Goal: Task Accomplishment & Management: Complete application form

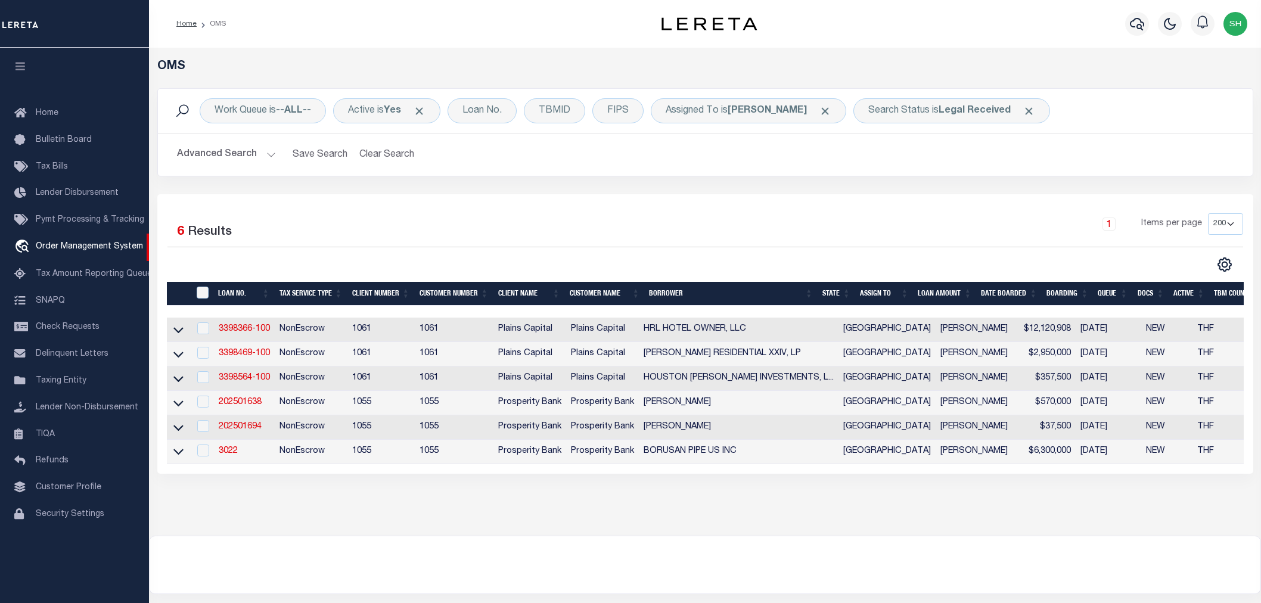
select select "200"
click at [247, 332] on link "3398366-100" at bounding box center [244, 329] width 51 height 8
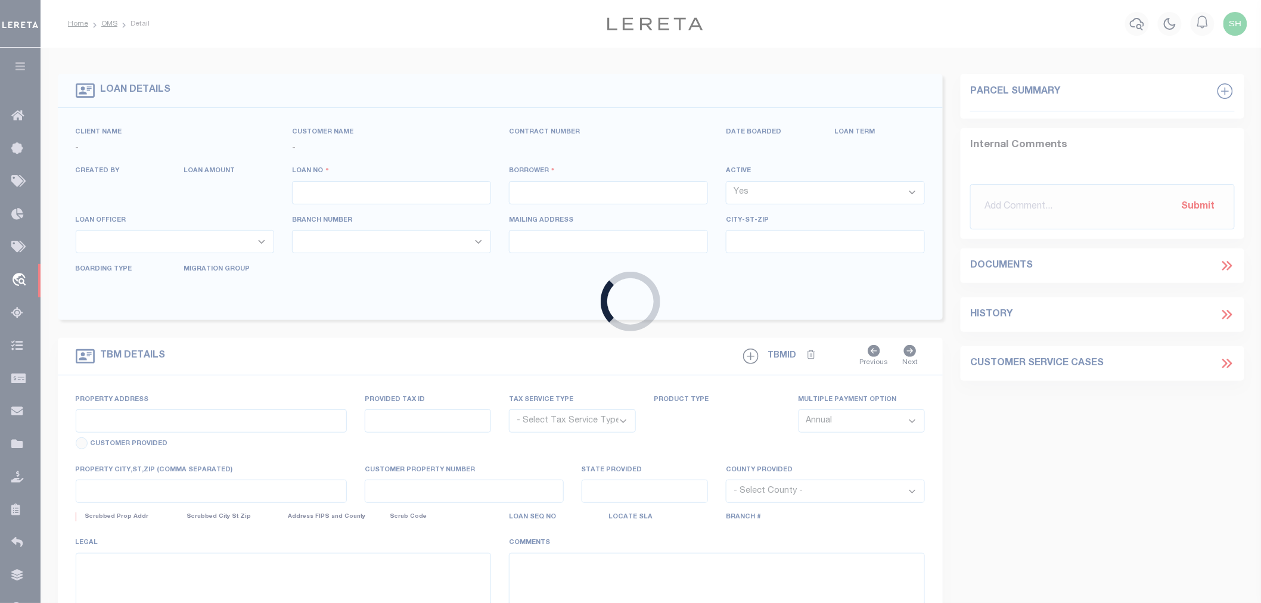
type input "3398366-100"
type input "HRL HOTEL OWNER, LLC"
select select
type input "1845 [PERSON_NAME] [PERSON_NAME] SUITE 1700"
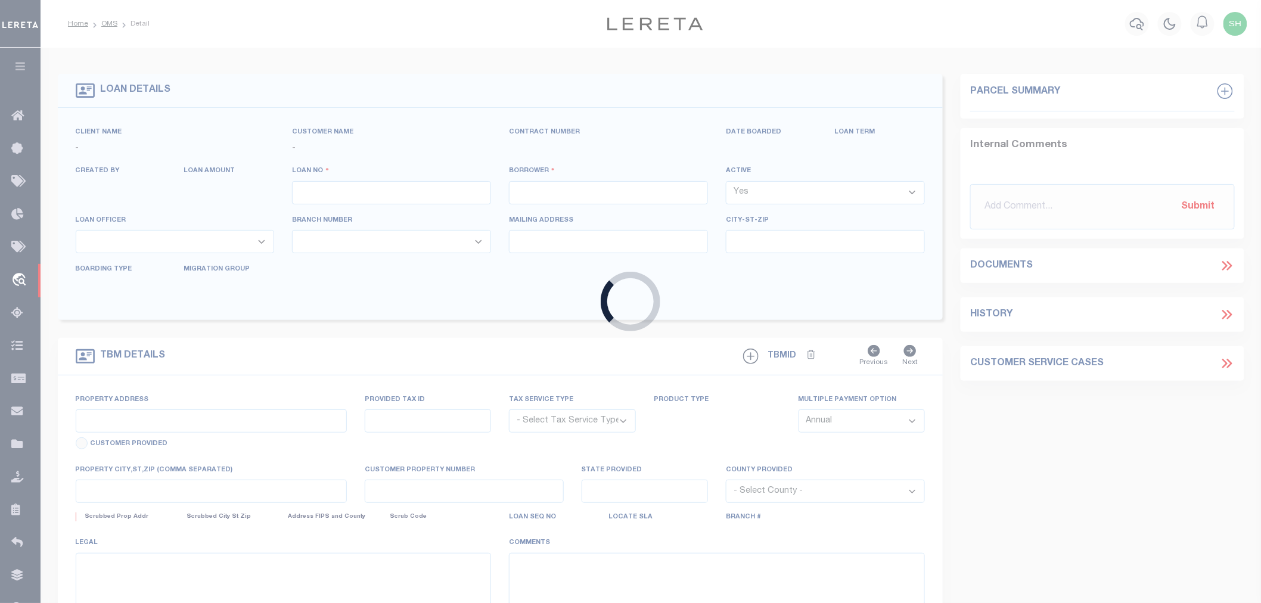
type input "[GEOGRAPHIC_DATA]"
select select
select select "NonEscrow"
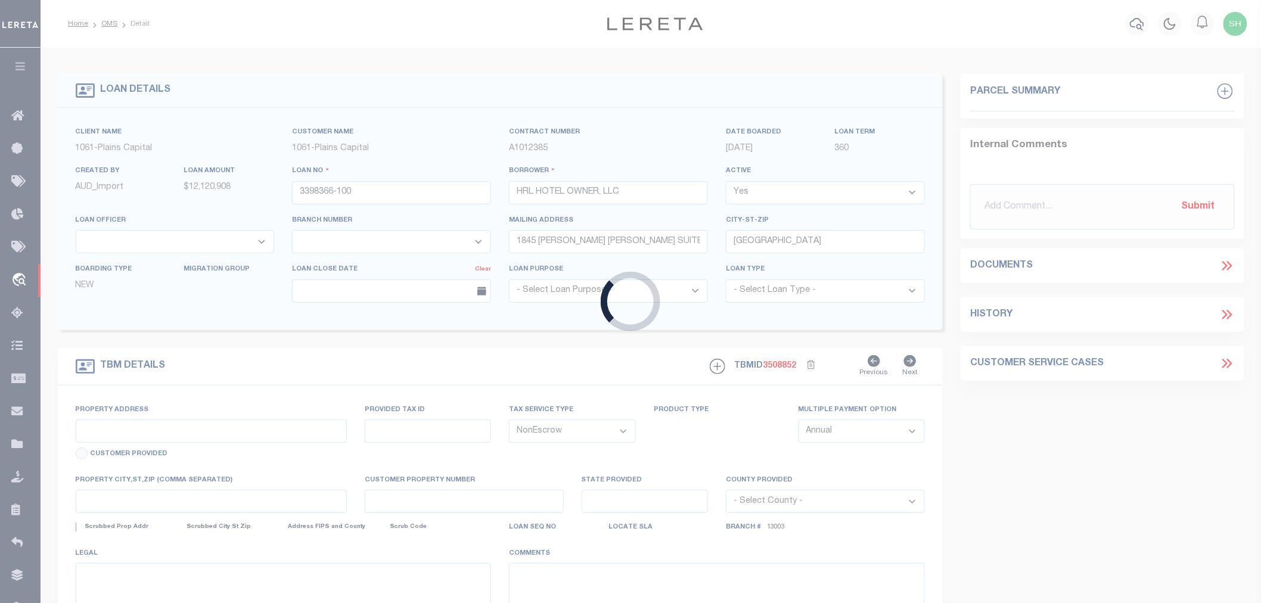
type input "103 BASS PRO DR"
select select
type input "[GEOGRAPHIC_DATA] TX 78552"
type input "[GEOGRAPHIC_DATA]"
select select
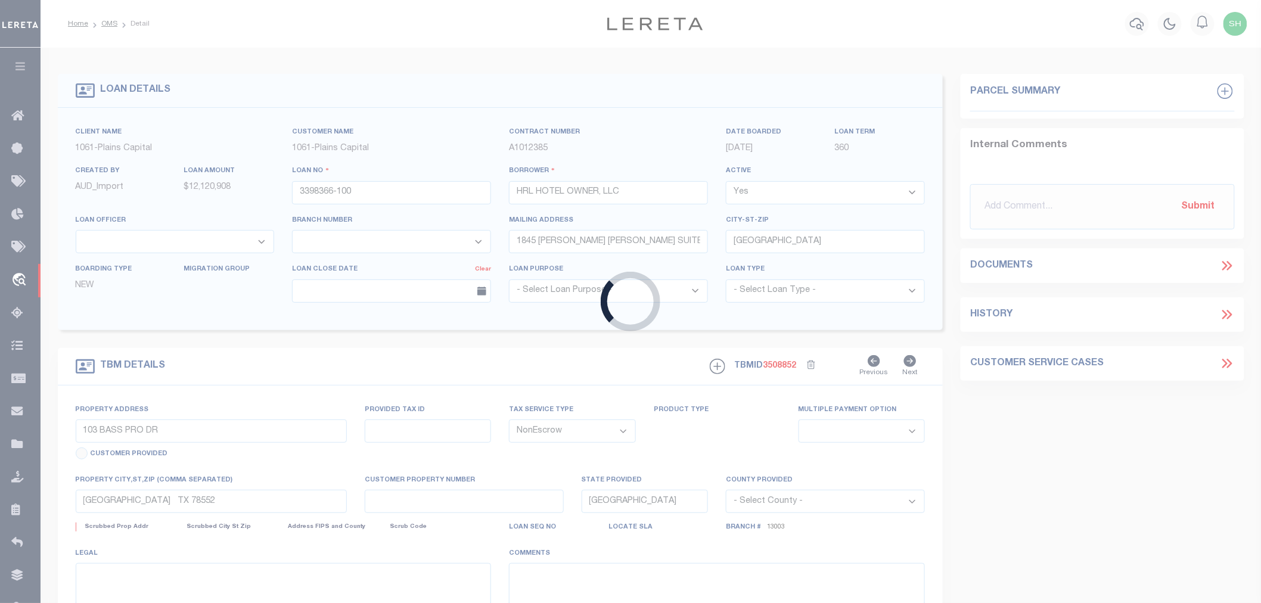
type textarea "LOT 2 BLK 1 CAMERON CROSSING PH 2, CAMER ON CO [GEOGRAPHIC_DATA]"
select select "167118"
select select "1431"
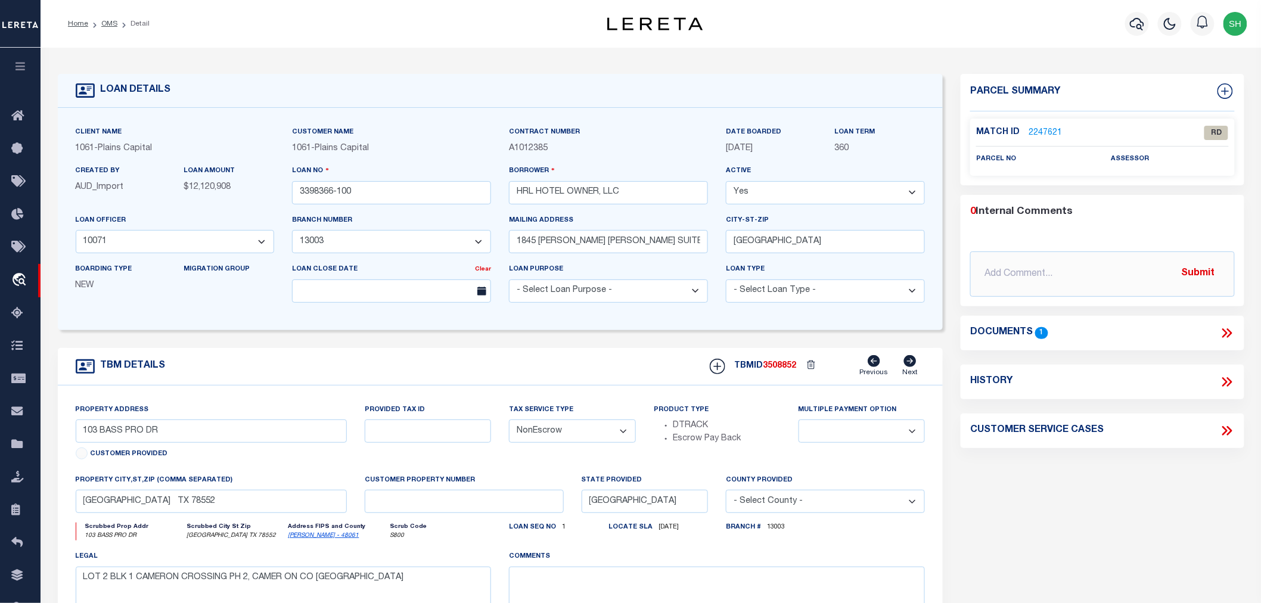
scroll to position [132, 0]
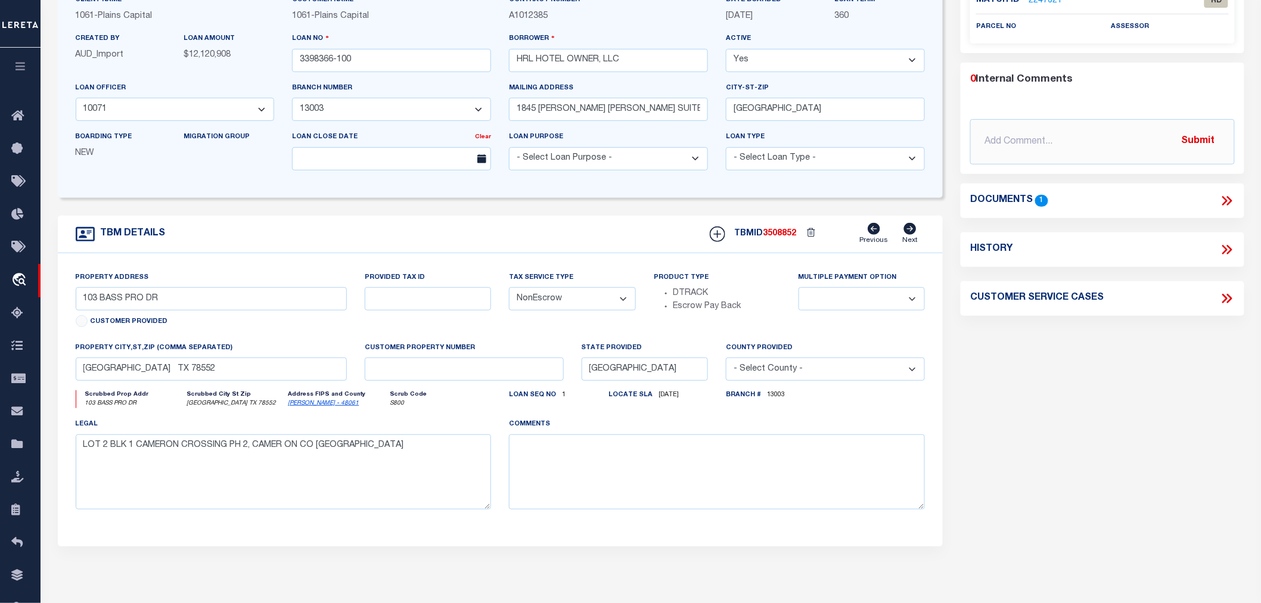
click at [1225, 195] on icon at bounding box center [1226, 200] width 15 height 15
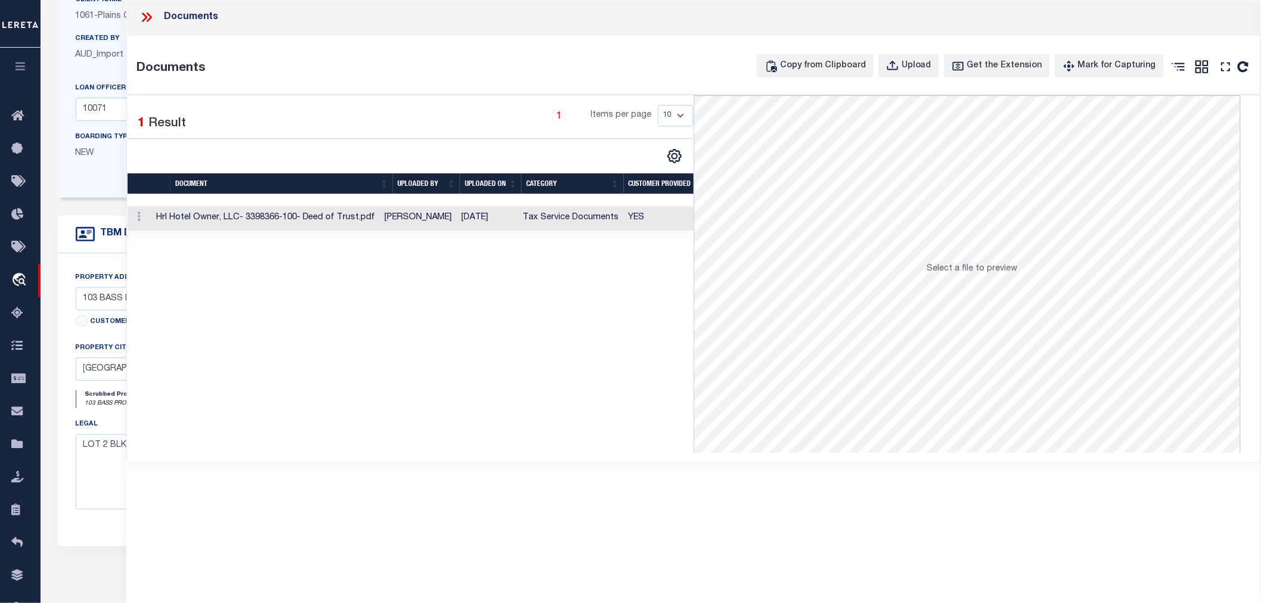
click at [306, 215] on td "Hrl Hotel Owner, LLC- 3398366-100- Deed of Trust.pdf" at bounding box center [265, 218] width 229 height 24
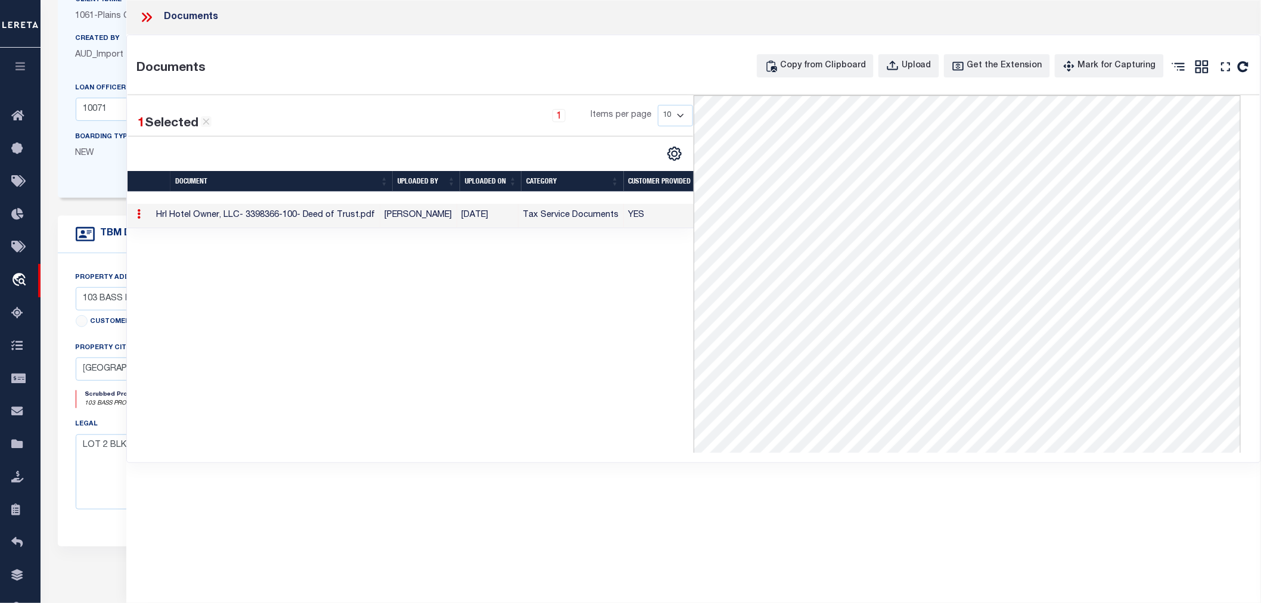
click at [144, 18] on icon at bounding box center [146, 17] width 15 height 15
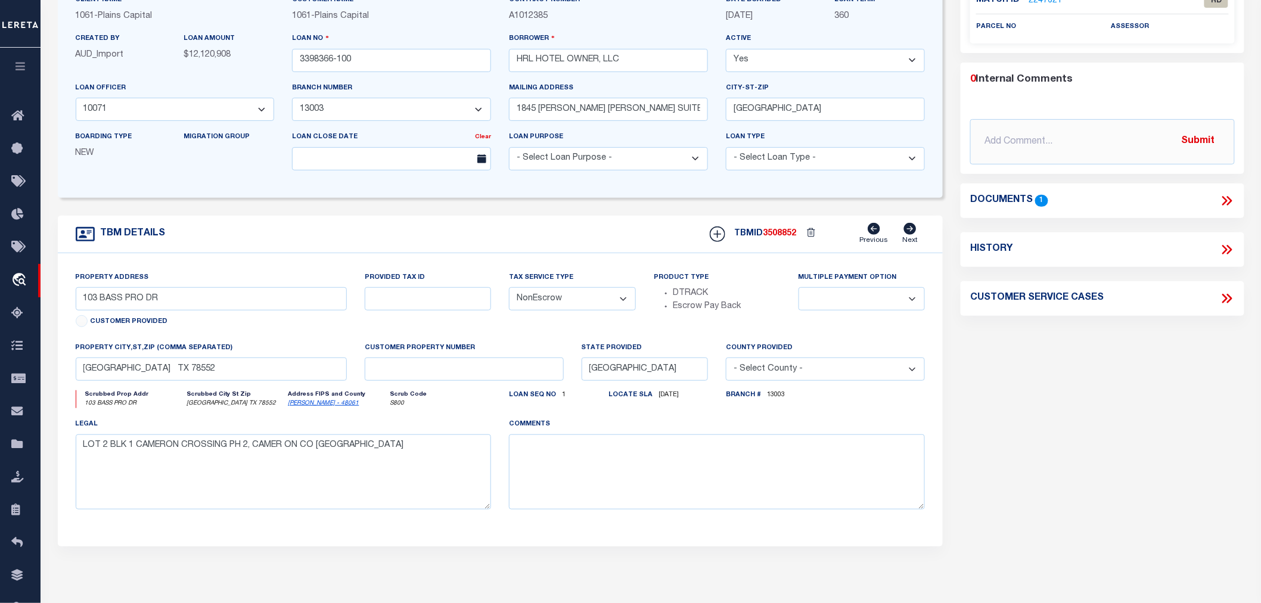
scroll to position [0, 0]
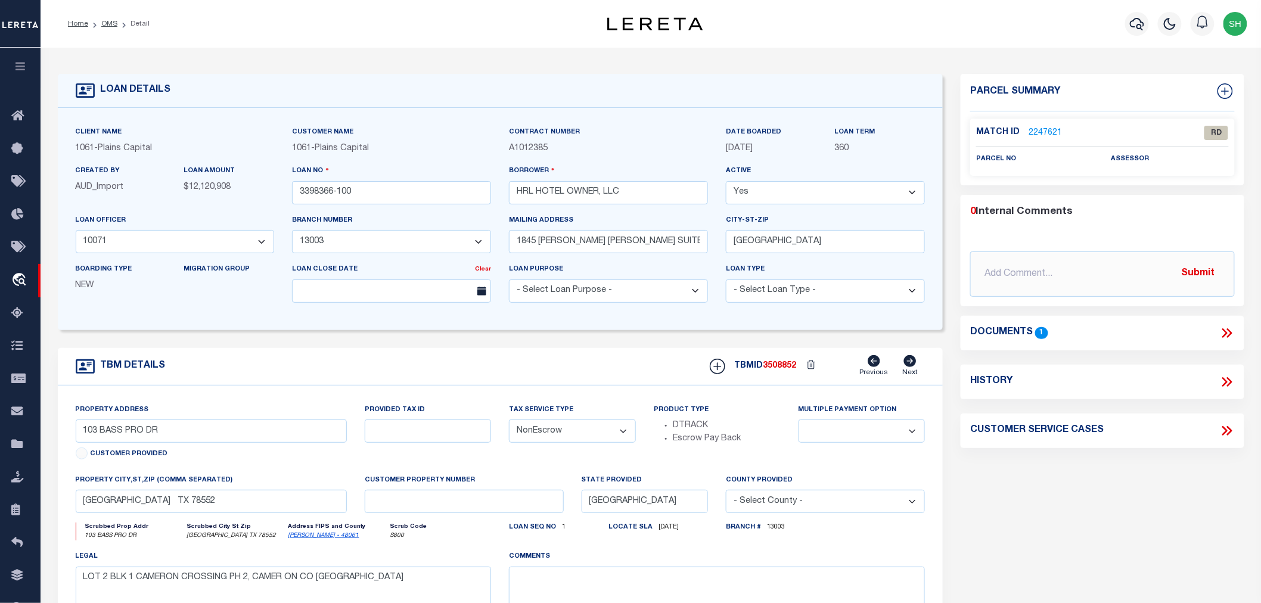
click at [1044, 128] on link "2247621" at bounding box center [1044, 133] width 33 height 13
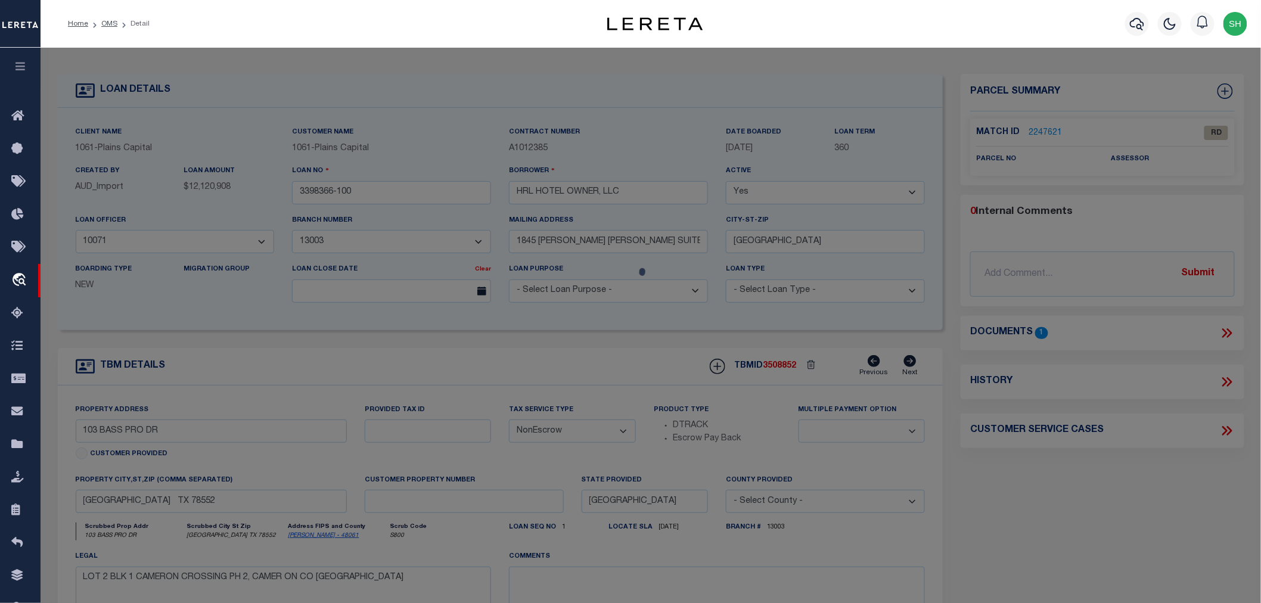
checkbox input "false"
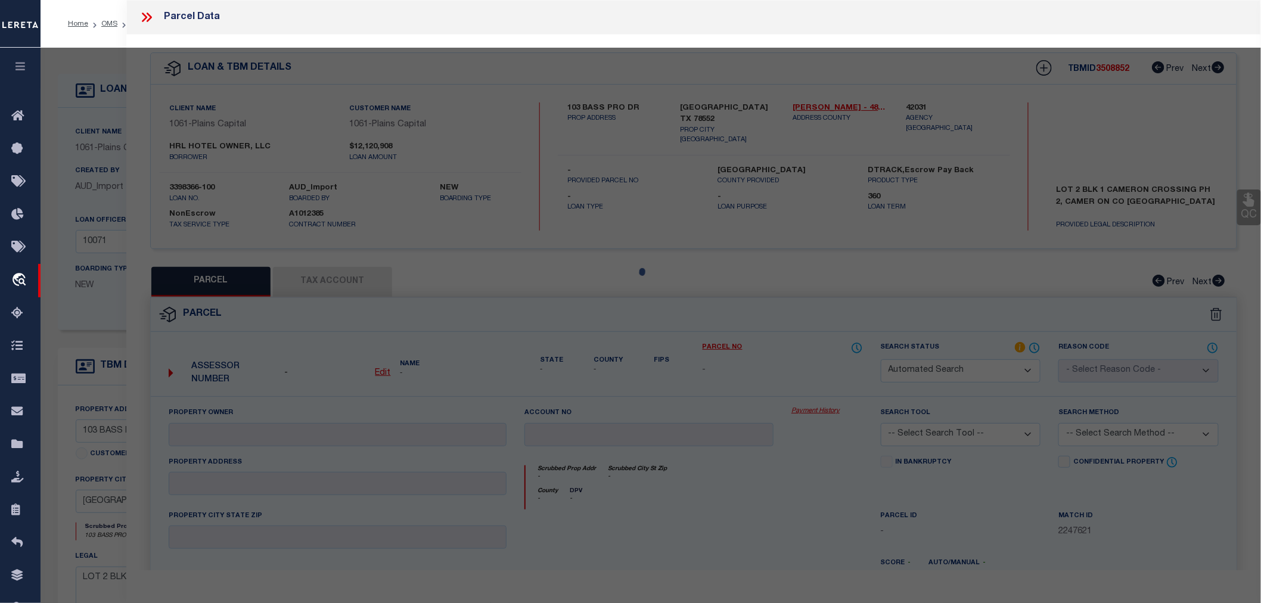
select select "RD"
checkbox input "false"
type textarea "Document uploaded that satisfies a legal requirement, changing from [GEOGRAPHIC…"
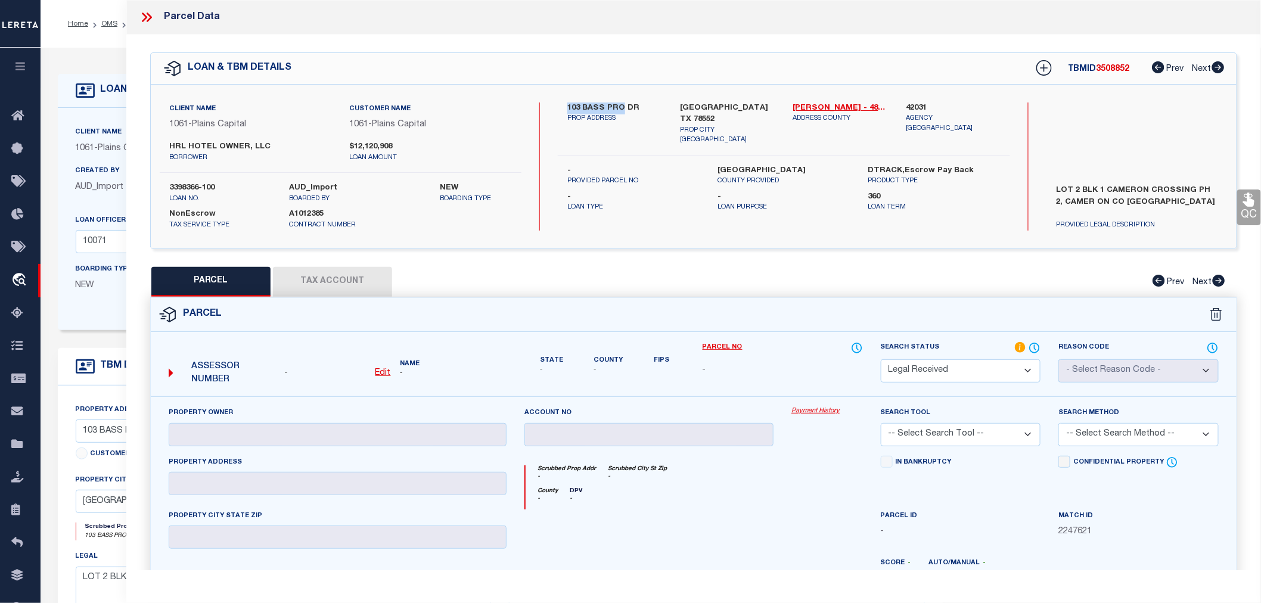
drag, startPoint x: 569, startPoint y: 104, endPoint x: 621, endPoint y: 107, distance: 52.0
click at [621, 107] on label "103 BASS PRO DR" at bounding box center [614, 108] width 95 height 12
copy label "103 BASS PRO"
drag, startPoint x: 169, startPoint y: 147, endPoint x: 214, endPoint y: 141, distance: 46.2
click at [214, 141] on label "HRL HOTEL OWNER, LLC" at bounding box center [250, 147] width 163 height 12
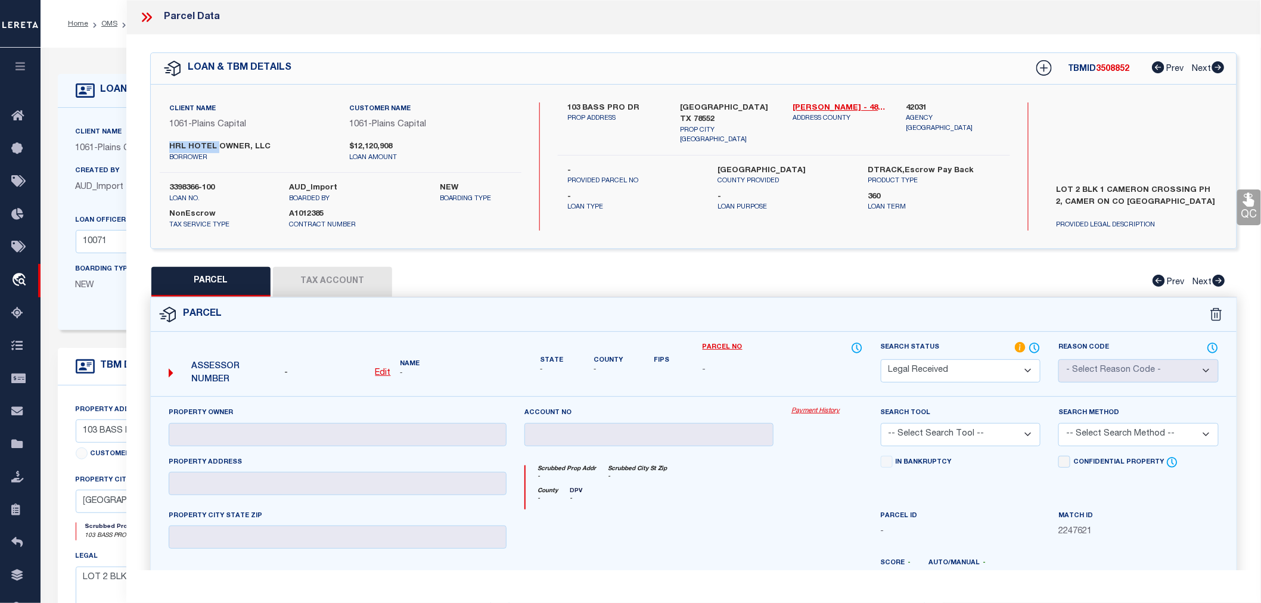
copy label "[GEOGRAPHIC_DATA]"
click at [918, 106] on label "42031" at bounding box center [952, 108] width 95 height 12
copy label "42031"
click at [381, 370] on u "Edit" at bounding box center [382, 373] width 15 height 8
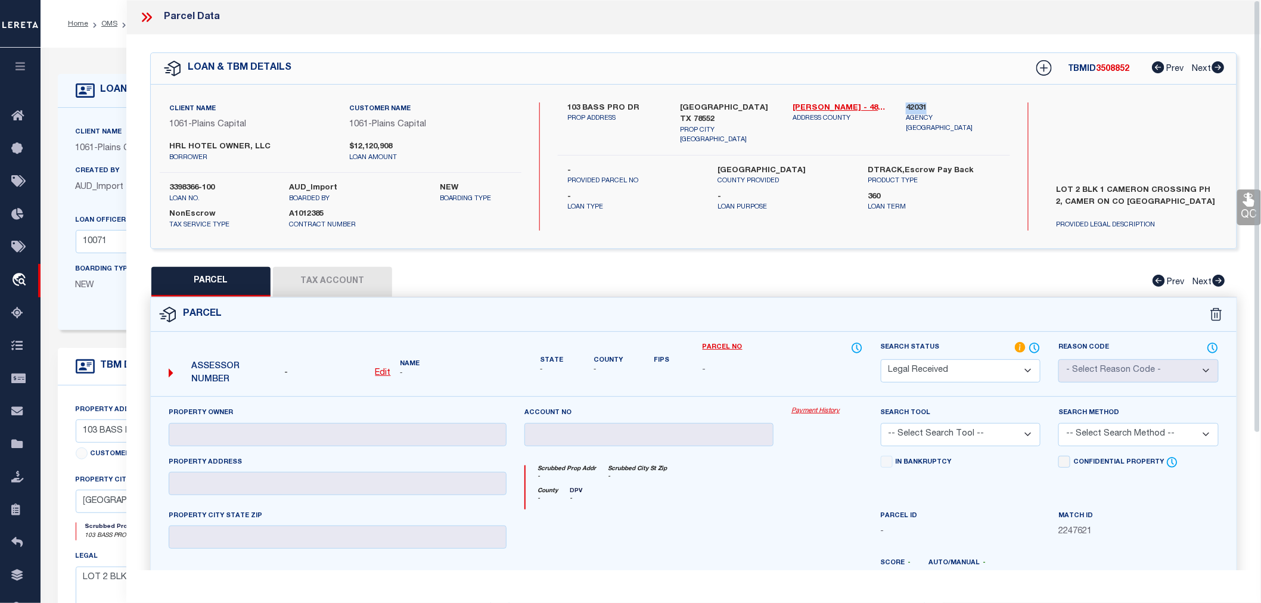
select select "RD"
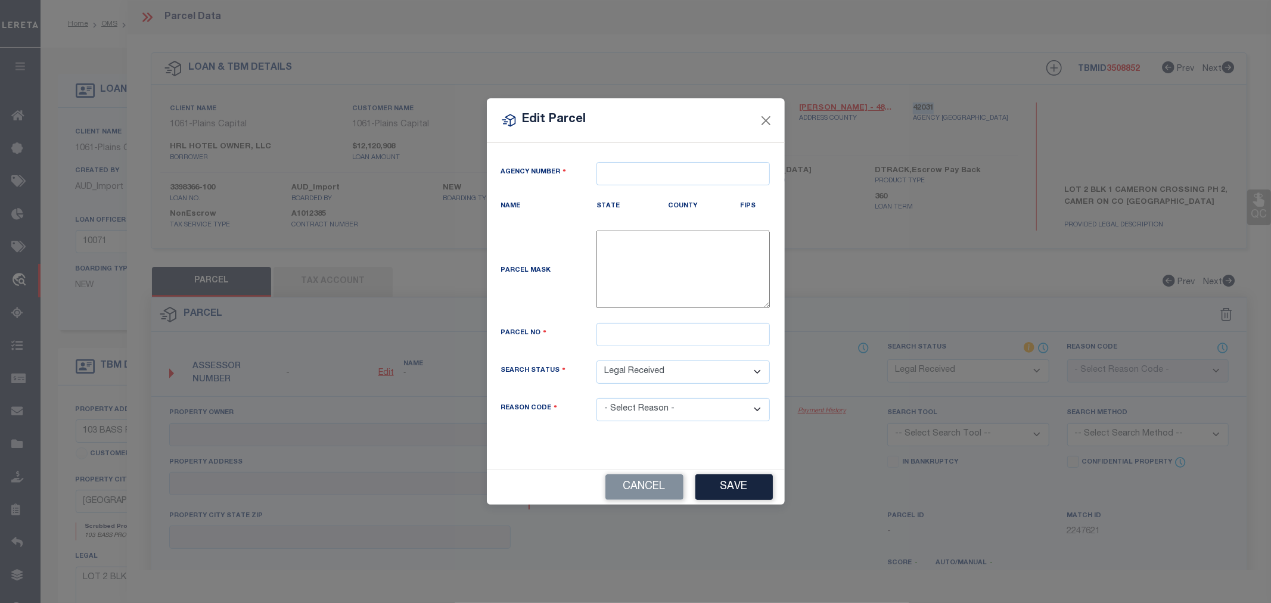
type textarea "-"
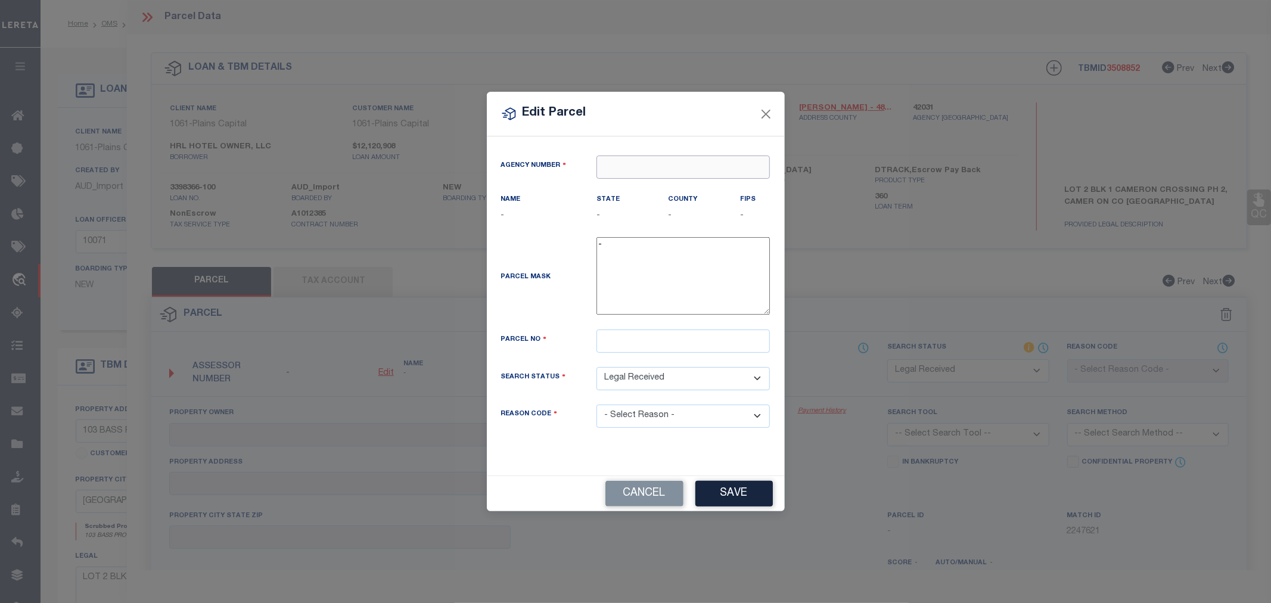
click at [616, 167] on input "text" at bounding box center [682, 166] width 173 height 23
paste input "42031"
click at [645, 181] on div "420310000 : [GEOGRAPHIC_DATA]" at bounding box center [683, 196] width 172 height 34
type input "420310000"
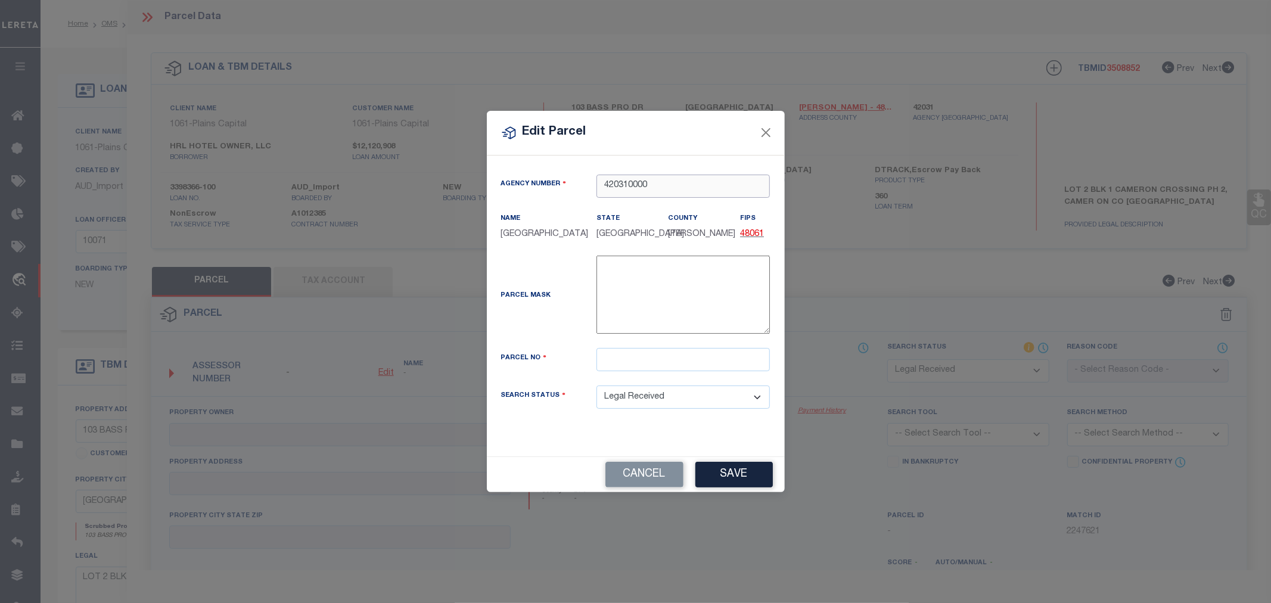
type input "420310000"
click at [659, 360] on input "text" at bounding box center [682, 359] width 173 height 23
paste input "383631"
type input "383631"
click at [729, 486] on button "Save" at bounding box center [733, 475] width 77 height 26
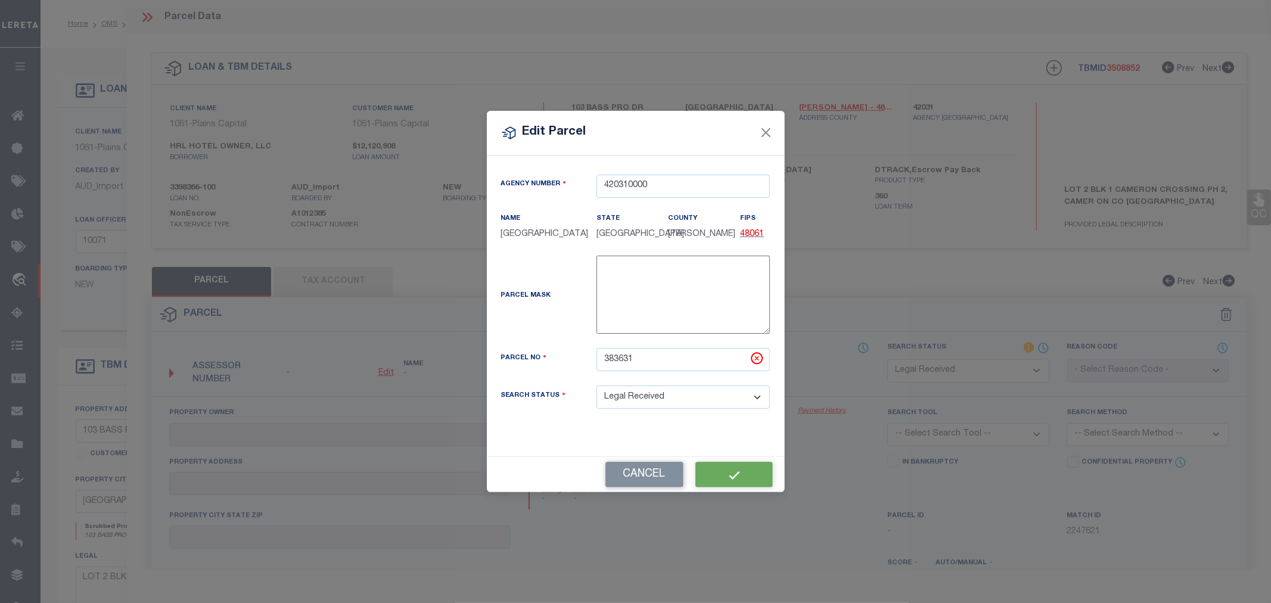
select select "RD"
checkbox input "false"
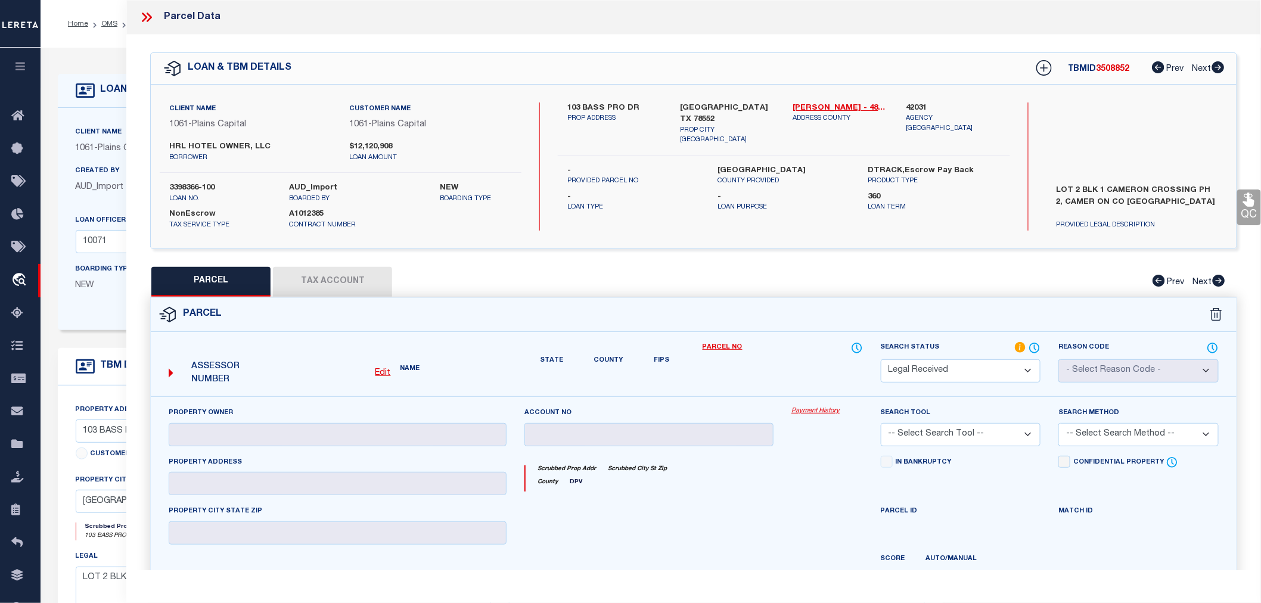
checkbox input "false"
type textarea "Document uploaded that satisfies a legal requirement, changing from [GEOGRAPHIC…"
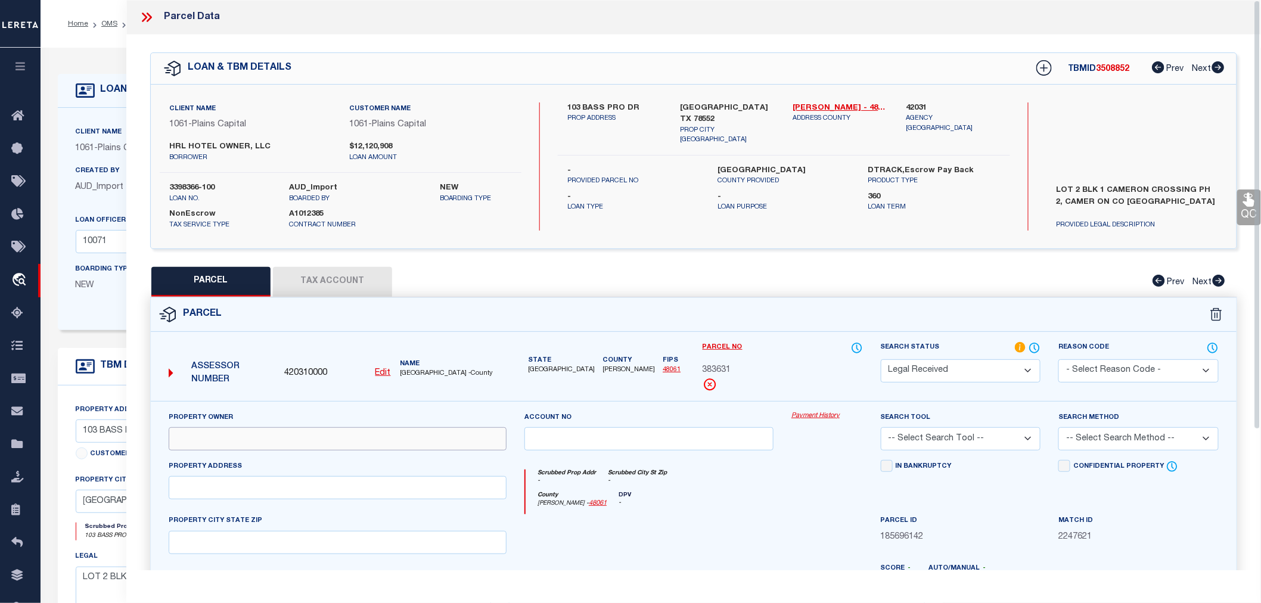
click at [292, 440] on input "text" at bounding box center [338, 438] width 338 height 23
paste input "HRL WOODBINE TIC OWNER LLC & [PERSON_NAME] INVESTMENTS LLC"
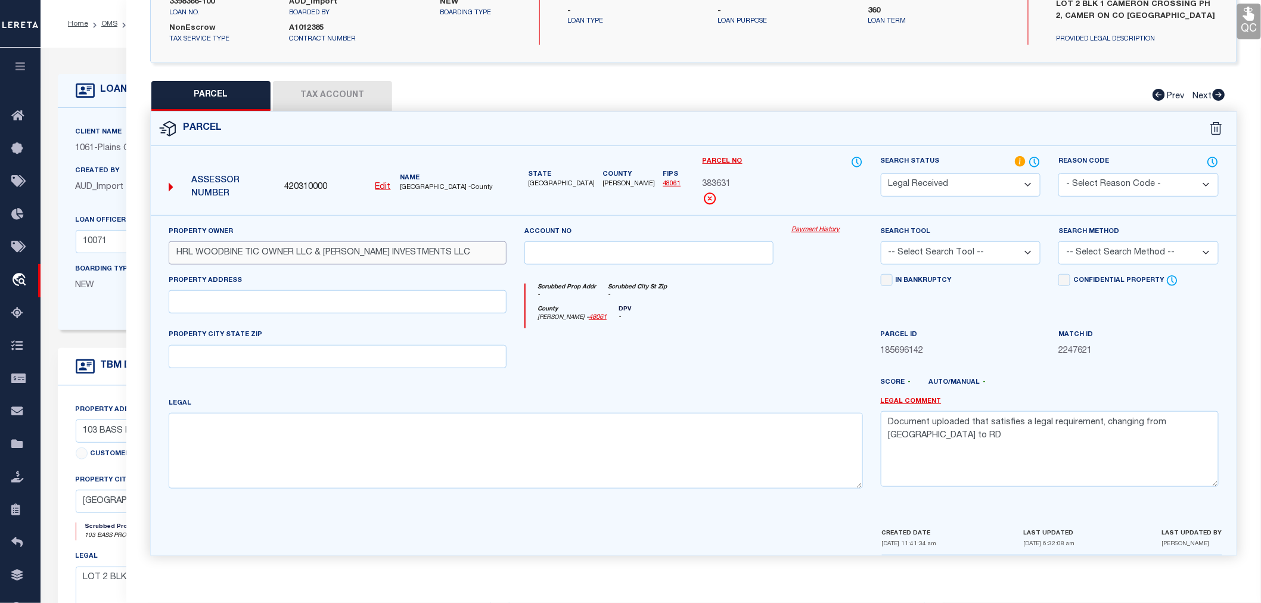
type input "HRL WOODBINE TIC OWNER LLC & [PERSON_NAME] INVESTMENTS LLC"
click at [194, 304] on input "text" at bounding box center [338, 301] width 338 height 23
paste input "BASS PRO DR, [GEOGRAPHIC_DATA] TX"
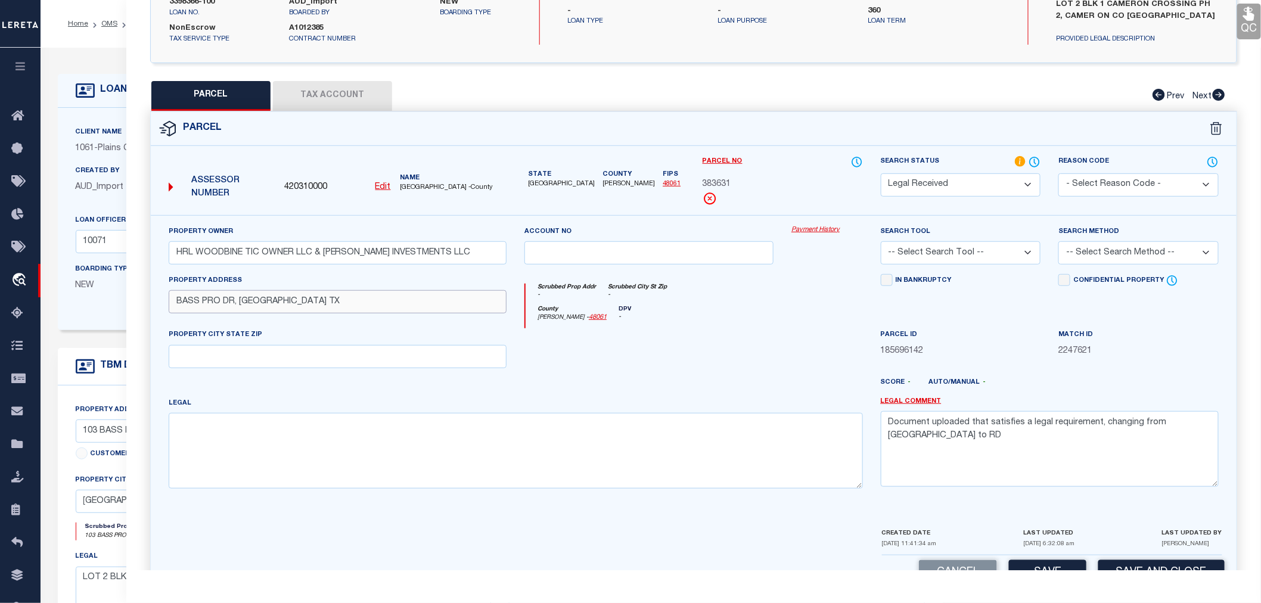
drag, startPoint x: 240, startPoint y: 302, endPoint x: 322, endPoint y: 304, distance: 81.6
click at [322, 304] on input "BASS PRO DR, [GEOGRAPHIC_DATA] TX" at bounding box center [338, 301] width 338 height 23
type input "BASS PRO DR,"
click at [224, 356] on input "text" at bounding box center [338, 356] width 338 height 23
paste input "[GEOGRAPHIC_DATA] [GEOGRAPHIC_DATA]"
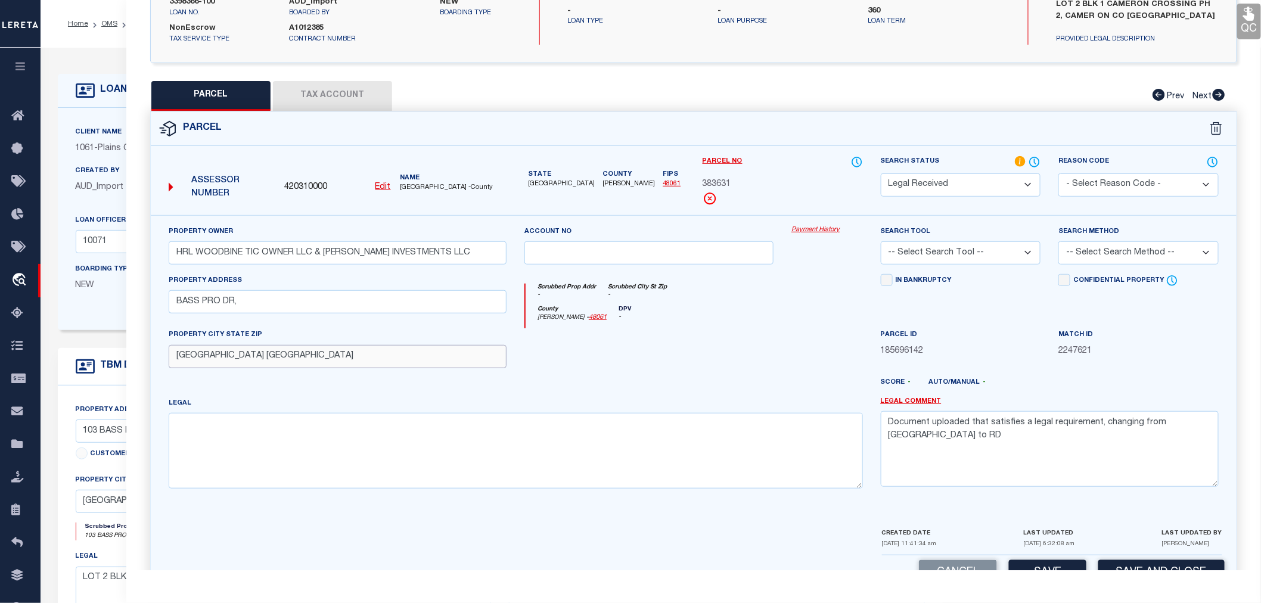
type input "[GEOGRAPHIC_DATA] [GEOGRAPHIC_DATA]"
click at [249, 302] on input "BASS PRO DR," at bounding box center [338, 301] width 338 height 23
type input "BASS PRO DR"
click at [255, 430] on textarea at bounding box center [516, 450] width 694 height 75
paste textarea "LOT 2 BLK 1 CAMERON CROSSING SUBDIVISION PH 2 (2013 C1-3113 A FILED [DATE])"
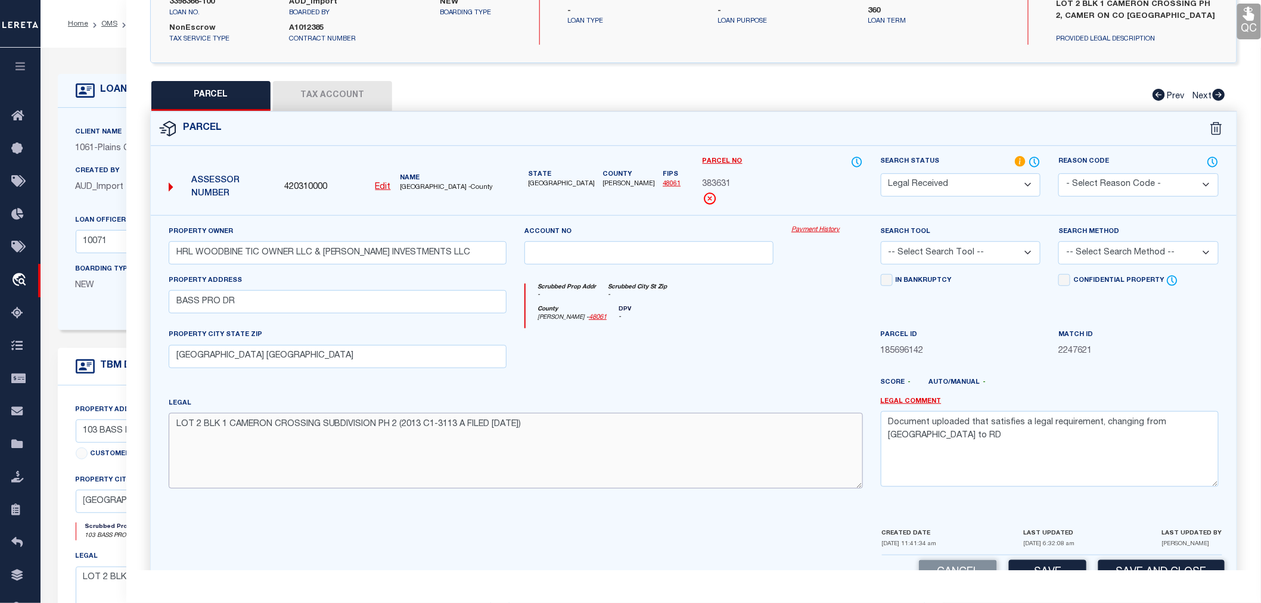
type textarea "LOT 2 BLK 1 CAMERON CROSSING SUBDIVISION PH 2 (2013 C1-3113 A FILED [DATE])"
click at [942, 251] on select "-- Select Search Tool -- 3rd Party Website Agency File Agency Website ATLS CNV-…" at bounding box center [960, 252] width 160 height 23
select select "AGW"
click at [880, 241] on select "-- Select Search Tool -- 3rd Party Website Agency File Agency Website ATLS CNV-…" at bounding box center [960, 252] width 160 height 23
click at [1079, 250] on select "-- Select Search Method -- Property Address Legal Liability Info Provided" at bounding box center [1138, 252] width 160 height 23
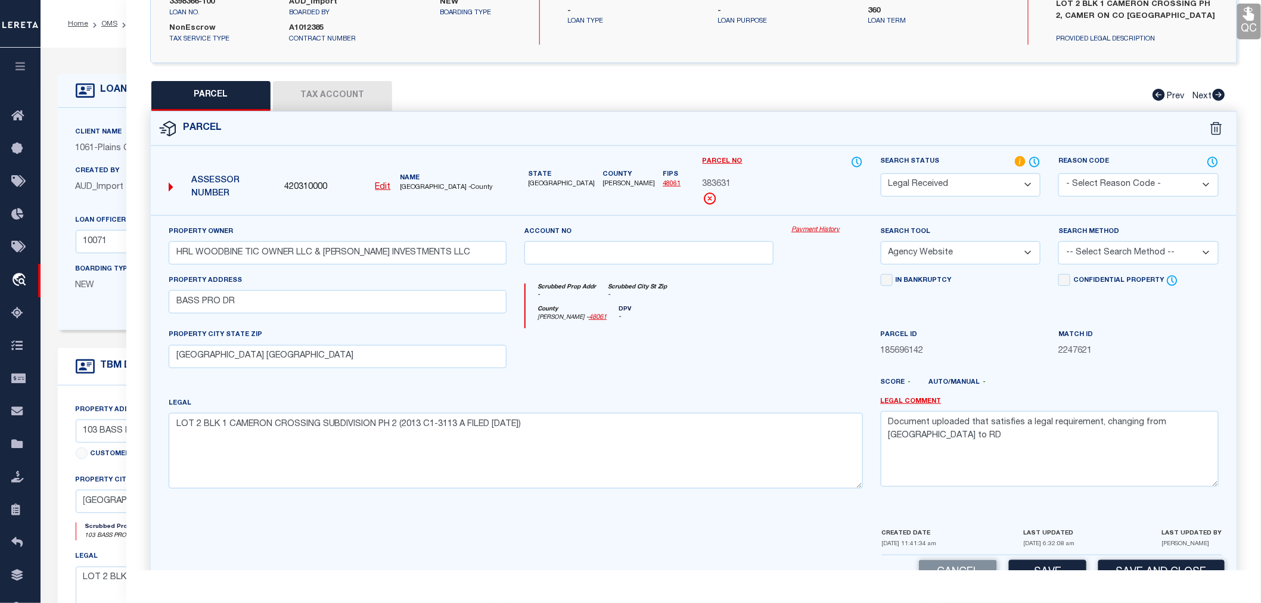
select select "LEG"
click at [1058, 241] on select "-- Select Search Method -- Property Address Legal Liability Info Provided" at bounding box center [1138, 252] width 160 height 23
drag, startPoint x: 1201, startPoint y: 421, endPoint x: 866, endPoint y: 421, distance: 334.8
click at [866, 421] on div "Property Owner HRL WOODBINE TIC OWNER LLC & [PERSON_NAME] INVESTMENTS LLC Accou…" at bounding box center [694, 361] width 1068 height 273
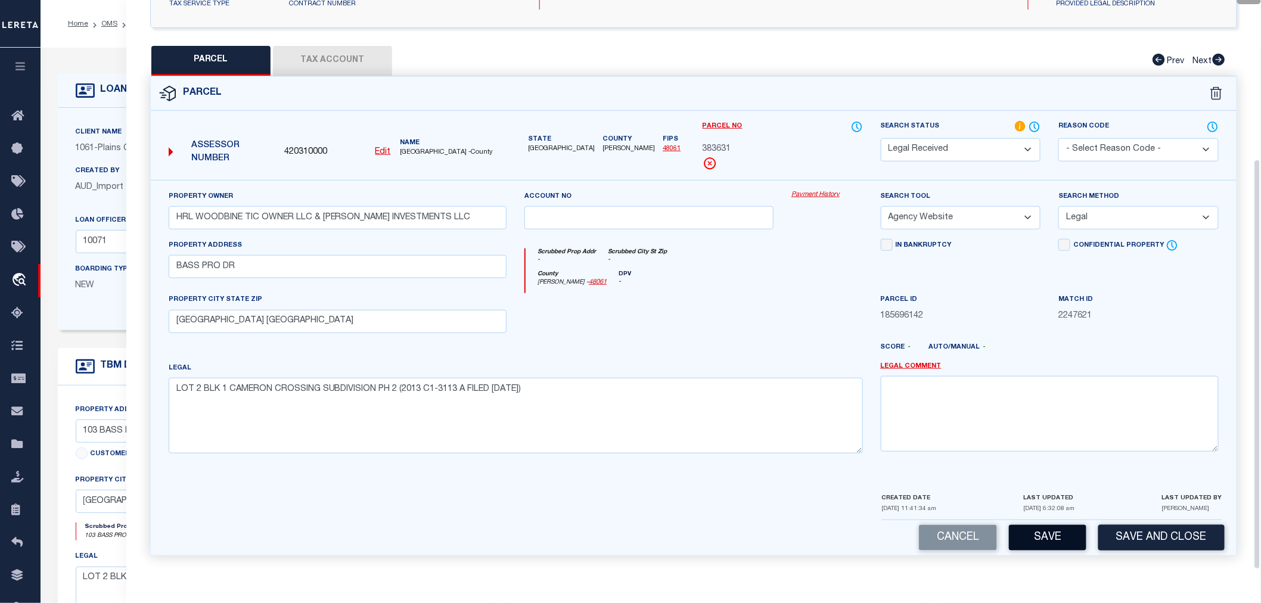
click at [1055, 532] on button "Save" at bounding box center [1047, 538] width 77 height 26
select select "AS"
select select
checkbox input "false"
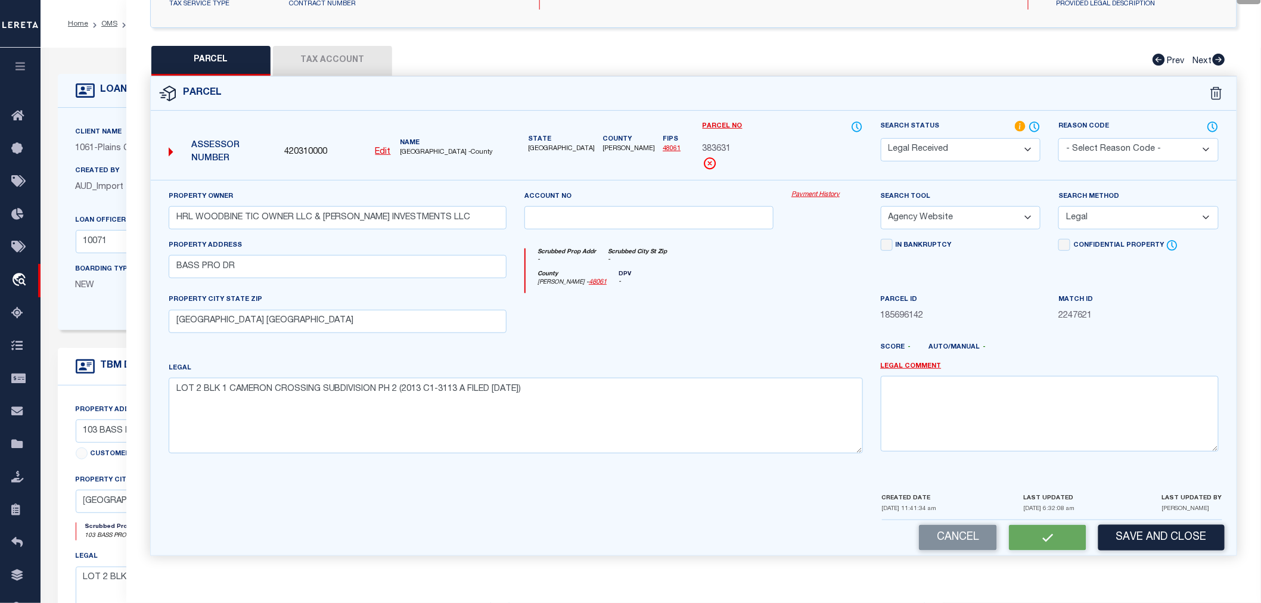
checkbox input "false"
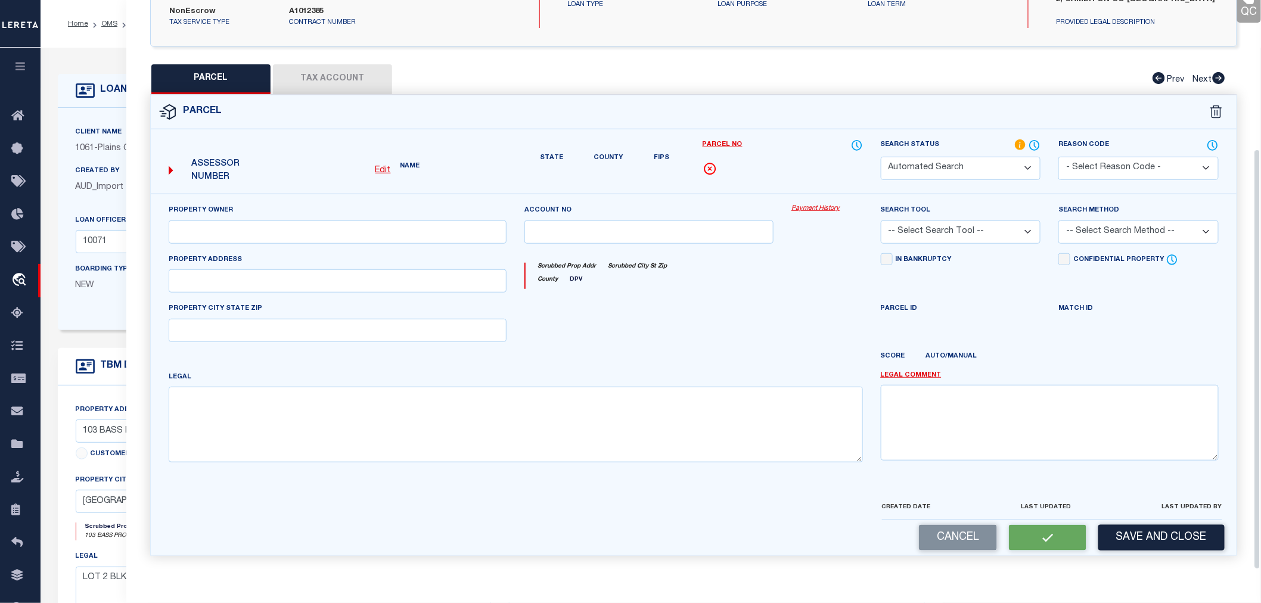
select select "RD"
type input "HRL WOODBINE TIC OWNER LLC & [PERSON_NAME] INVESTMENTS LLC"
select select "AGW"
select select "LEG"
type input "BASS PRO DR"
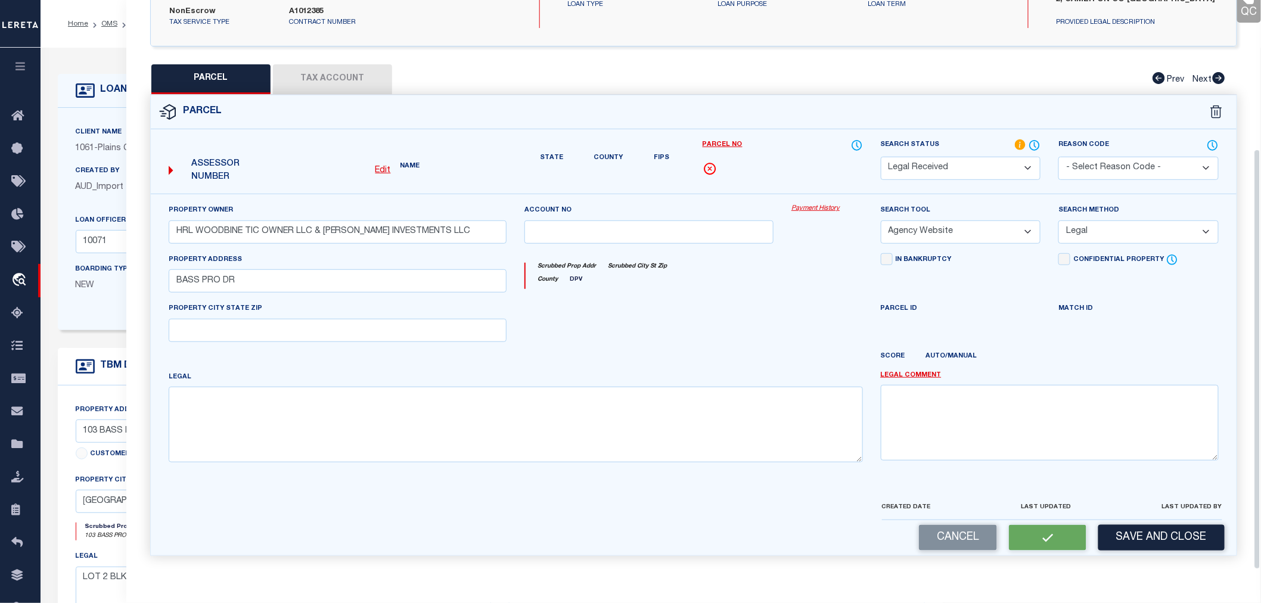
type input "[GEOGRAPHIC_DATA] [GEOGRAPHIC_DATA]"
type textarea "LOT 2 BLK 1 CAMERON CROSSING SUBDIVISION PH 2 (2013 C1-3113 A FILED [DATE])"
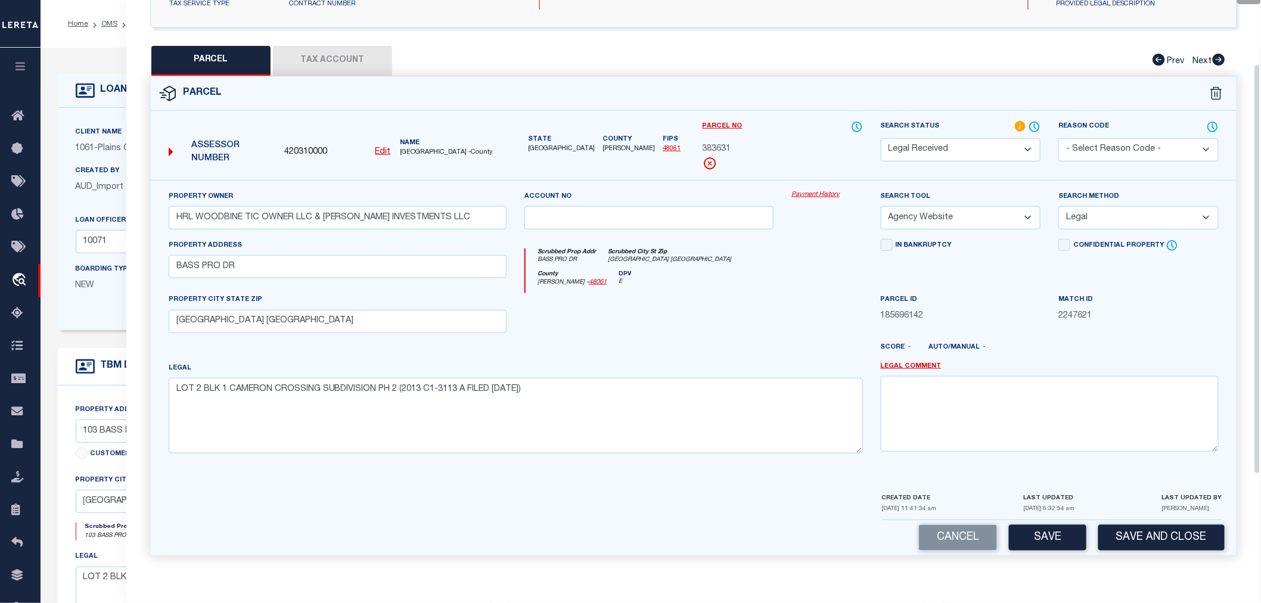
scroll to position [22, 0]
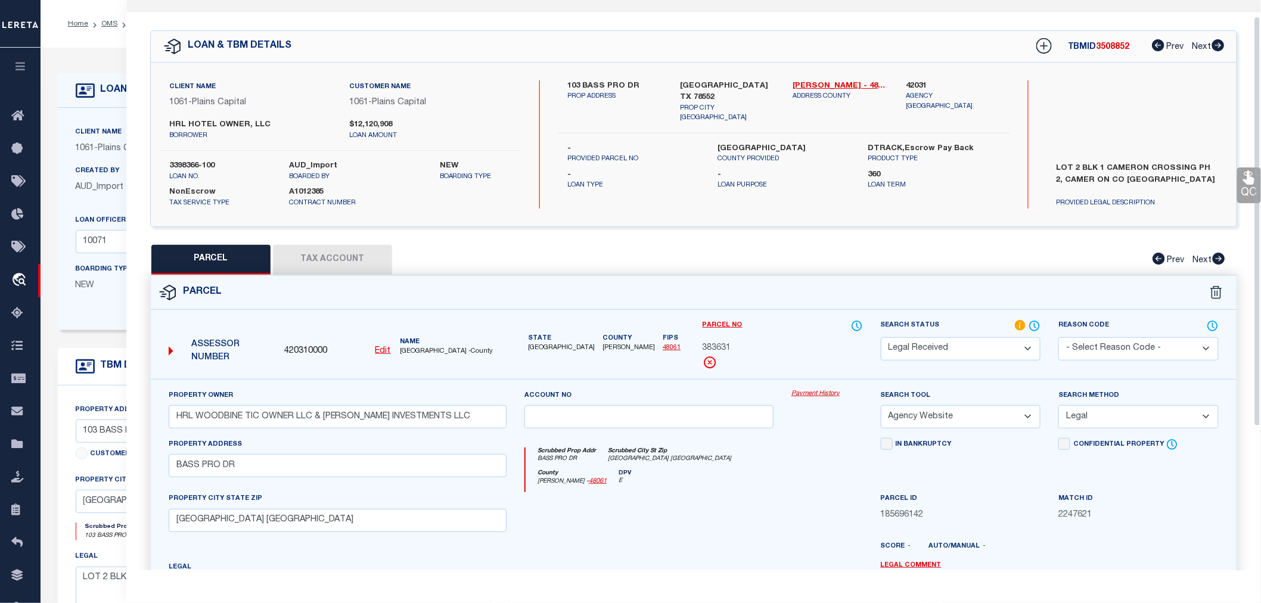
click at [320, 251] on button "Tax Account" at bounding box center [332, 260] width 119 height 30
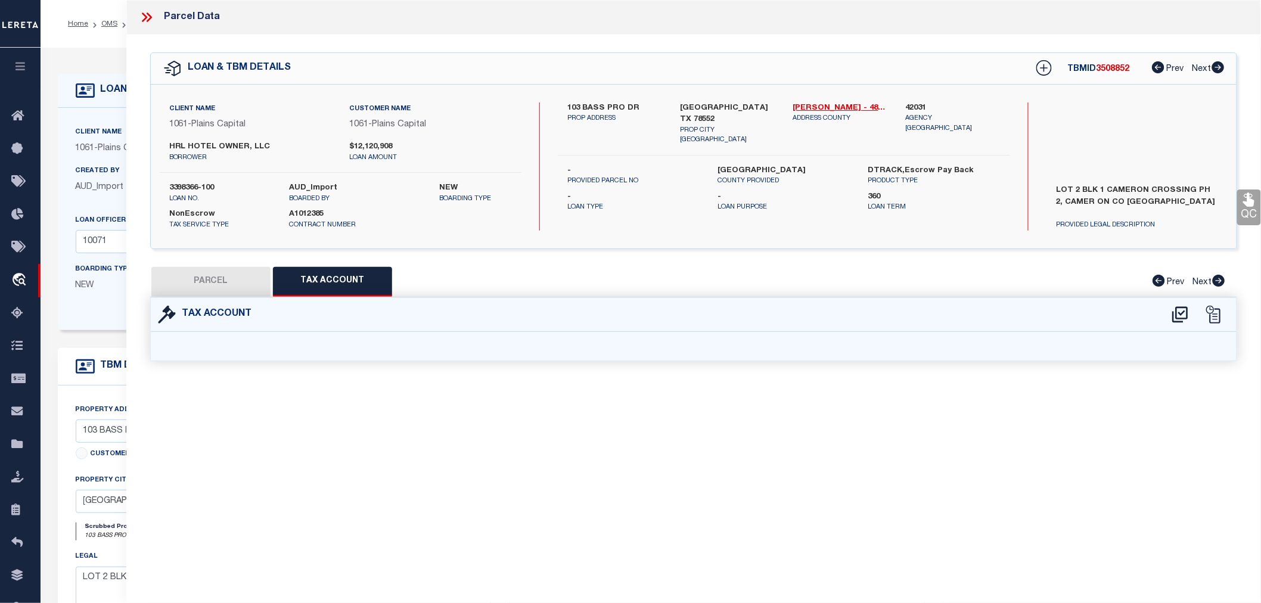
scroll to position [0, 0]
select select "100"
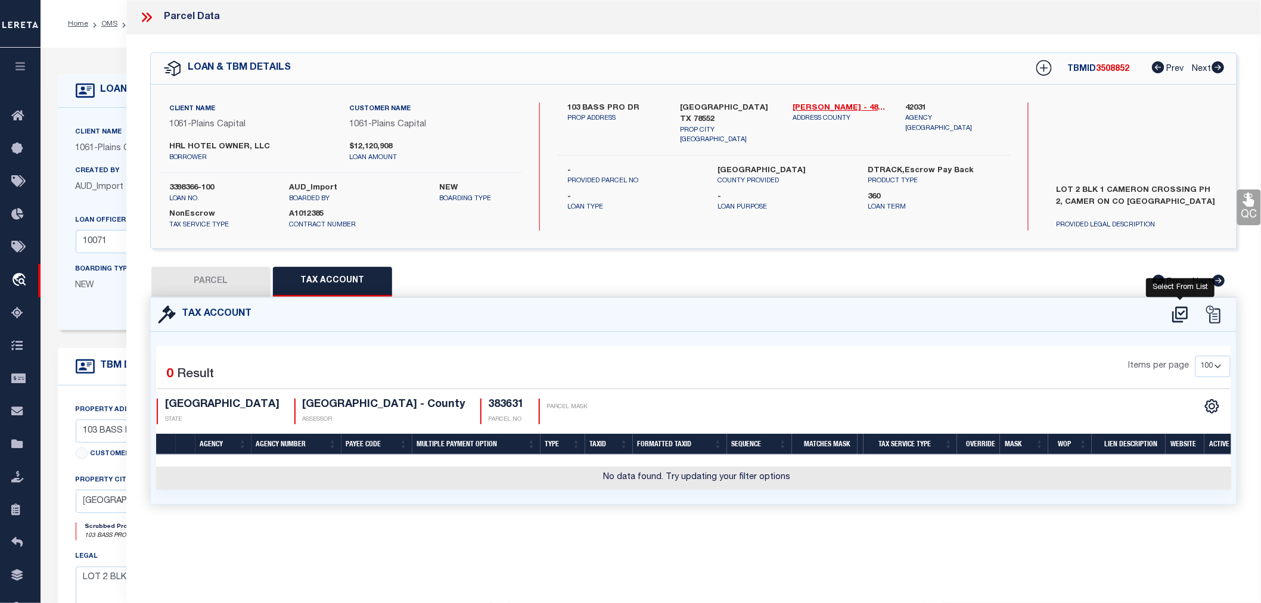
click at [1178, 317] on icon at bounding box center [1179, 314] width 15 height 16
select select "100"
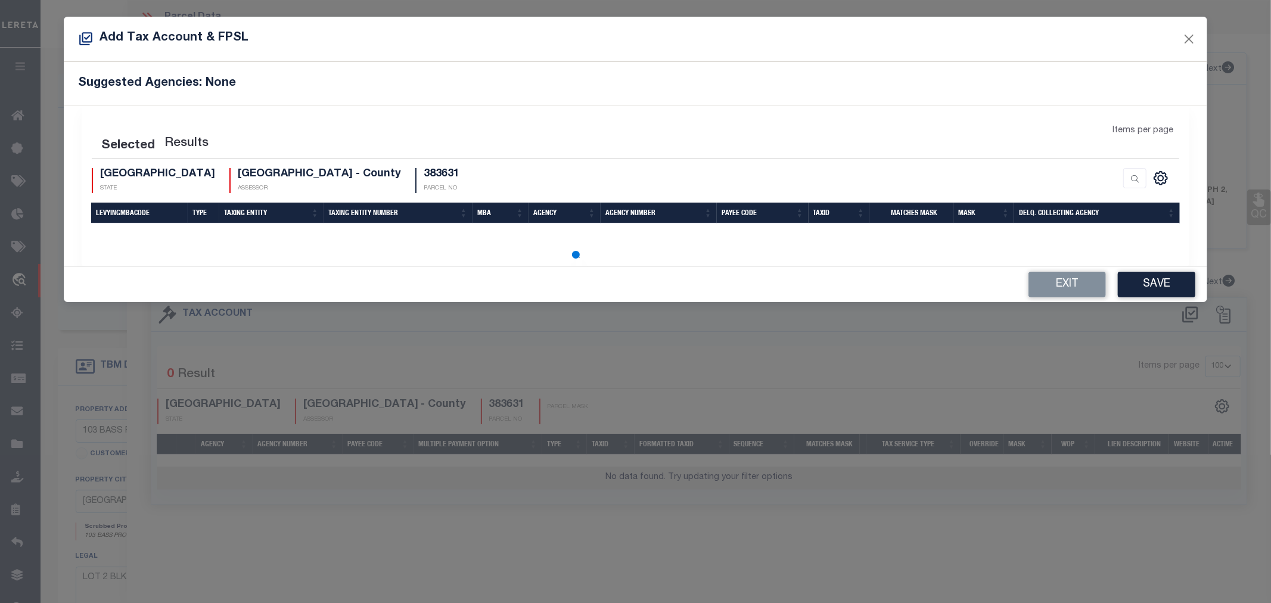
select select "100"
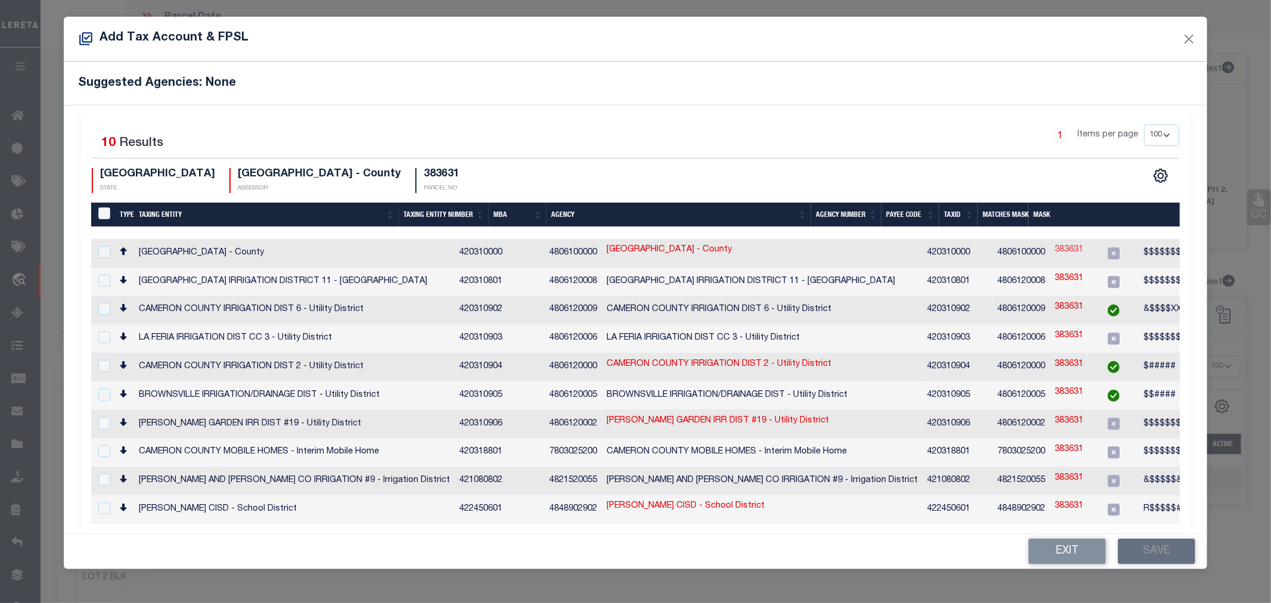
click at [1054, 248] on link "383631" at bounding box center [1068, 250] width 29 height 13
type input "383631"
type textarea "$$$$$$$$$$$$$$$$"
checkbox input "true"
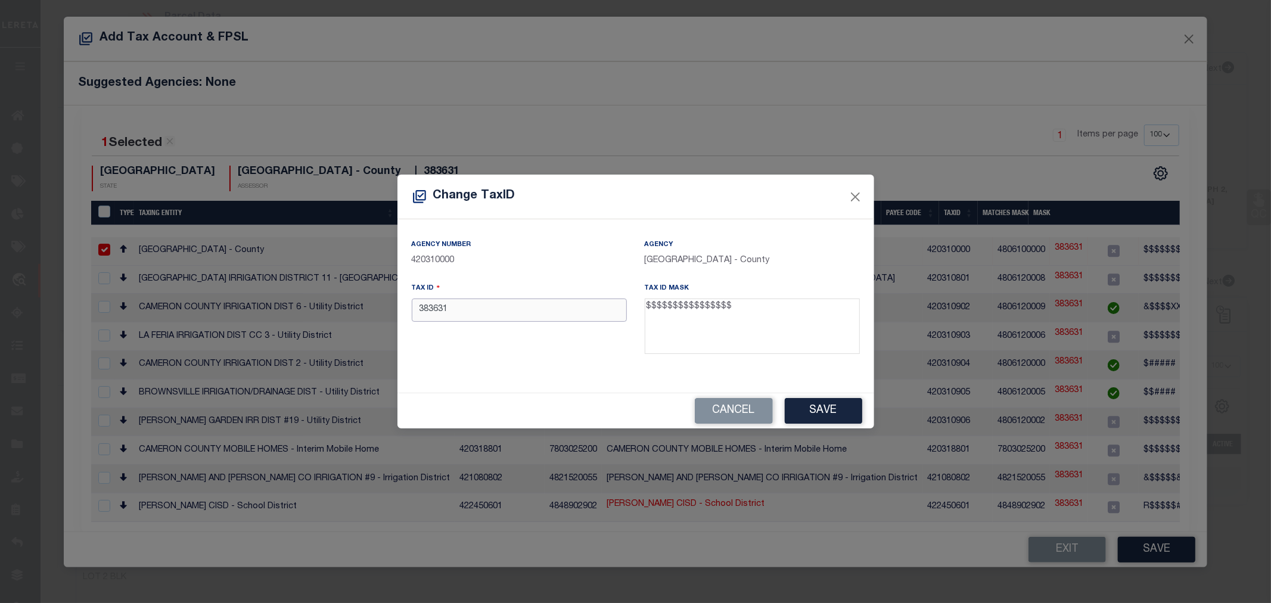
click at [425, 313] on input "383631" at bounding box center [519, 309] width 215 height 23
paste input "2241140010002000"
type input "2241140010002000"
click at [828, 408] on button "Save" at bounding box center [823, 411] width 77 height 26
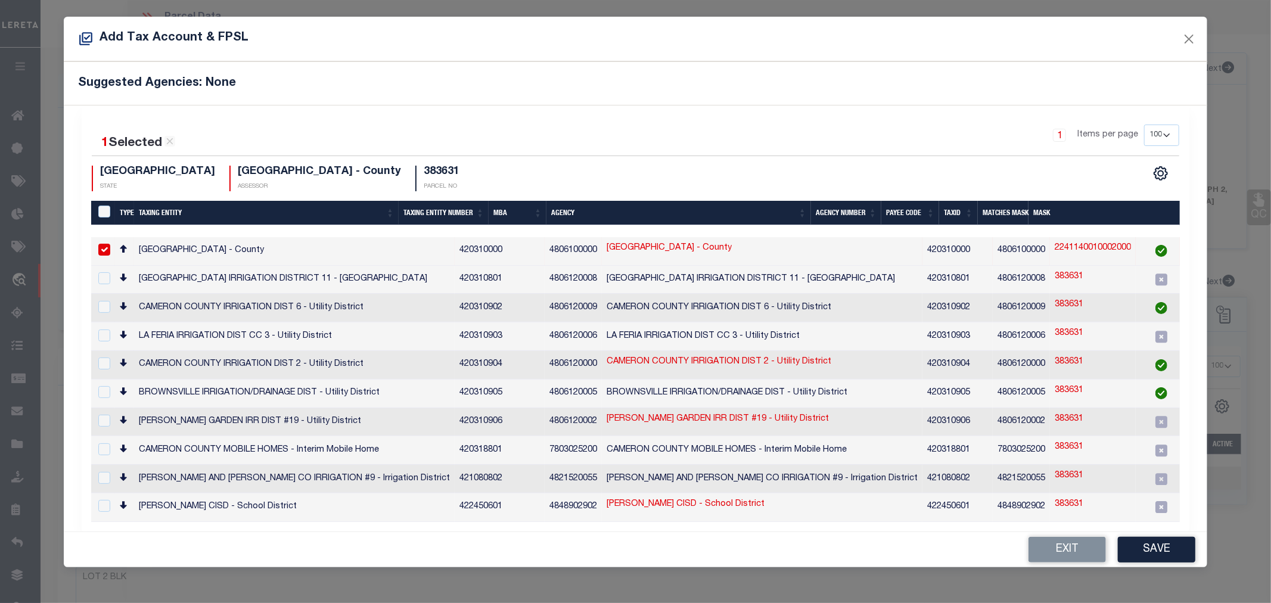
click at [1153, 543] on button "Save" at bounding box center [1156, 550] width 77 height 26
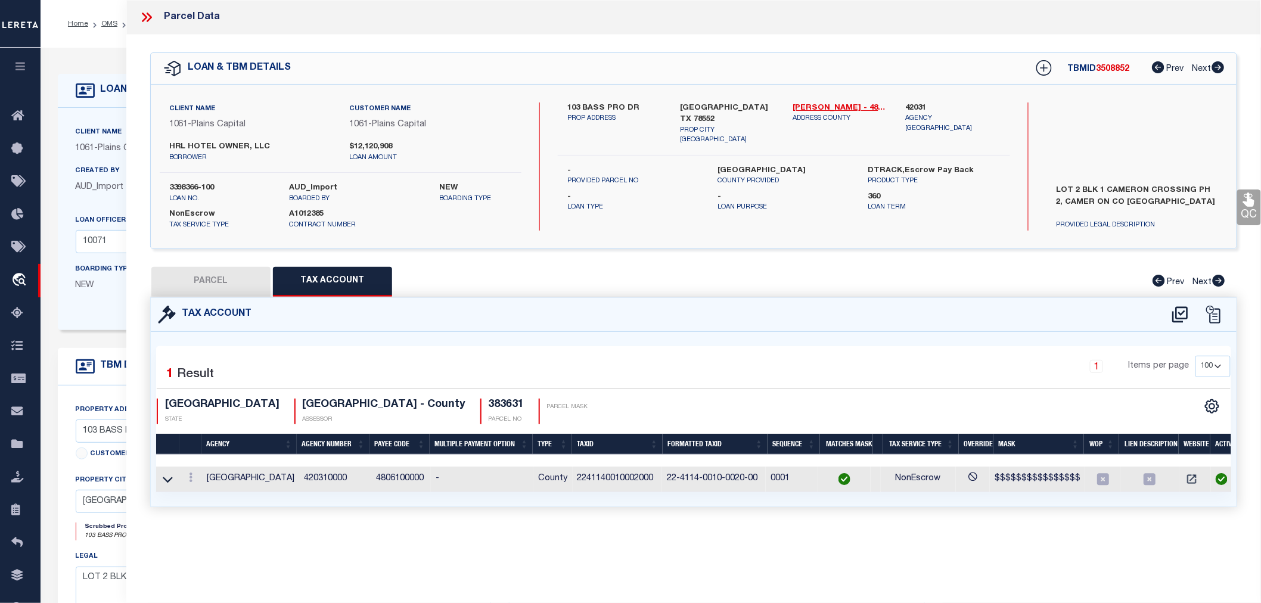
click at [193, 280] on button "PARCEL" at bounding box center [210, 282] width 119 height 30
select select "AS"
select select
checkbox input "false"
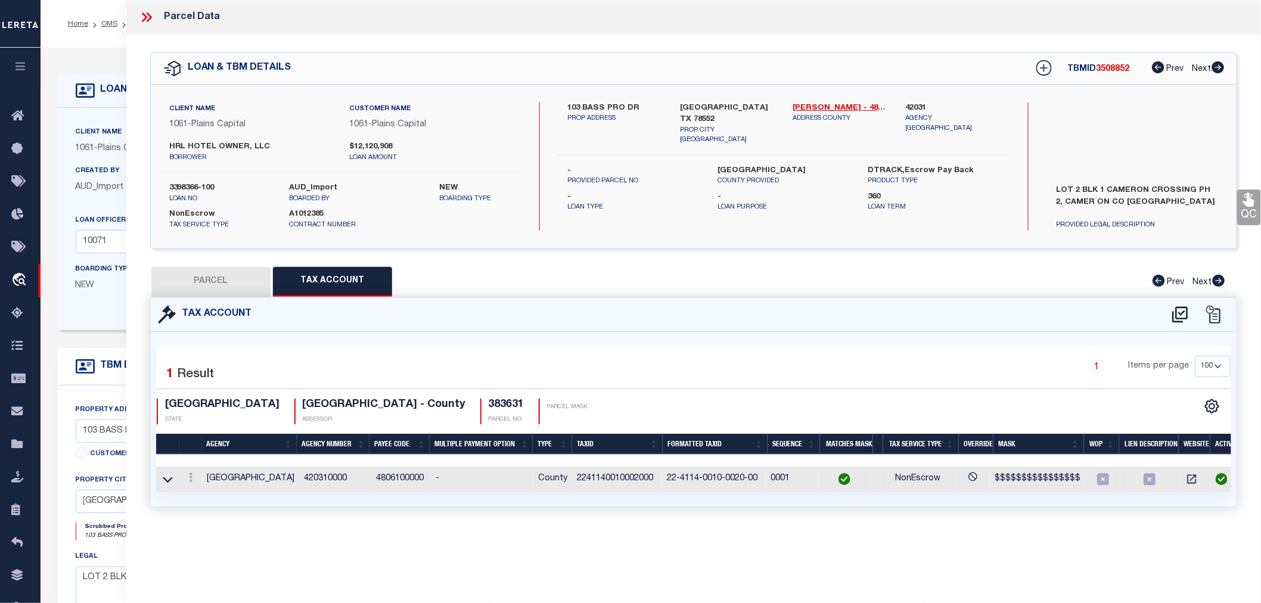
checkbox input "false"
select select "RD"
type input "HRL WOODBINE TIC OWNER LLC & [PERSON_NAME] INVESTMENTS LLC"
select select "AGW"
select select "LEG"
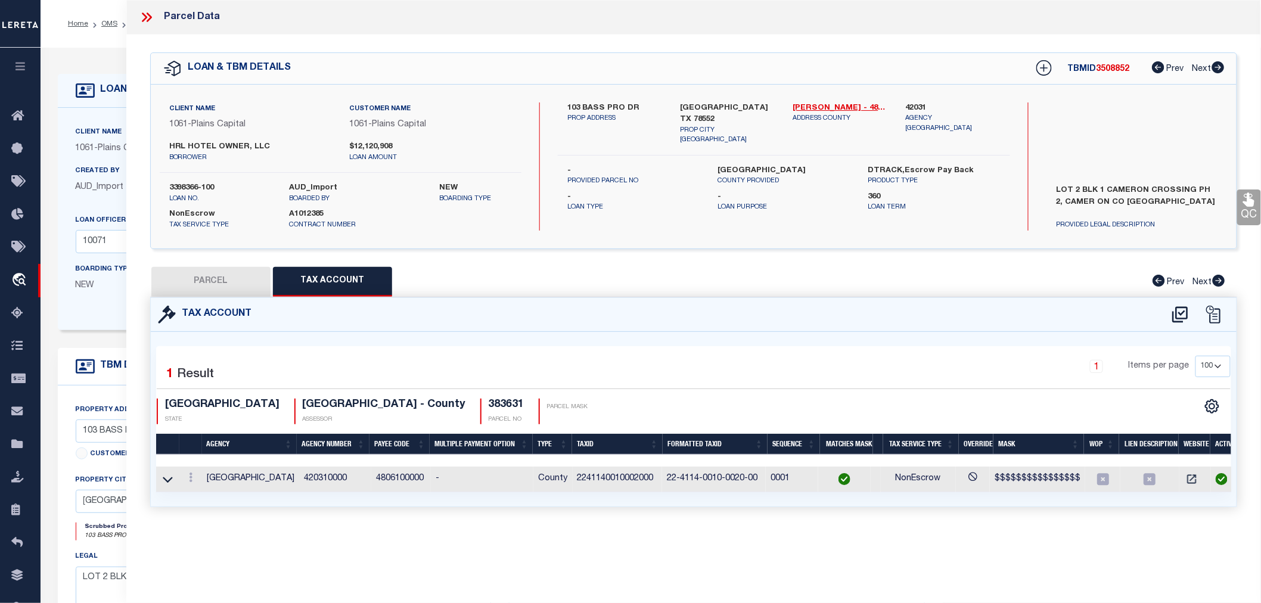
type input "BASS PRO DR"
type input "[GEOGRAPHIC_DATA] [GEOGRAPHIC_DATA]"
type textarea "LOT 2 BLK 1 CAMERON CROSSING SUBDIVISION PH 2 (2013 C1-3113 A FILED [DATE])"
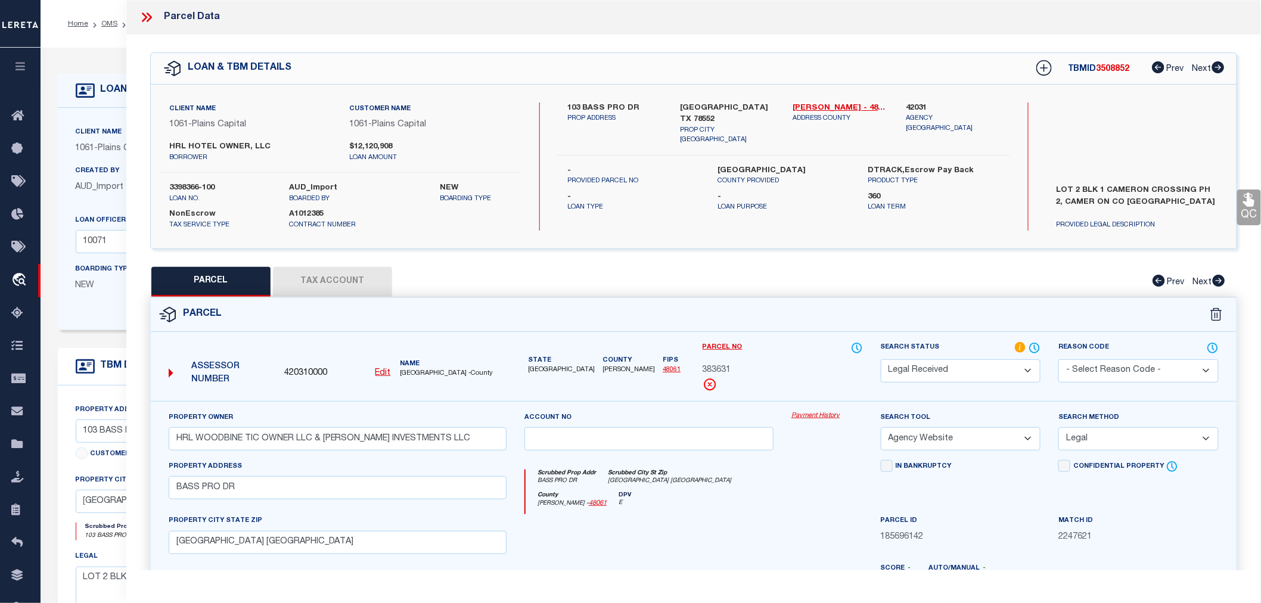
click at [914, 372] on select "Automated Search Bad Parcel Complete Duplicate Parcel High Dollar Reporting In …" at bounding box center [960, 370] width 160 height 23
click at [880, 359] on select "Automated Search Bad Parcel Complete Duplicate Parcel High Dollar Reporting In …" at bounding box center [960, 370] width 160 height 23
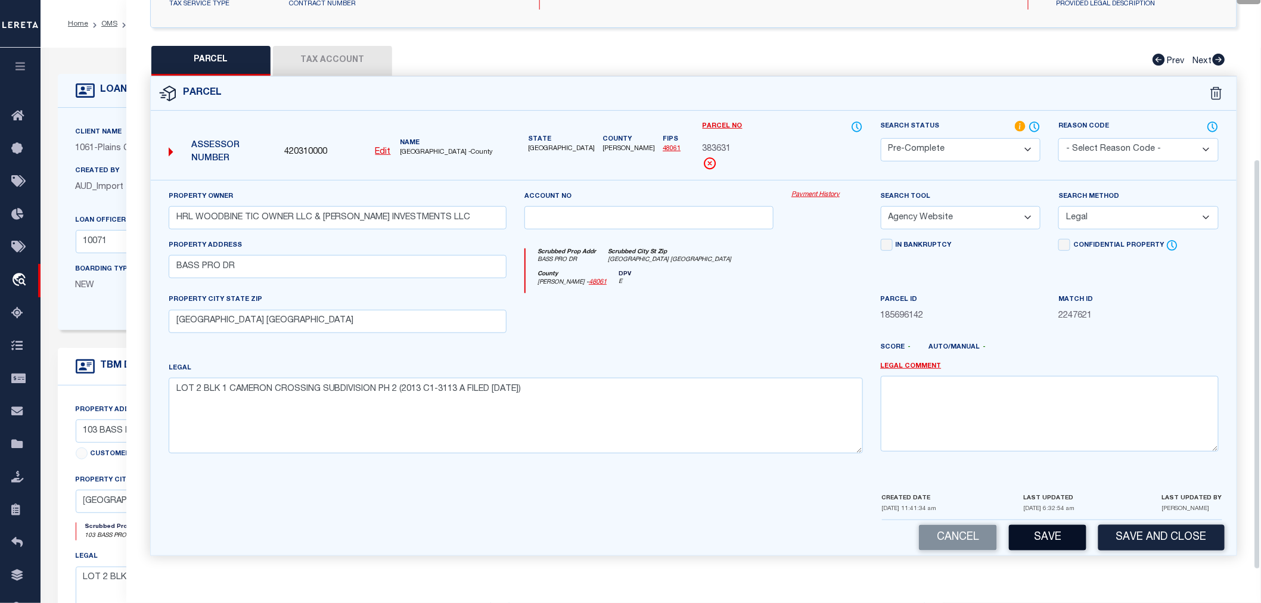
click at [1052, 537] on button "Save" at bounding box center [1047, 538] width 77 height 26
select select "AS"
select select
checkbox input "false"
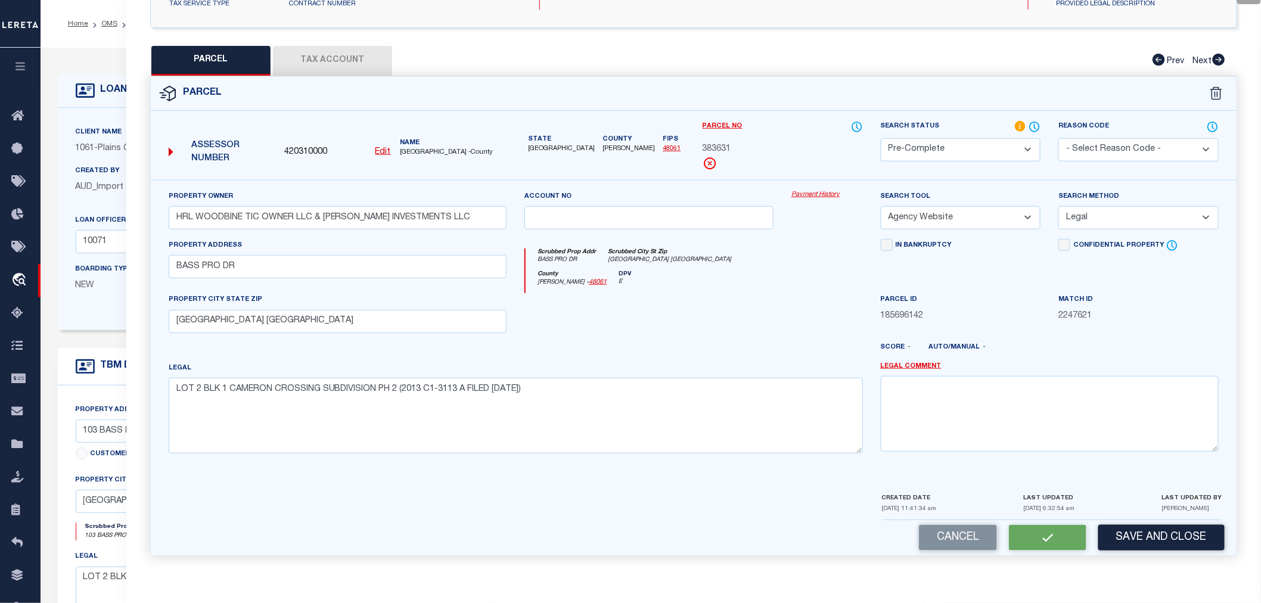
checkbox input "false"
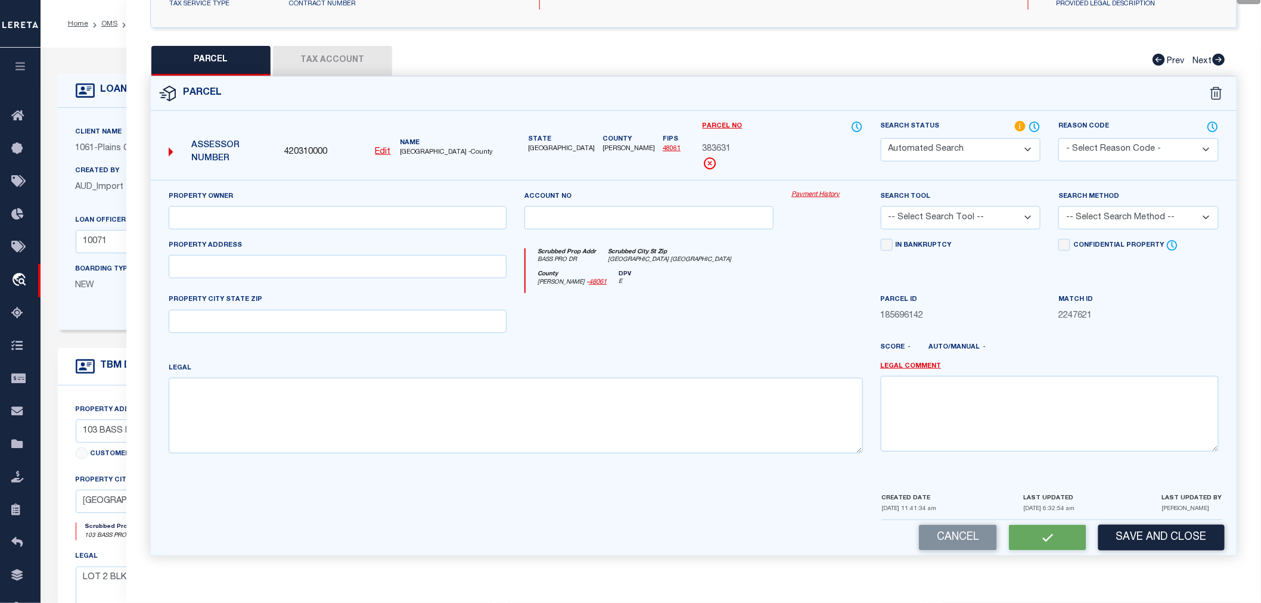
select select "PC"
type input "HRL WOODBINE TIC OWNER LLC & [PERSON_NAME] INVESTMENTS LLC"
select select "AGW"
select select "LEG"
type input "BASS PRO DR"
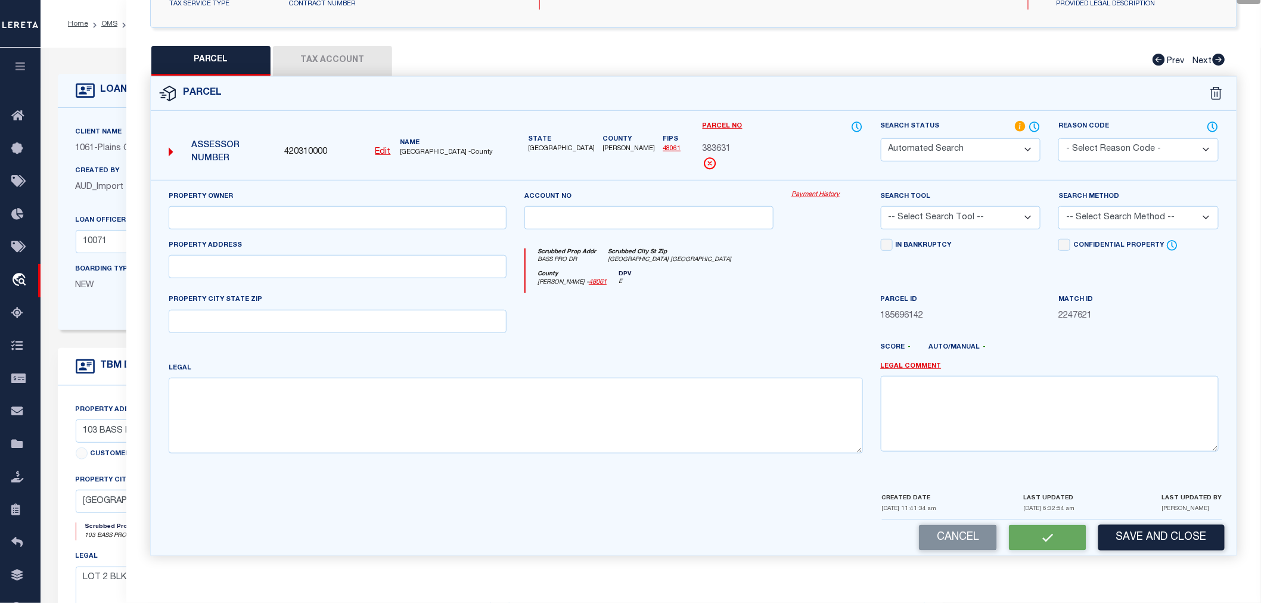
type input "[GEOGRAPHIC_DATA] [GEOGRAPHIC_DATA]"
type textarea "LOT 2 BLK 1 CAMERON CROSSING SUBDIVISION PH 2 (2013 C1-3113 A FILED [DATE])"
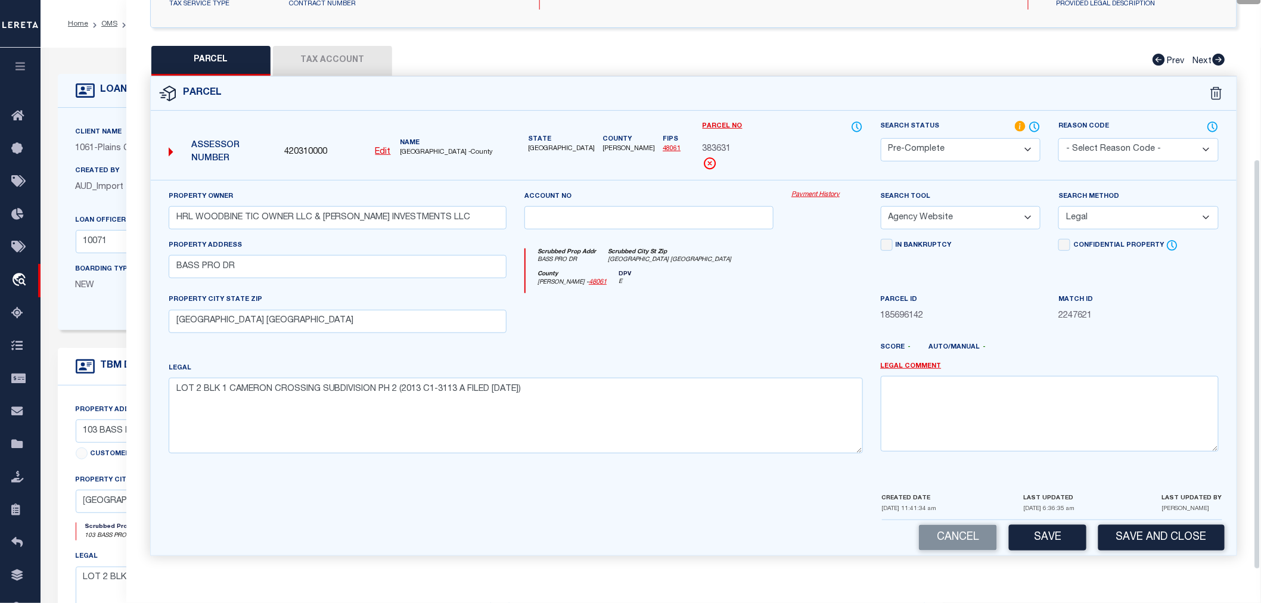
scroll to position [0, 0]
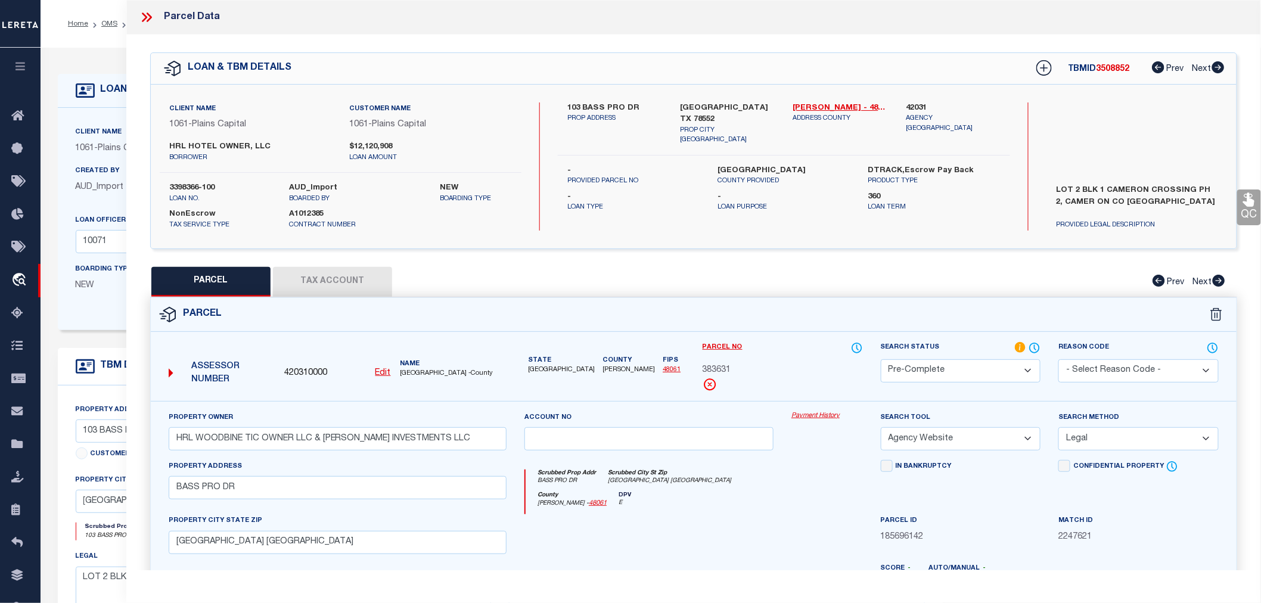
click at [1109, 73] on span "3508852" at bounding box center [1112, 69] width 33 height 8
copy span "3508852"
drag, startPoint x: 166, startPoint y: 181, endPoint x: 220, endPoint y: 186, distance: 55.1
click at [220, 186] on div "3398366-100 loan no." at bounding box center [220, 192] width 120 height 21
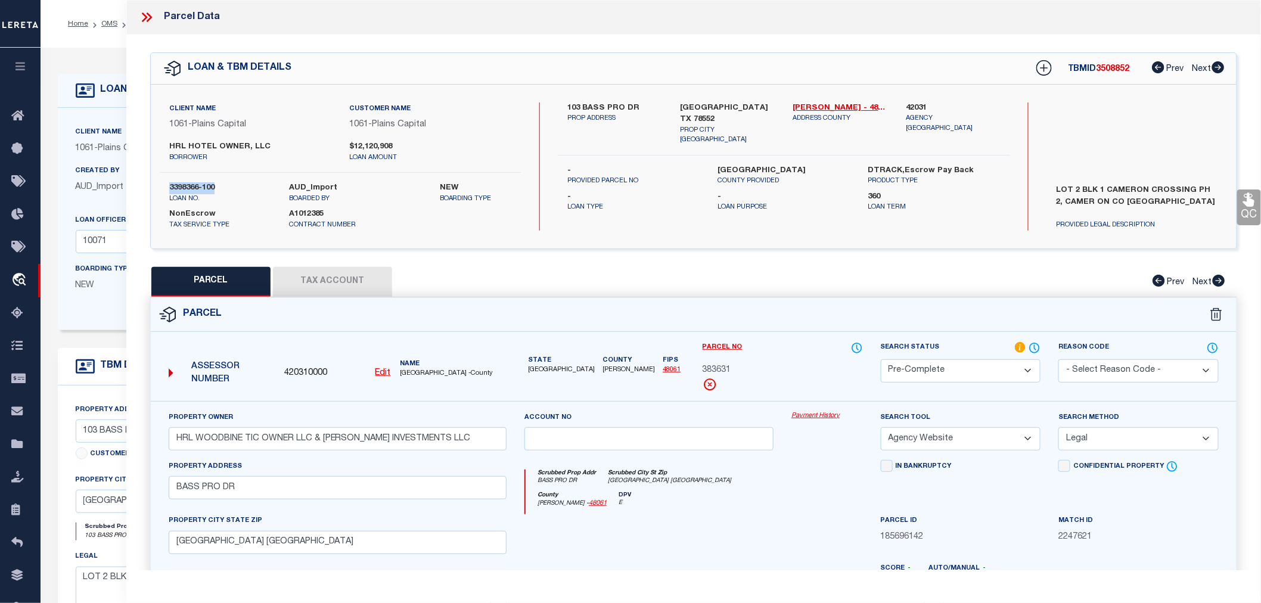
copy label "3398366-100"
click at [319, 284] on button "Tax Account" at bounding box center [332, 282] width 119 height 30
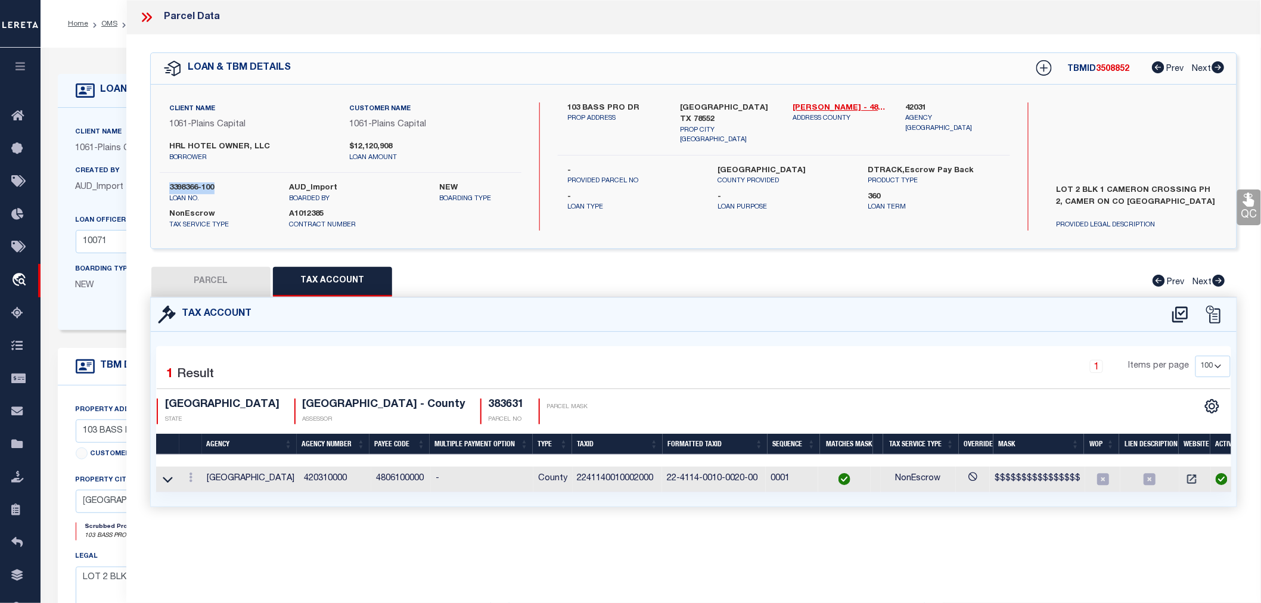
select select "100"
click at [609, 479] on td "2241140010002000" at bounding box center [616, 479] width 89 height 26
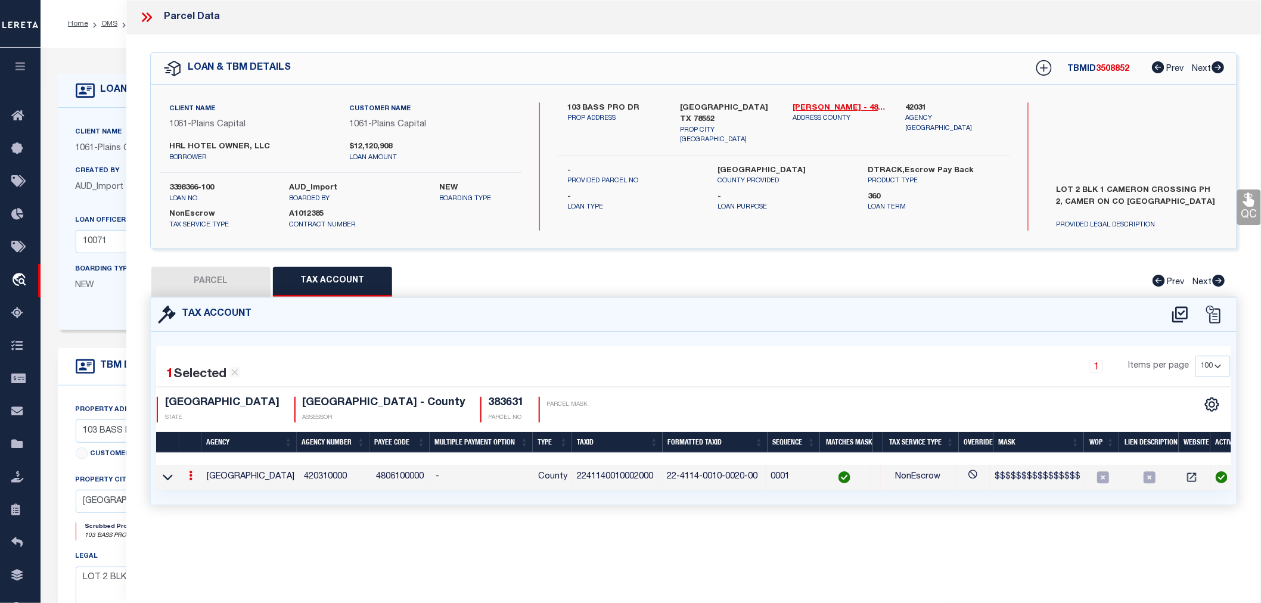
click at [609, 479] on td "2241140010002000" at bounding box center [616, 478] width 89 height 26
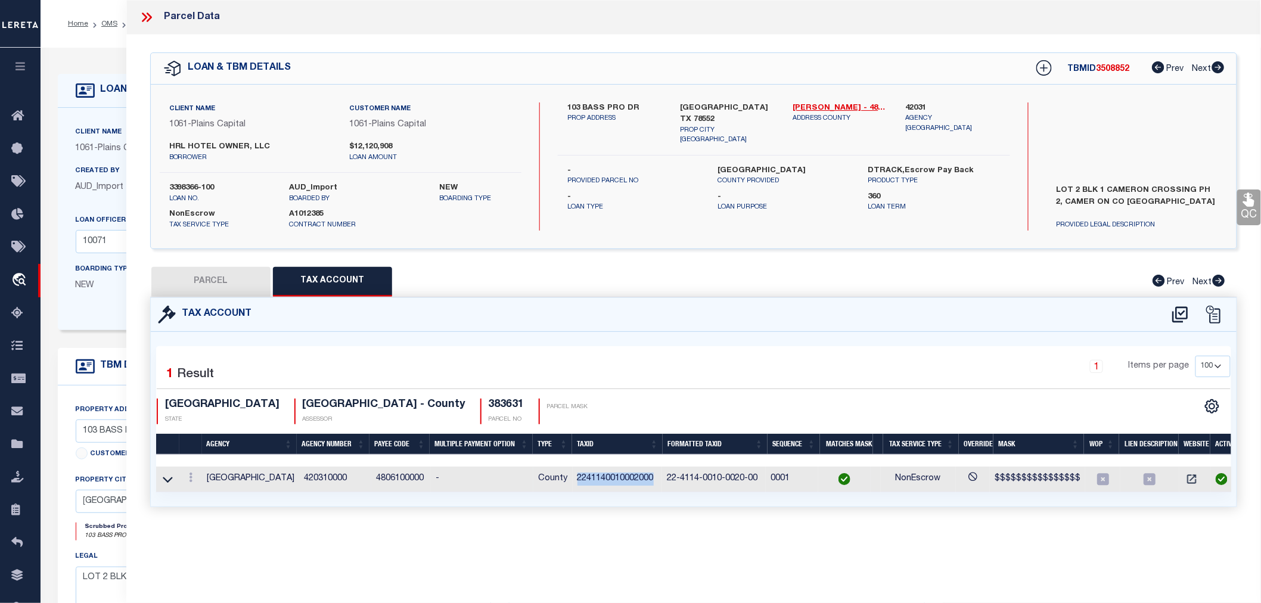
copy td "2241140010002000"
click at [144, 20] on icon at bounding box center [144, 18] width 5 height 10
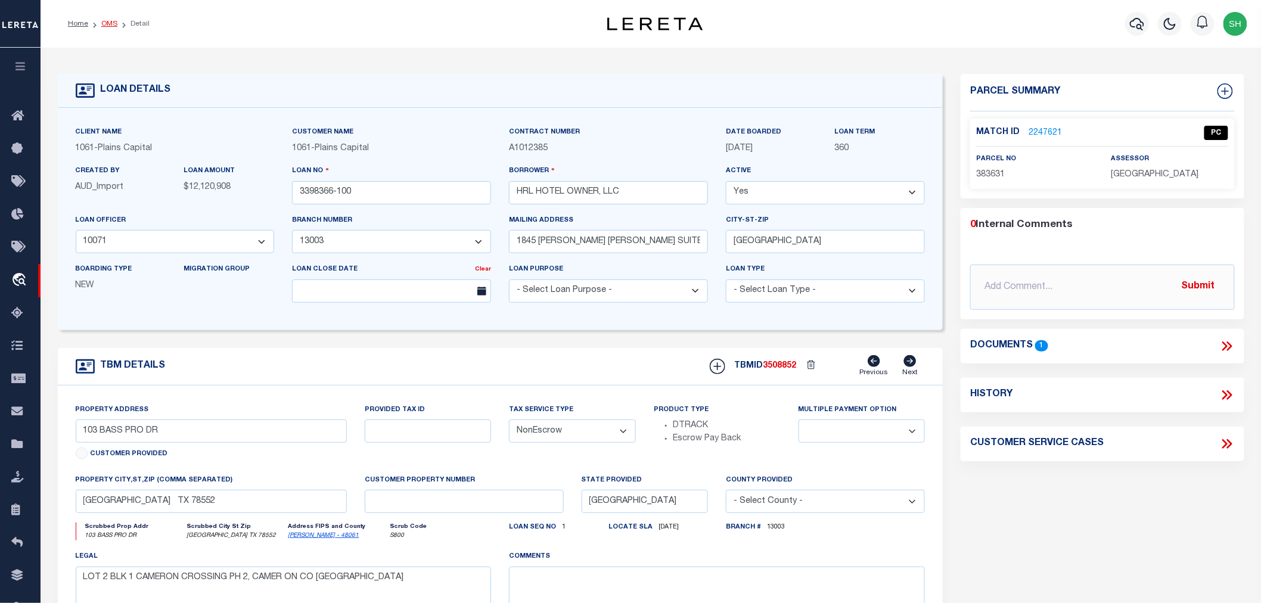
click at [114, 22] on link "OMS" at bounding box center [109, 23] width 16 height 7
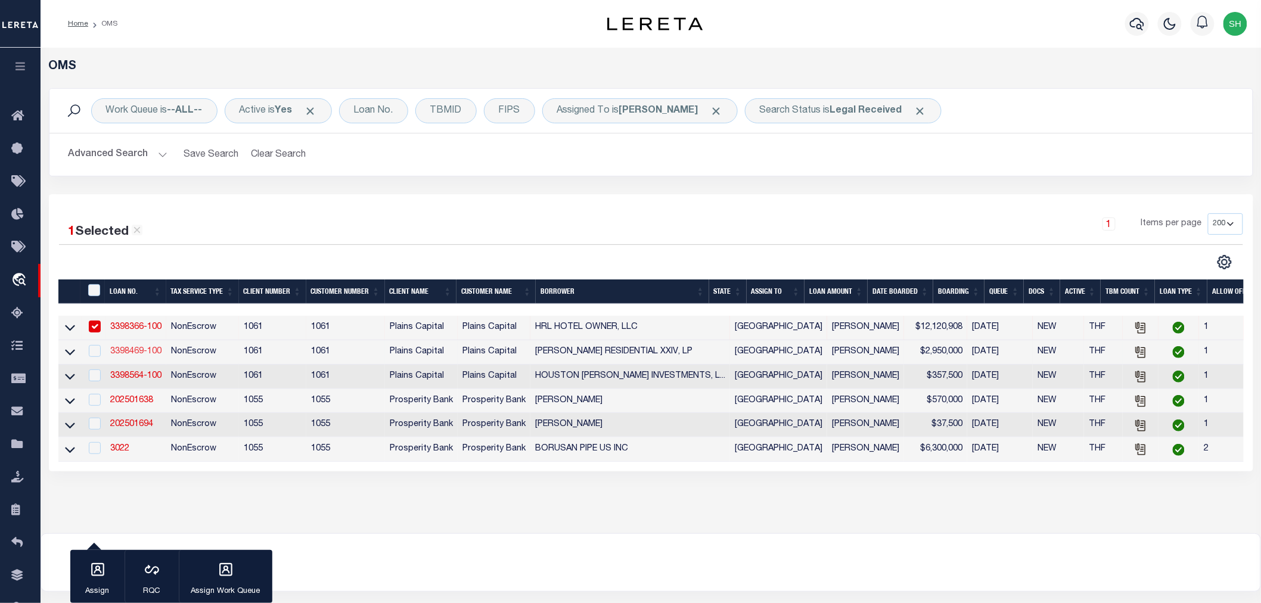
click at [135, 352] on link "3398469-100" at bounding box center [135, 351] width 51 height 8
type input "3398469-100"
type input "[PERSON_NAME] RESIDENTIAL XXIV, LP"
select select "167129"
select select "1444"
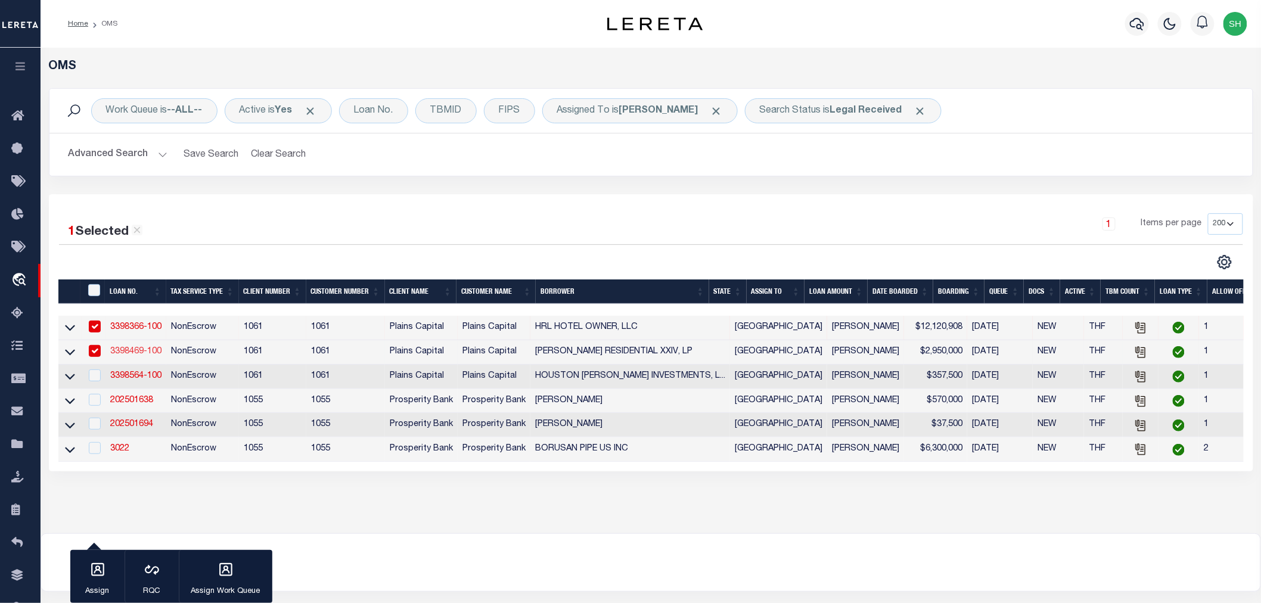
type input "[STREET_ADDRESS]"
type input "[GEOGRAPHIC_DATA]"
select select
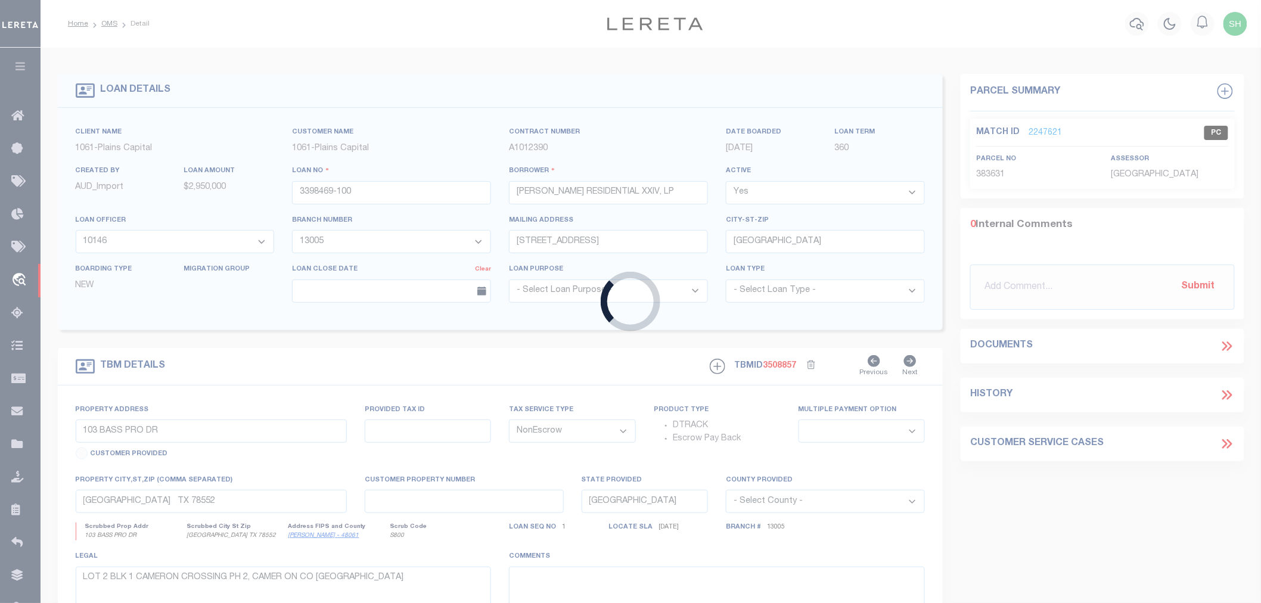
type input "N GATEWAY BLVD & [PERSON_NAME]"
select select
type input "[PERSON_NAME] TX 75126"
select select
type textarea "TRACT IN [PERSON_NAME] SURV ABS 450, KAUF MAN CO TX"
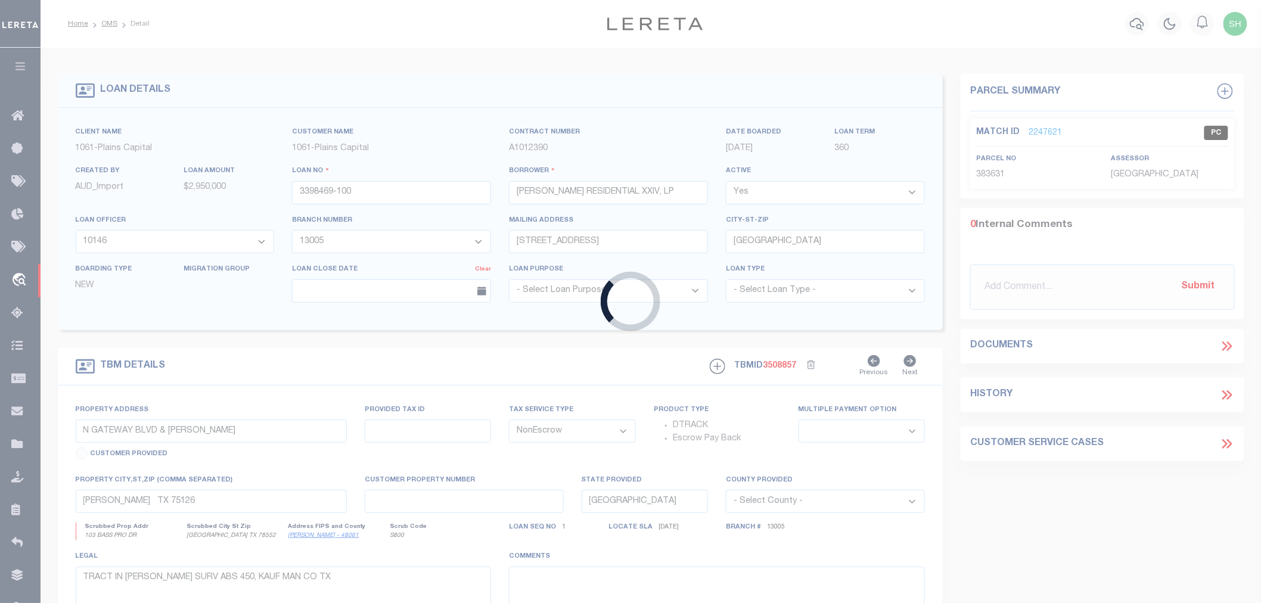
select select "167129"
select select "1444"
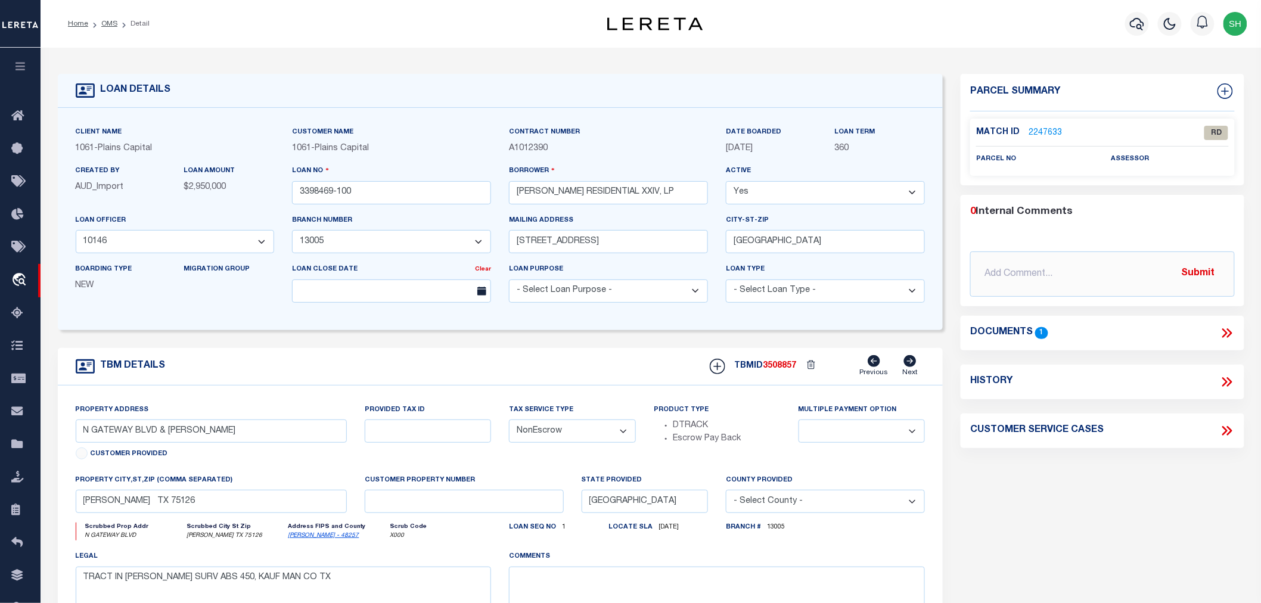
click at [1226, 331] on icon at bounding box center [1224, 333] width 5 height 10
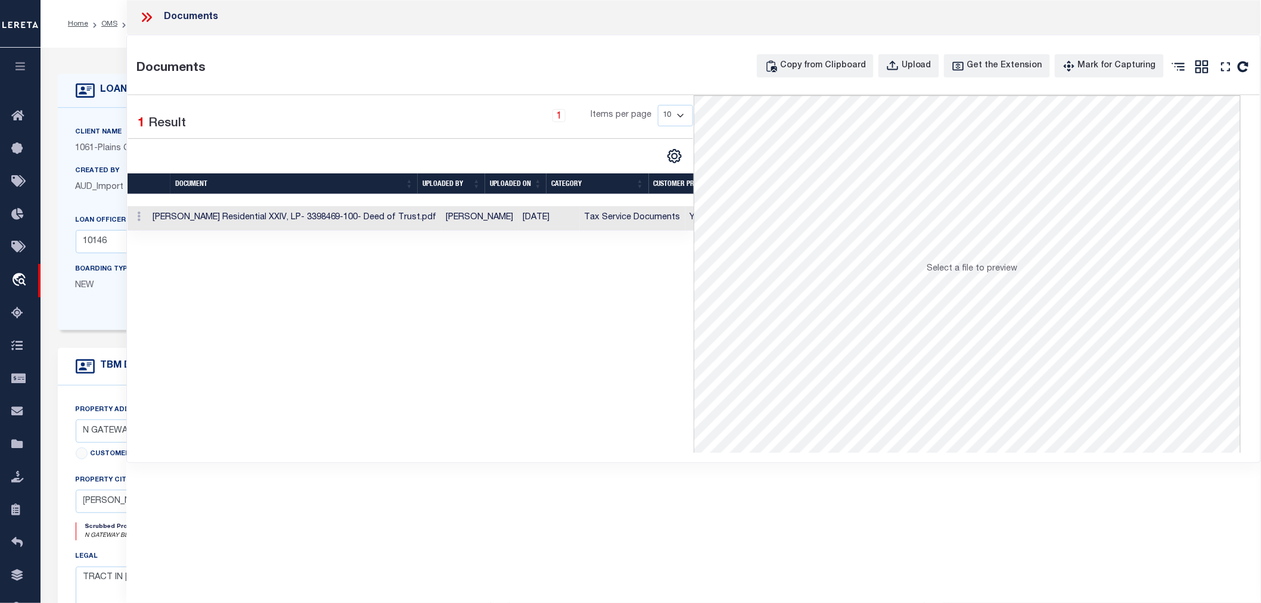
click at [580, 223] on td "Tax Service Documents" at bounding box center [632, 218] width 105 height 24
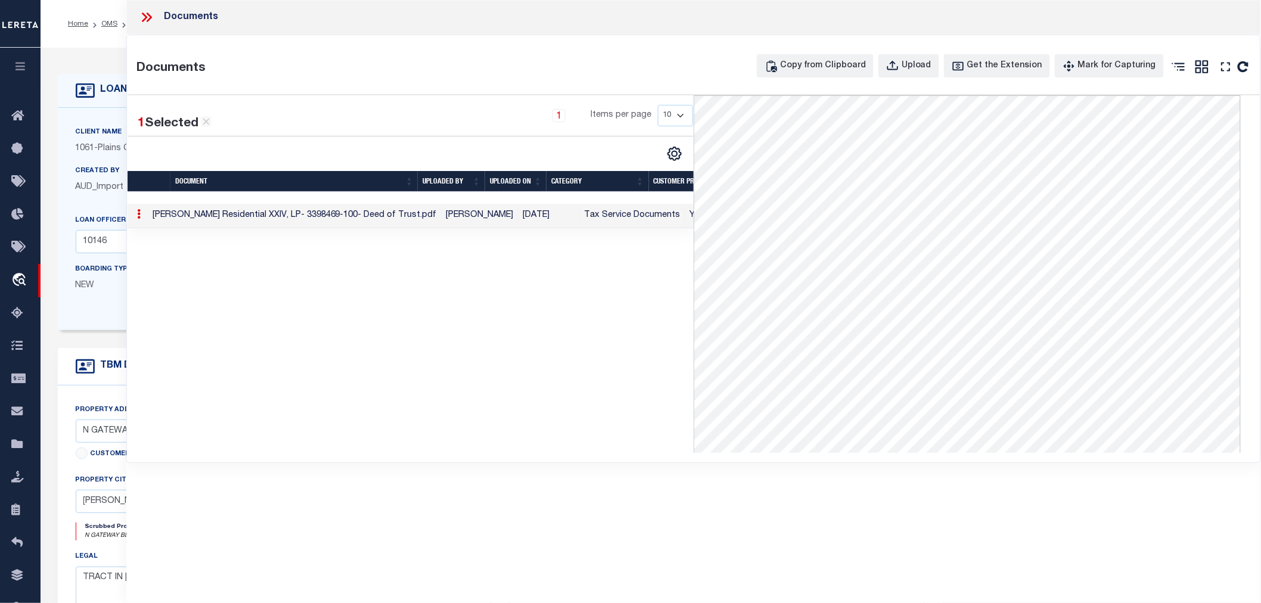
click at [145, 14] on icon at bounding box center [146, 17] width 15 height 15
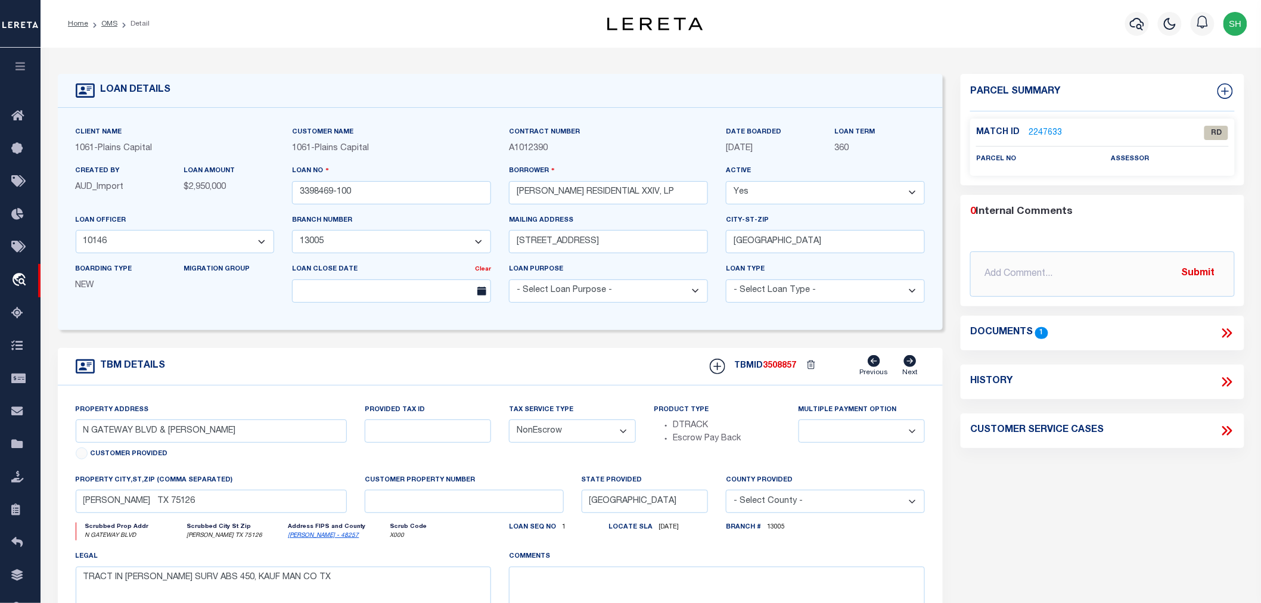
click at [1029, 127] on link "2247633" at bounding box center [1044, 133] width 33 height 13
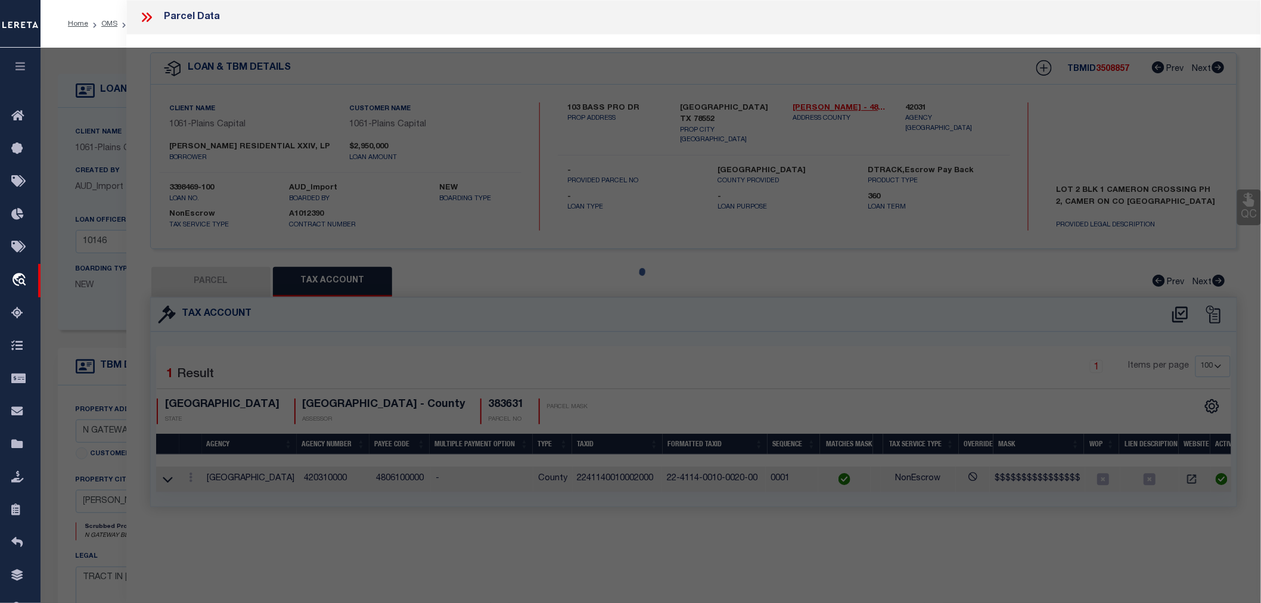
select select "AS"
select select
checkbox input "false"
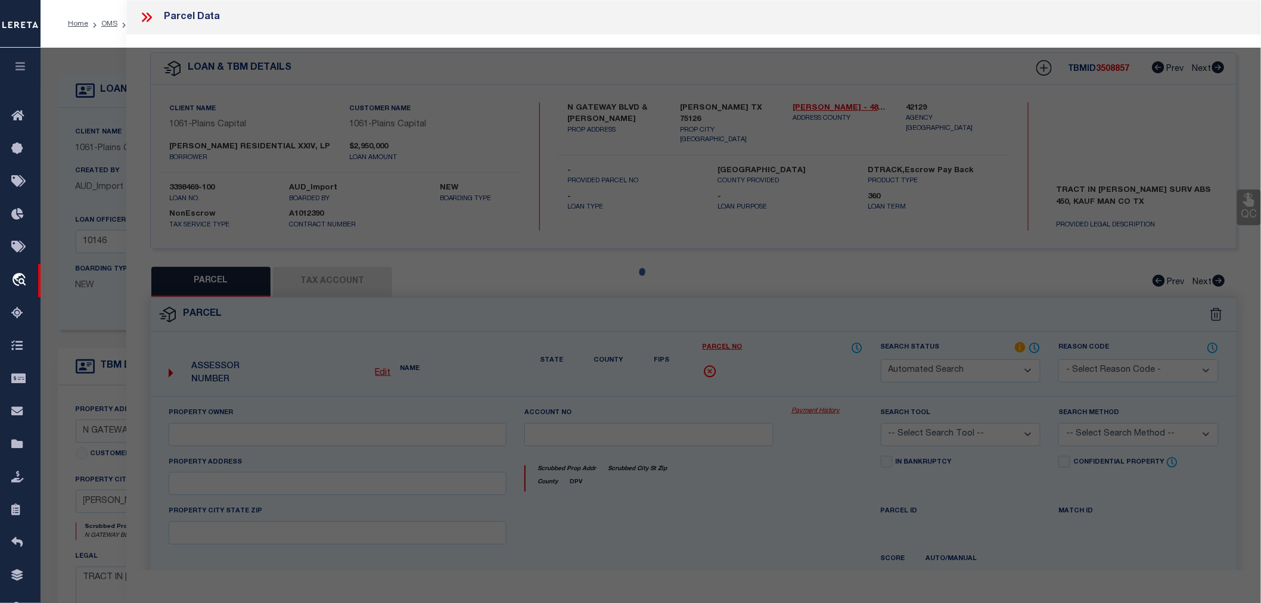
select select "RD"
checkbox input "false"
type textarea "Document uploaded that satisfies a legal requirement, changing from [GEOGRAPHIC…"
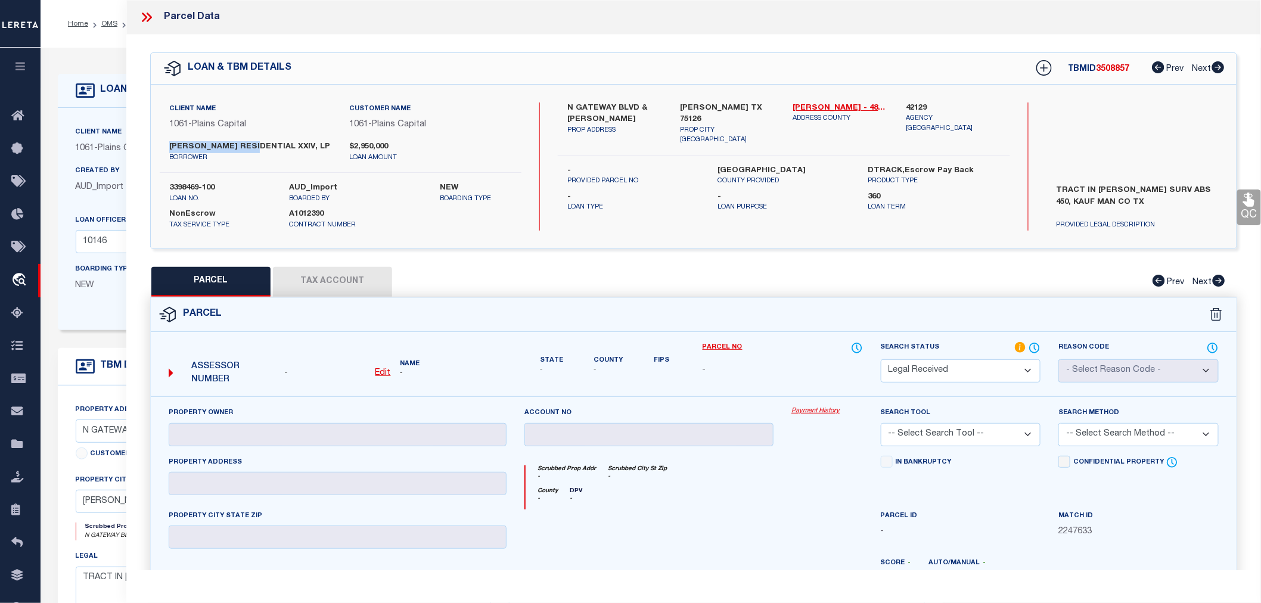
drag, startPoint x: 170, startPoint y: 145, endPoint x: 253, endPoint y: 146, distance: 83.4
click at [253, 146] on label "[PERSON_NAME] RESIDENTIAL XXIV, LP" at bounding box center [250, 147] width 163 height 12
copy label "[PERSON_NAME] RESIDENTIAL"
drag, startPoint x: 1061, startPoint y: 187, endPoint x: 1126, endPoint y: 199, distance: 66.0
click at [1126, 199] on label "TRACT IN [PERSON_NAME] SURV ABS 450, KAUF MAN CO TX" at bounding box center [1137, 203] width 180 height 36
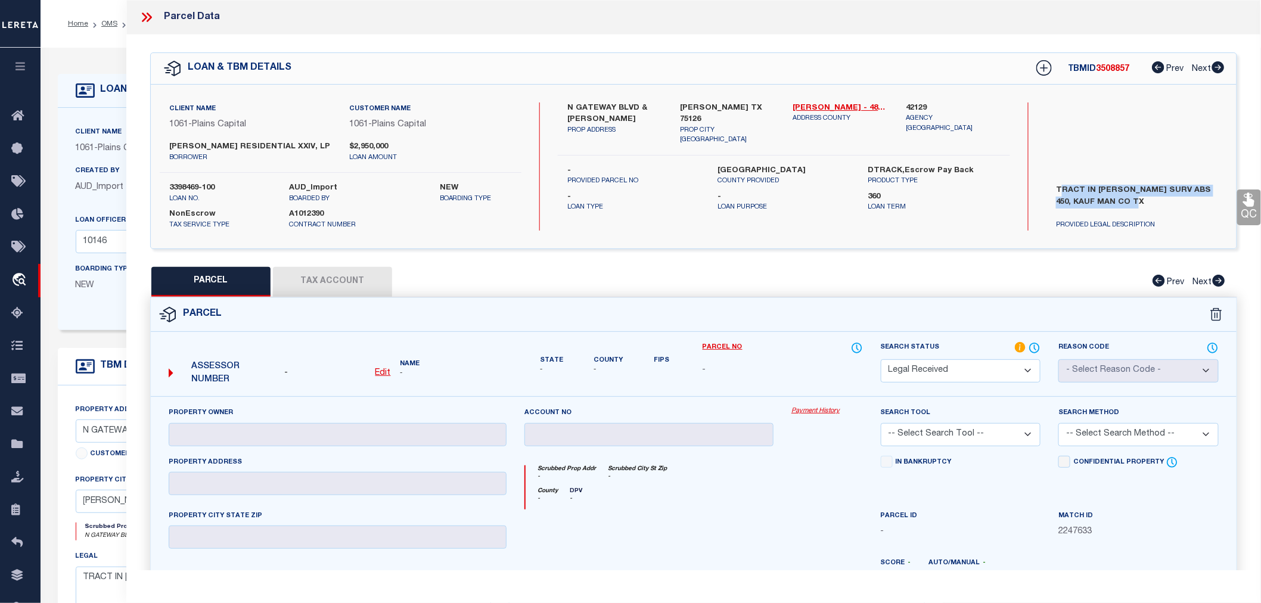
click at [1126, 199] on label "TRACT IN [PERSON_NAME] SURV ABS 450, KAUF MAN CO TX" at bounding box center [1137, 203] width 180 height 36
drag, startPoint x: 1051, startPoint y: 183, endPoint x: 1134, endPoint y: 204, distance: 86.0
click at [1134, 204] on label "TRACT IN [PERSON_NAME] SURV ABS 450, KAUF MAN CO TX" at bounding box center [1137, 203] width 180 height 36
drag, startPoint x: 689, startPoint y: 374, endPoint x: 720, endPoint y: 368, distance: 30.9
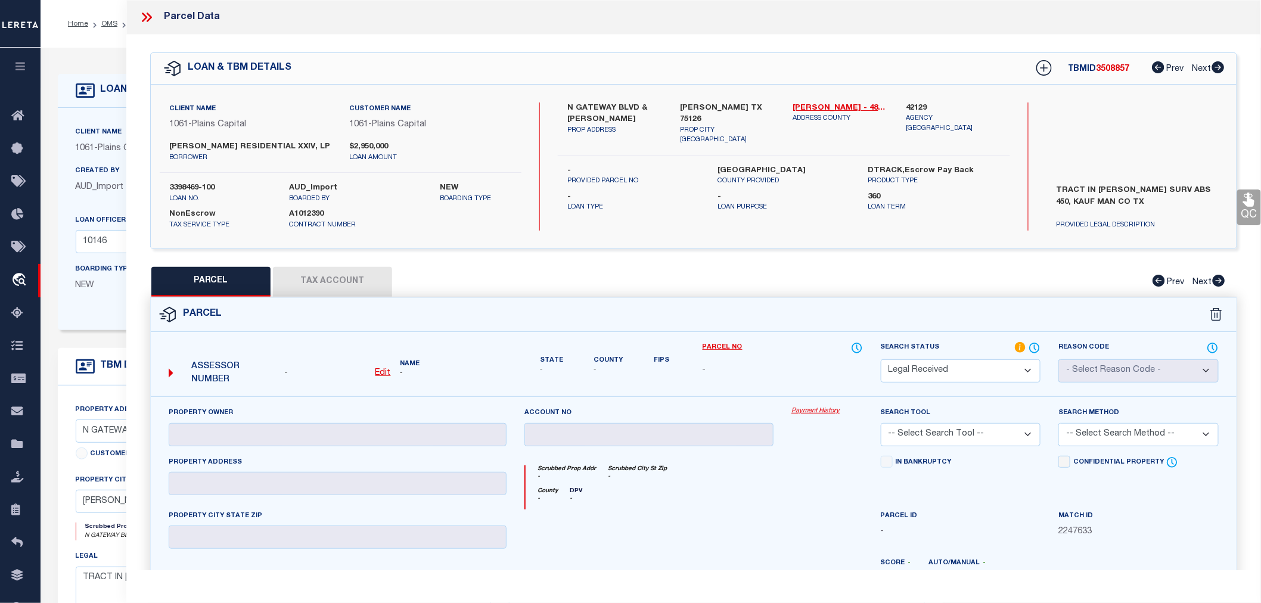
click at [720, 368] on div "Assessor Number - Edit Name - State - County" at bounding box center [693, 368] width 1103 height 55
click at [720, 368] on div "-" at bounding box center [782, 370] width 160 height 13
click at [796, 487] on div "County - DPV -" at bounding box center [693, 498] width 337 height 22
click at [820, 497] on div "County - DPV -" at bounding box center [693, 498] width 337 height 22
click at [787, 514] on div at bounding box center [826, 533] width 89 height 49
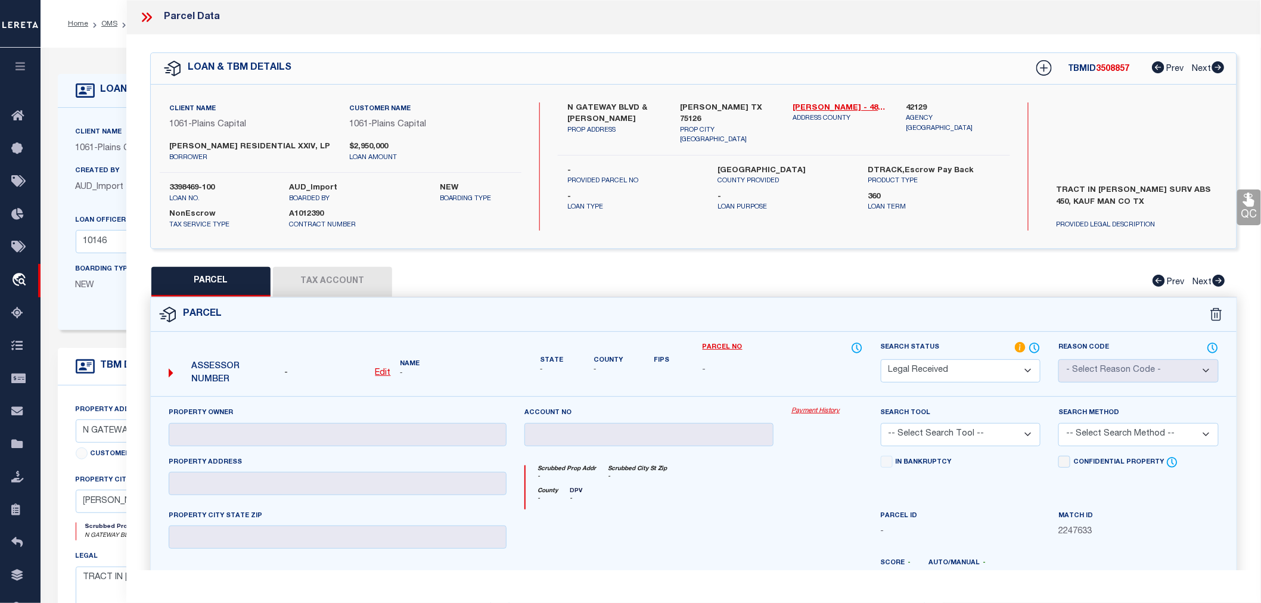
click at [810, 409] on link "Payment History" at bounding box center [826, 411] width 71 height 10
click at [816, 354] on div "Parcel No -" at bounding box center [782, 359] width 160 height 36
click at [1016, 343] on icon at bounding box center [1020, 347] width 11 height 11
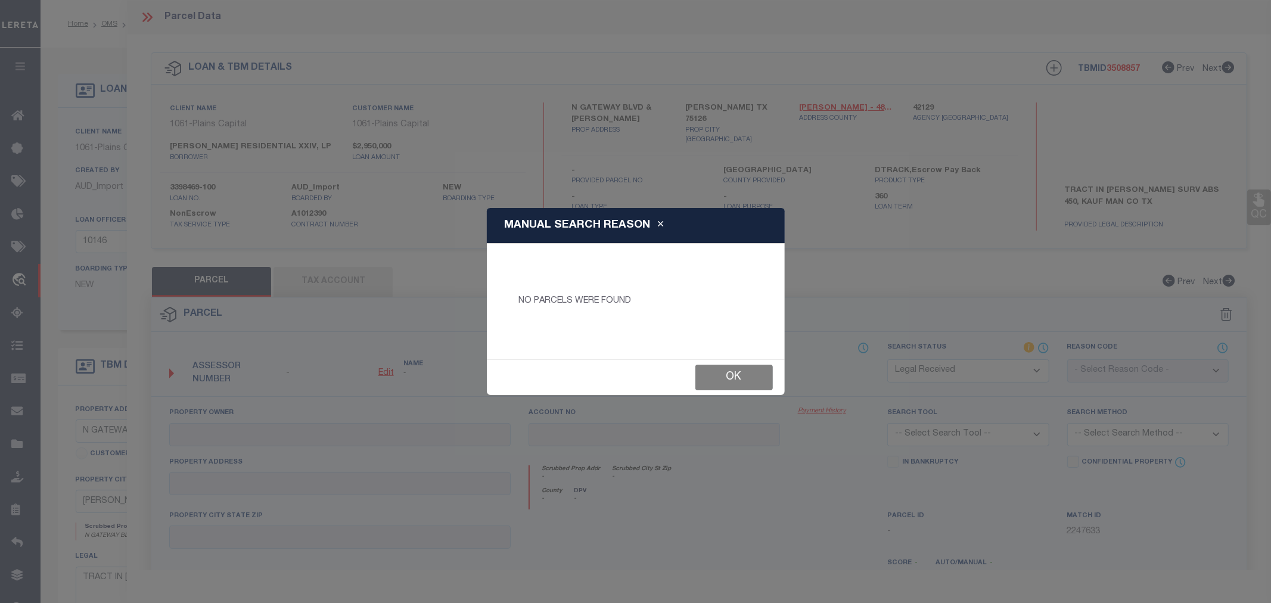
click at [745, 385] on button "Ok" at bounding box center [733, 378] width 77 height 26
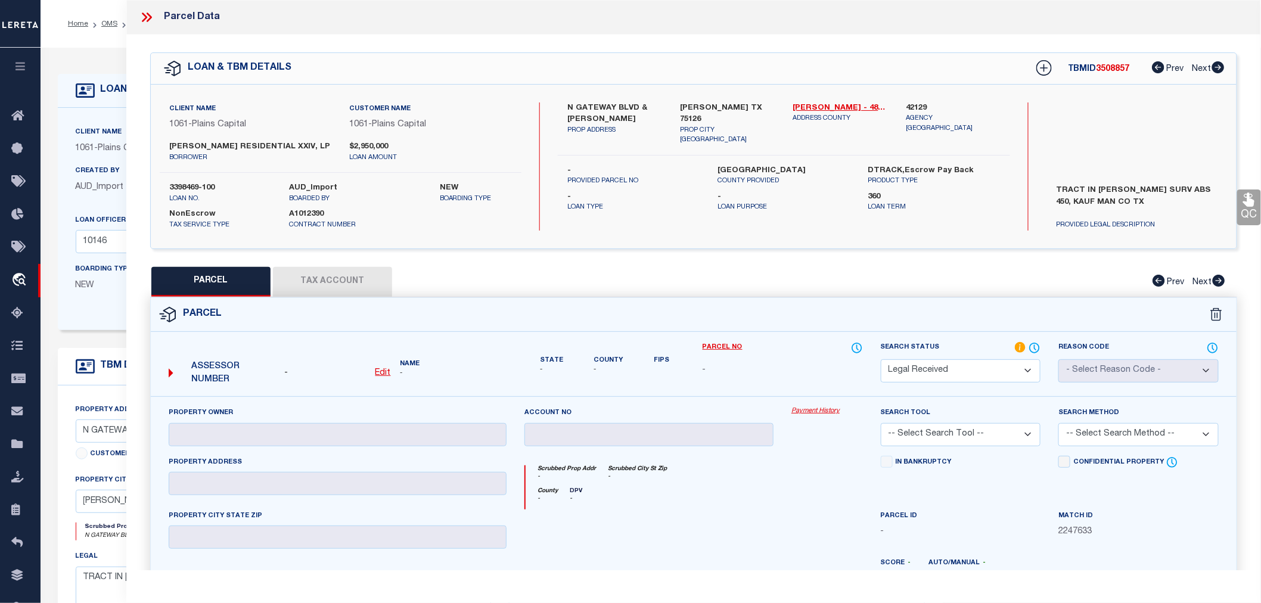
click at [831, 446] on div "Payment History" at bounding box center [826, 430] width 89 height 49
click at [735, 474] on div "Scrubbed Prop Addr - Scrubbed City [GEOGRAPHIC_DATA] -" at bounding box center [693, 476] width 337 height 22
click at [686, 515] on div at bounding box center [648, 533] width 267 height 49
click at [773, 520] on div at bounding box center [648, 533] width 267 height 49
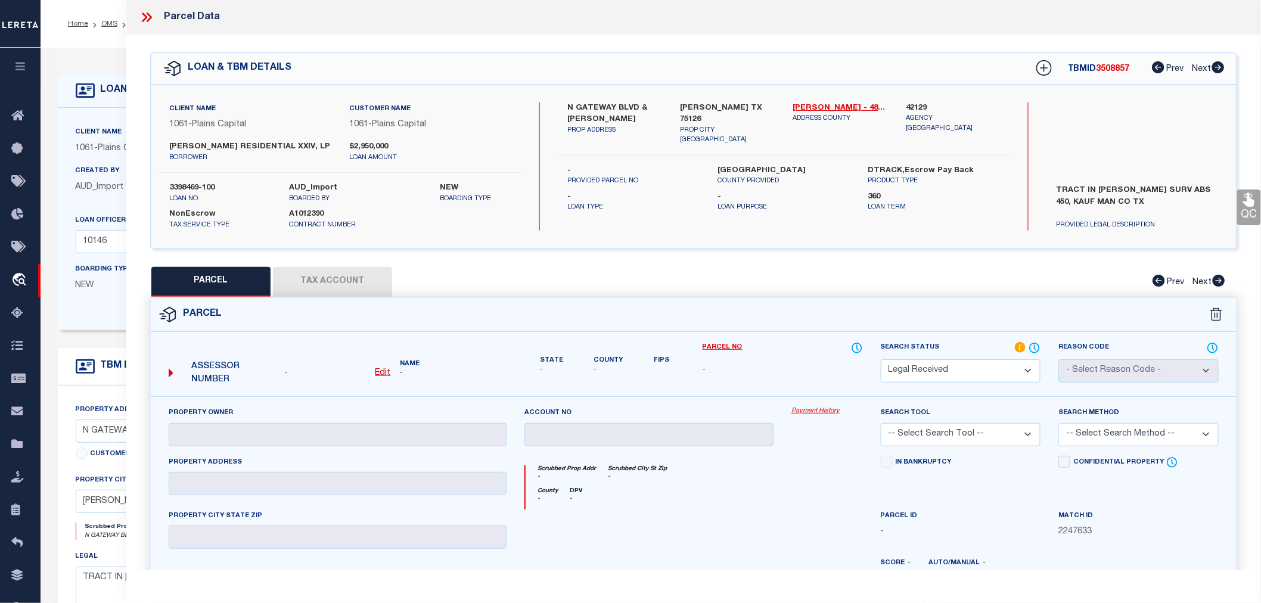
drag, startPoint x: 958, startPoint y: 465, endPoint x: 880, endPoint y: 471, distance: 78.3
click at [880, 471] on div "In Bankruptcy" at bounding box center [961, 483] width 178 height 54
click at [775, 472] on div "Scrubbed Prop Addr - Scrubbed City [GEOGRAPHIC_DATA] -" at bounding box center [693, 476] width 337 height 22
drag, startPoint x: 531, startPoint y: 468, endPoint x: 592, endPoint y: 497, distance: 67.9
click at [592, 497] on div "Scrubbed Prop Addr - Scrubbed City [GEOGRAPHIC_DATA] - County - DPV -" at bounding box center [693, 487] width 338 height 44
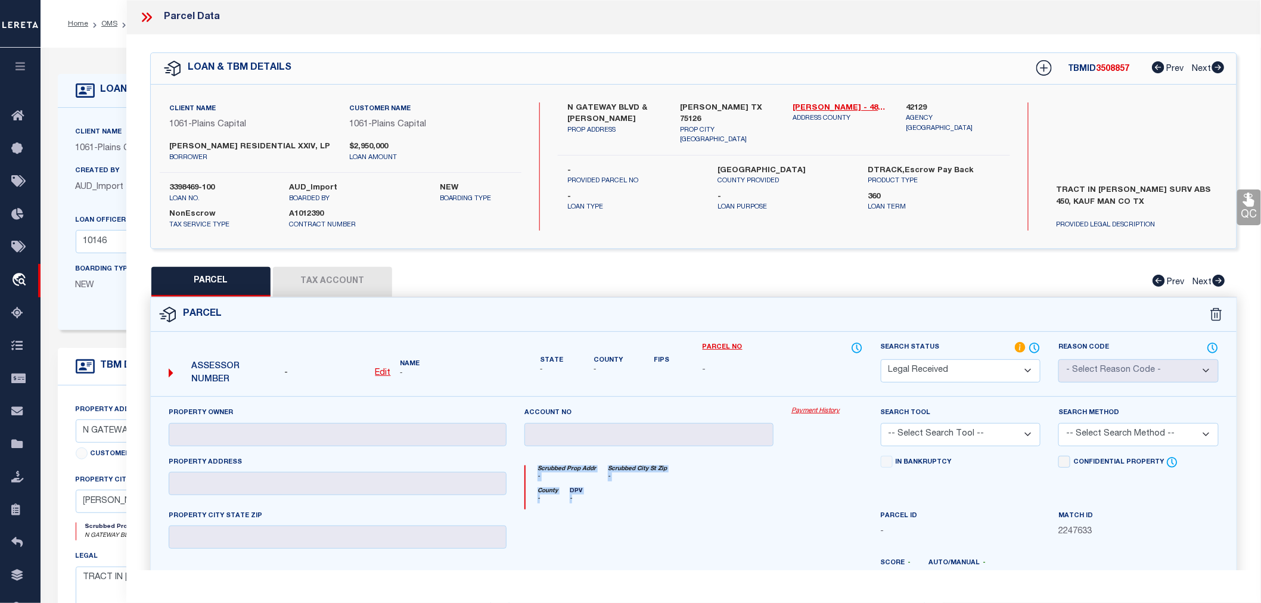
click at [592, 497] on div "County - DPV -" at bounding box center [693, 498] width 337 height 22
drag, startPoint x: 592, startPoint y: 497, endPoint x: 525, endPoint y: 456, distance: 78.1
click at [525, 456] on div "Scrubbed Prop Addr - Scrubbed City [GEOGRAPHIC_DATA] - County - DPV -" at bounding box center [693, 483] width 356 height 54
drag, startPoint x: 535, startPoint y: 468, endPoint x: 583, endPoint y: 493, distance: 54.1
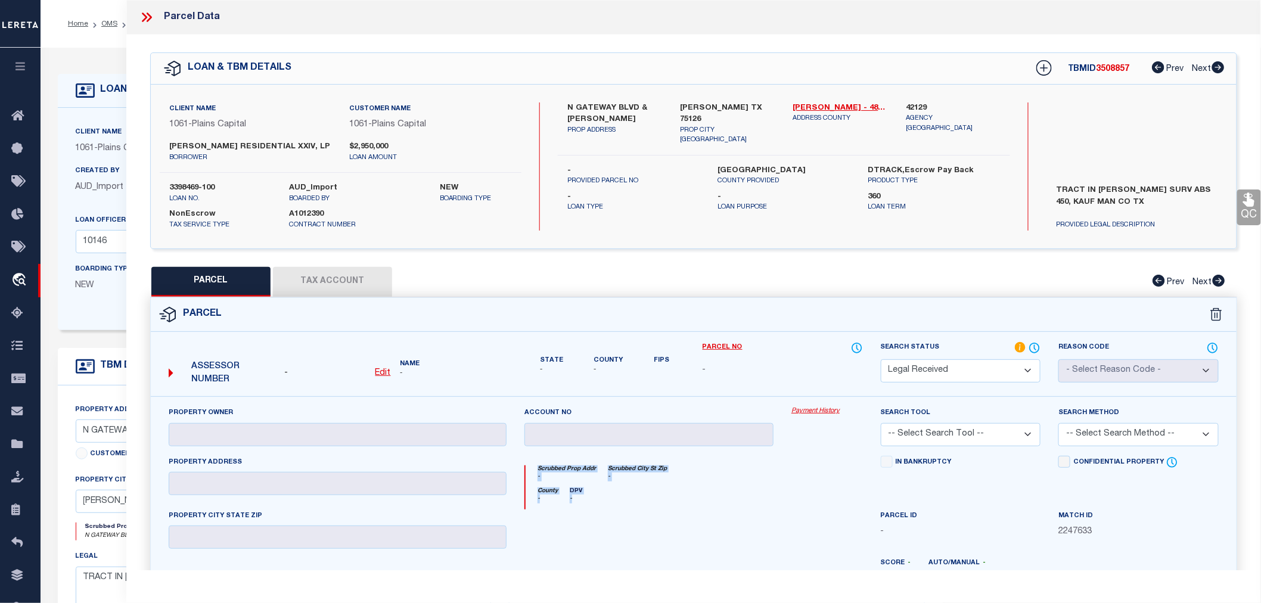
click at [583, 493] on div "Scrubbed Prop Addr - Scrubbed City [GEOGRAPHIC_DATA] - County - DPV -" at bounding box center [693, 487] width 338 height 44
click at [583, 493] on div "County - DPV -" at bounding box center [693, 498] width 337 height 22
click at [645, 471] on icon "Scrubbed City St Zip" at bounding box center [637, 469] width 59 height 6
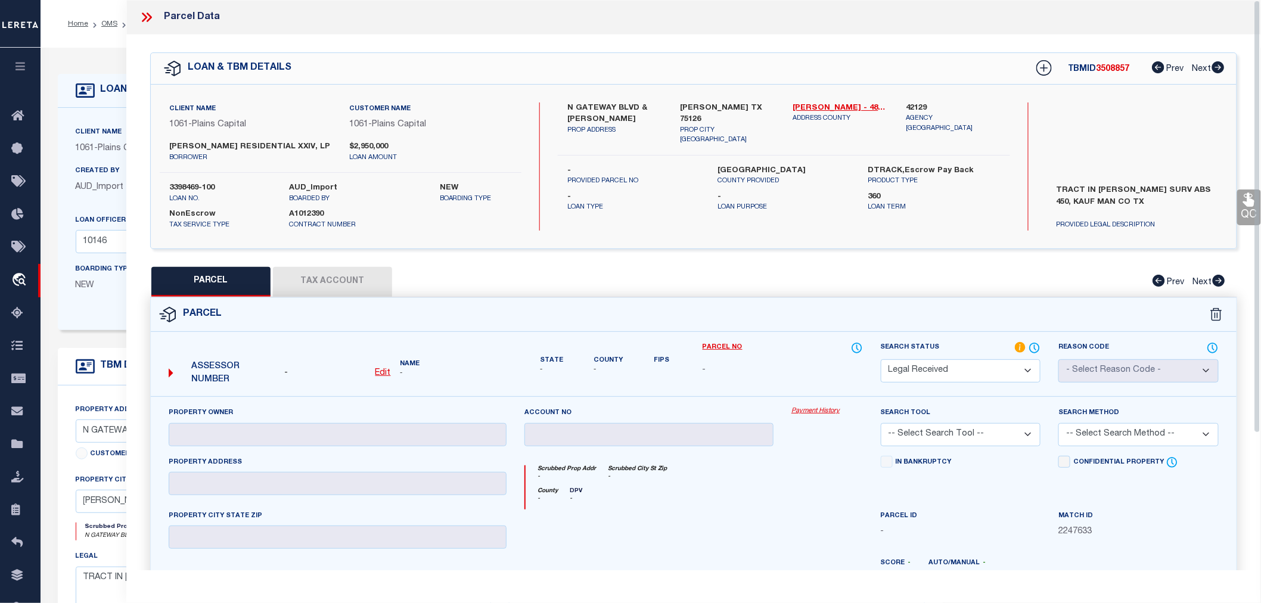
click at [729, 509] on div at bounding box center [648, 533] width 267 height 49
click at [751, 454] on div "Account no" at bounding box center [648, 430] width 267 height 49
click at [645, 503] on div "County - DPV -" at bounding box center [693, 498] width 337 height 22
drag, startPoint x: 537, startPoint y: 467, endPoint x: 602, endPoint y: 493, distance: 70.0
click at [602, 493] on div "Scrubbed Prop Addr - Scrubbed City [GEOGRAPHIC_DATA] - County - DPV -" at bounding box center [693, 487] width 338 height 44
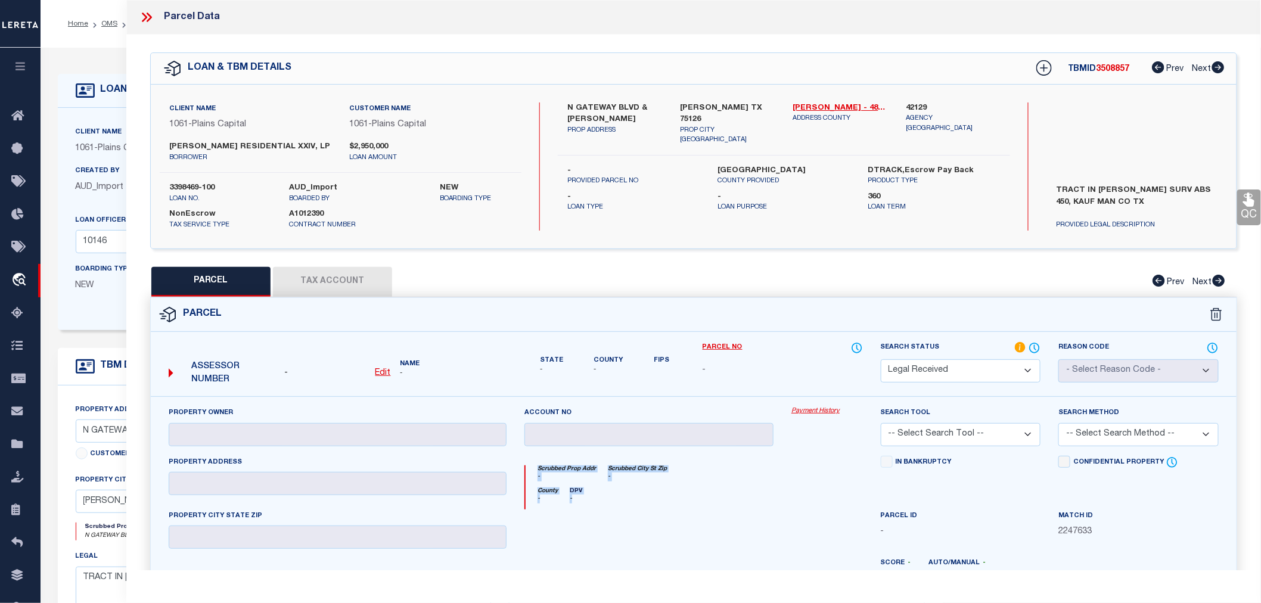
click at [602, 493] on div "County - DPV -" at bounding box center [693, 498] width 337 height 22
drag, startPoint x: 590, startPoint y: 501, endPoint x: 532, endPoint y: 462, distance: 69.6
click at [532, 462] on div "Scrubbed Prop Addr - Scrubbed City [GEOGRAPHIC_DATA] - County - DPV -" at bounding box center [693, 483] width 356 height 54
drag, startPoint x: 533, startPoint y: 465, endPoint x: 591, endPoint y: 495, distance: 65.8
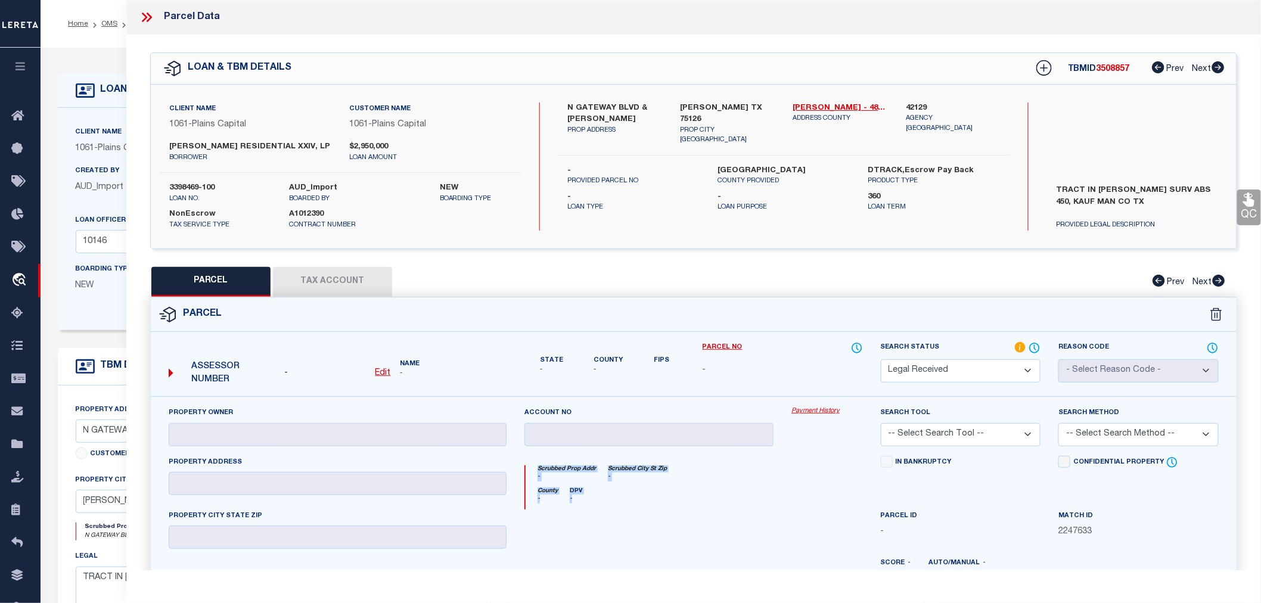
click at [591, 495] on div "Scrubbed Prop Addr - Scrubbed City [GEOGRAPHIC_DATA] - County - DPV -" at bounding box center [693, 487] width 338 height 44
click at [591, 495] on div "County - DPV -" at bounding box center [693, 498] width 337 height 22
click at [716, 487] on div "County - DPV -" at bounding box center [693, 498] width 337 height 22
click at [696, 537] on div at bounding box center [648, 533] width 267 height 49
drag, startPoint x: 966, startPoint y: 462, endPoint x: 891, endPoint y: 462, distance: 75.1
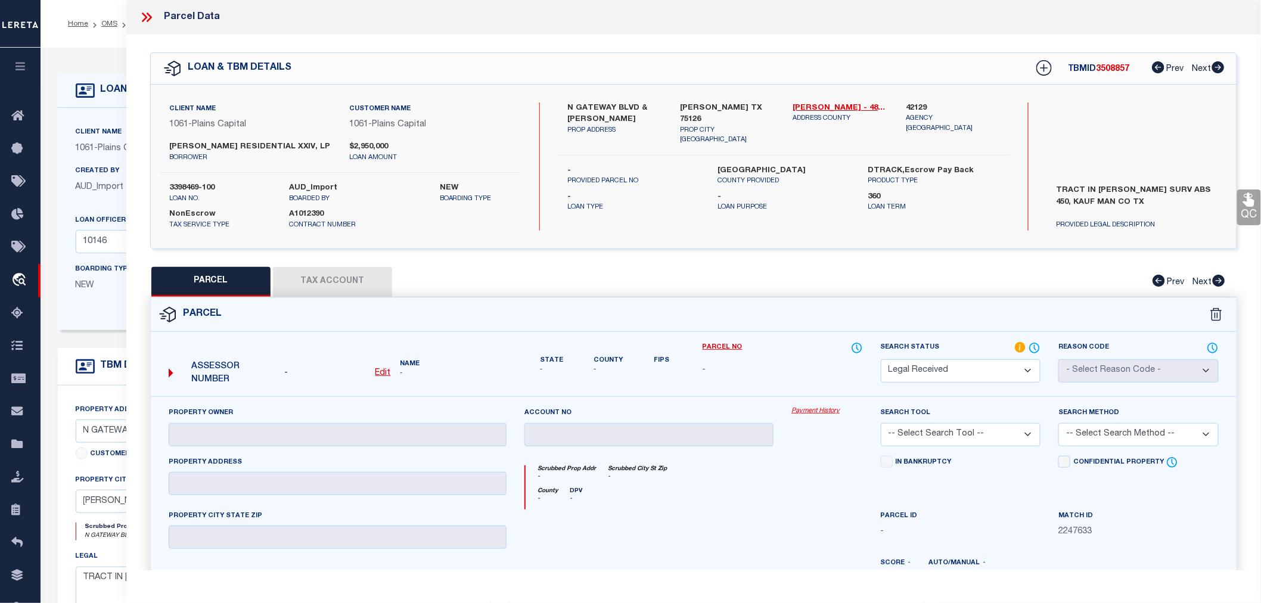
click at [891, 462] on div "In Bankruptcy" at bounding box center [960, 463] width 160 height 14
click at [827, 484] on div "Scrubbed Prop Addr - Scrubbed City [GEOGRAPHIC_DATA] -" at bounding box center [693, 476] width 337 height 22
click at [764, 487] on div "County - DPV -" at bounding box center [693, 498] width 337 height 22
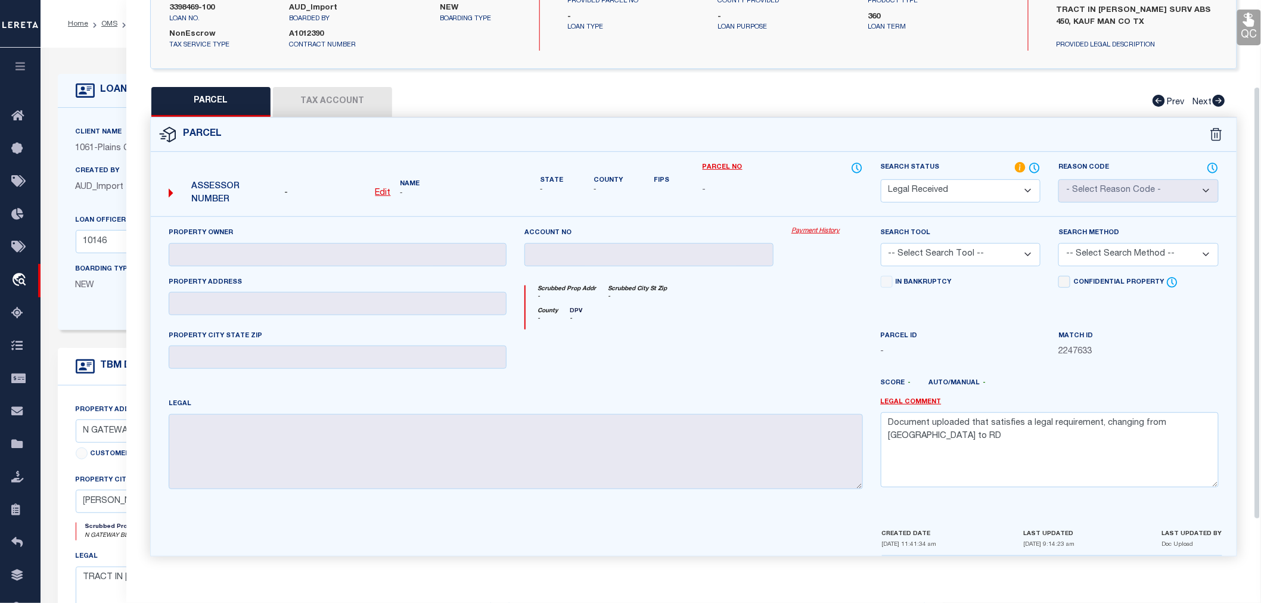
scroll to position [48, 0]
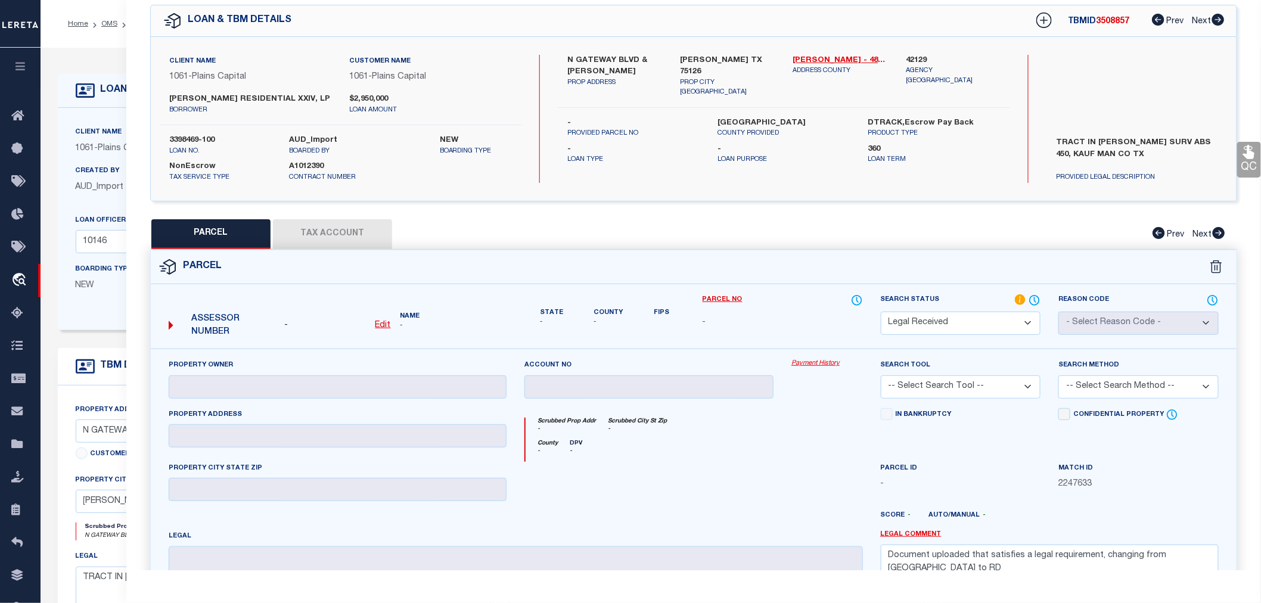
click at [1074, 485] on span "2247633" at bounding box center [1138, 484] width 160 height 13
click at [1075, 485] on span "2247633" at bounding box center [1138, 484] width 160 height 13
drag, startPoint x: 586, startPoint y: 452, endPoint x: 531, endPoint y: 407, distance: 69.9
click at [531, 408] on div "Scrubbed Prop Addr - Scrubbed City [GEOGRAPHIC_DATA] - County - DPV -" at bounding box center [693, 435] width 356 height 54
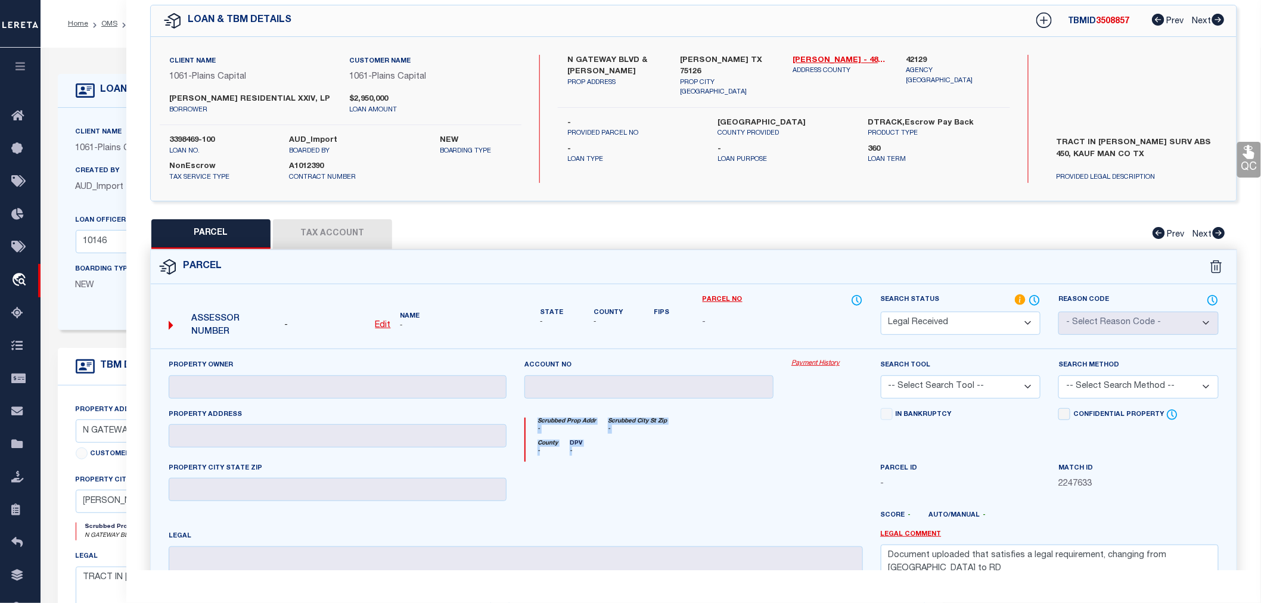
click at [531, 408] on div "Scrubbed Prop Addr - Scrubbed City [GEOGRAPHIC_DATA] - County - DPV -" at bounding box center [693, 435] width 356 height 54
drag, startPoint x: 534, startPoint y: 424, endPoint x: 575, endPoint y: 456, distance: 52.6
click at [575, 456] on div "Scrubbed Prop Addr - Scrubbed City [GEOGRAPHIC_DATA] - County - DPV -" at bounding box center [693, 440] width 338 height 44
click at [571, 444] on h5 "DPV" at bounding box center [576, 443] width 13 height 7
click at [686, 421] on div "Scrubbed Prop Addr - Scrubbed City [GEOGRAPHIC_DATA] -" at bounding box center [693, 429] width 337 height 22
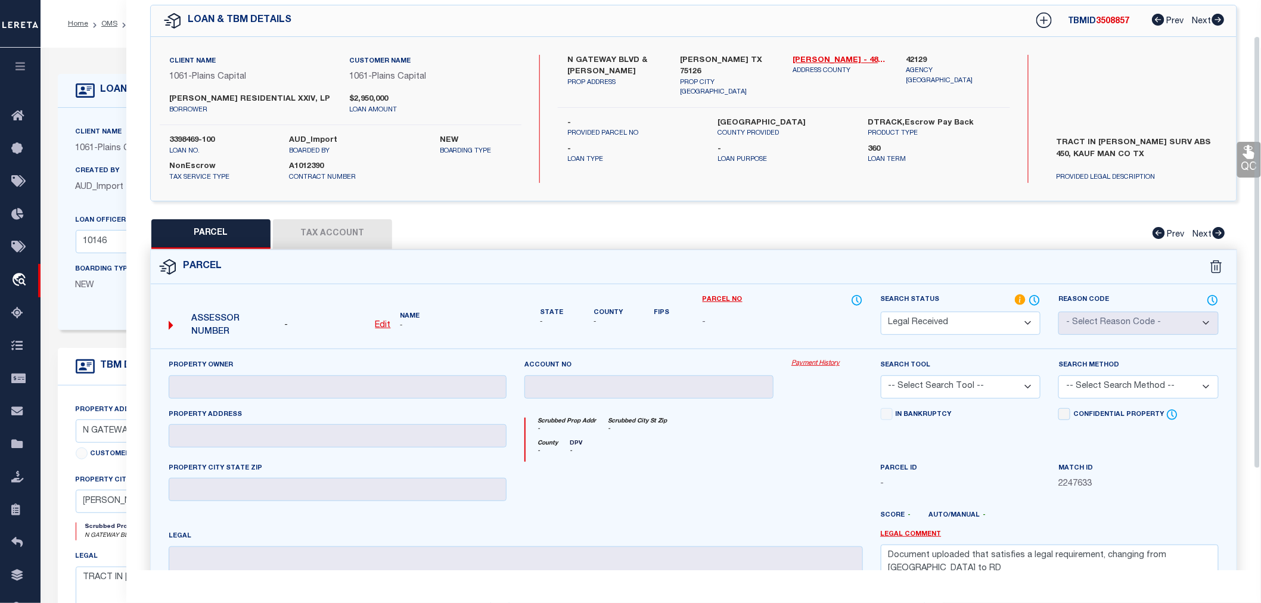
click at [791, 459] on div "County - DPV -" at bounding box center [693, 451] width 337 height 22
click at [796, 489] on div at bounding box center [826, 486] width 89 height 49
click at [801, 486] on div at bounding box center [826, 486] width 89 height 49
click at [802, 496] on div at bounding box center [826, 486] width 89 height 49
click at [817, 499] on div at bounding box center [826, 486] width 89 height 49
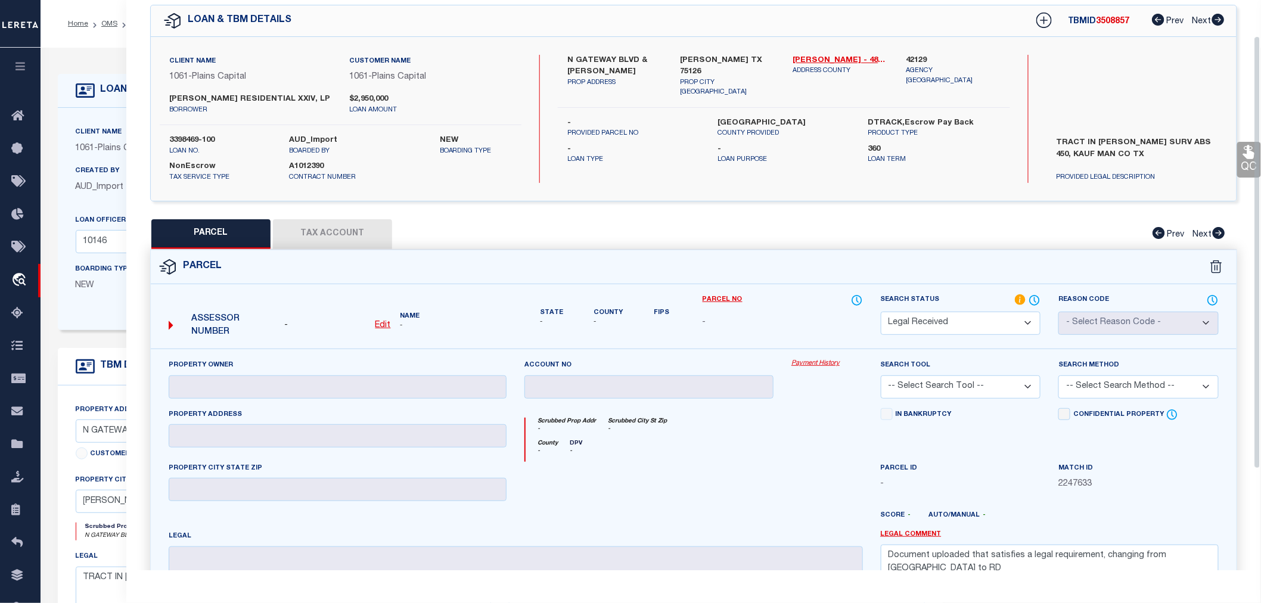
click at [730, 496] on div at bounding box center [648, 486] width 267 height 49
click at [808, 383] on div "Payment History" at bounding box center [826, 383] width 89 height 49
click at [688, 448] on div "County - DPV -" at bounding box center [693, 451] width 337 height 22
click at [998, 388] on select "-- Select Search Tool -- 3rd Party Website Agency File Agency Website ATLS CNV-…" at bounding box center [960, 386] width 160 height 23
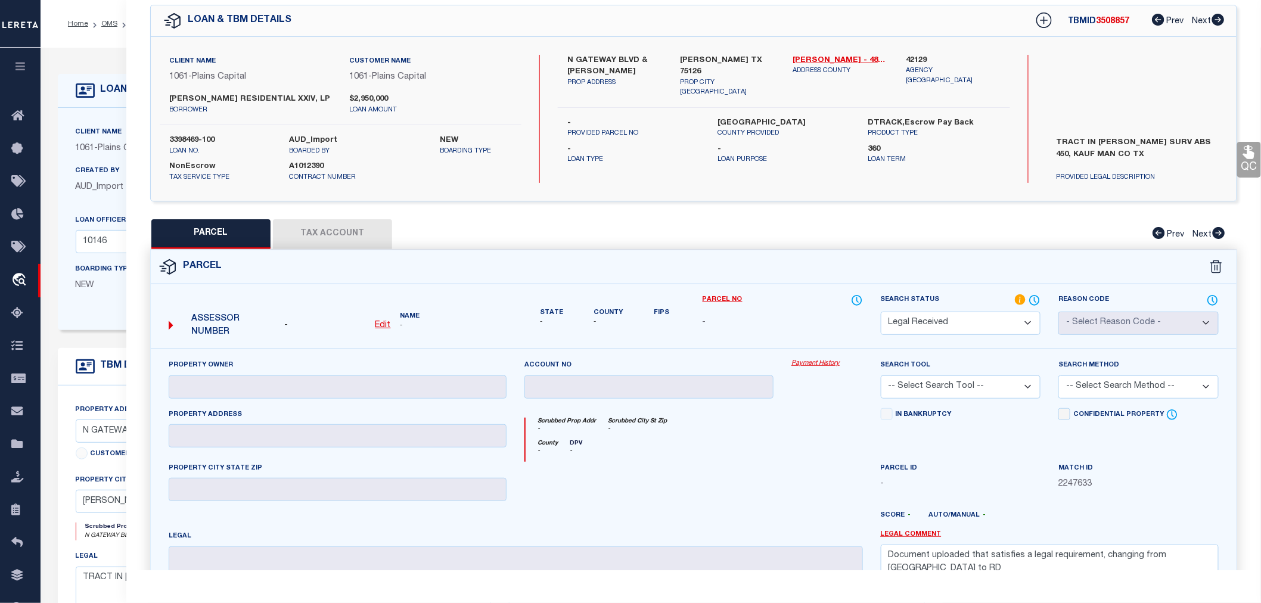
click at [789, 441] on div "County - DPV -" at bounding box center [693, 451] width 337 height 22
click at [409, 314] on label "Name" at bounding box center [453, 317] width 106 height 10
click at [557, 313] on label "State" at bounding box center [551, 313] width 23 height 10
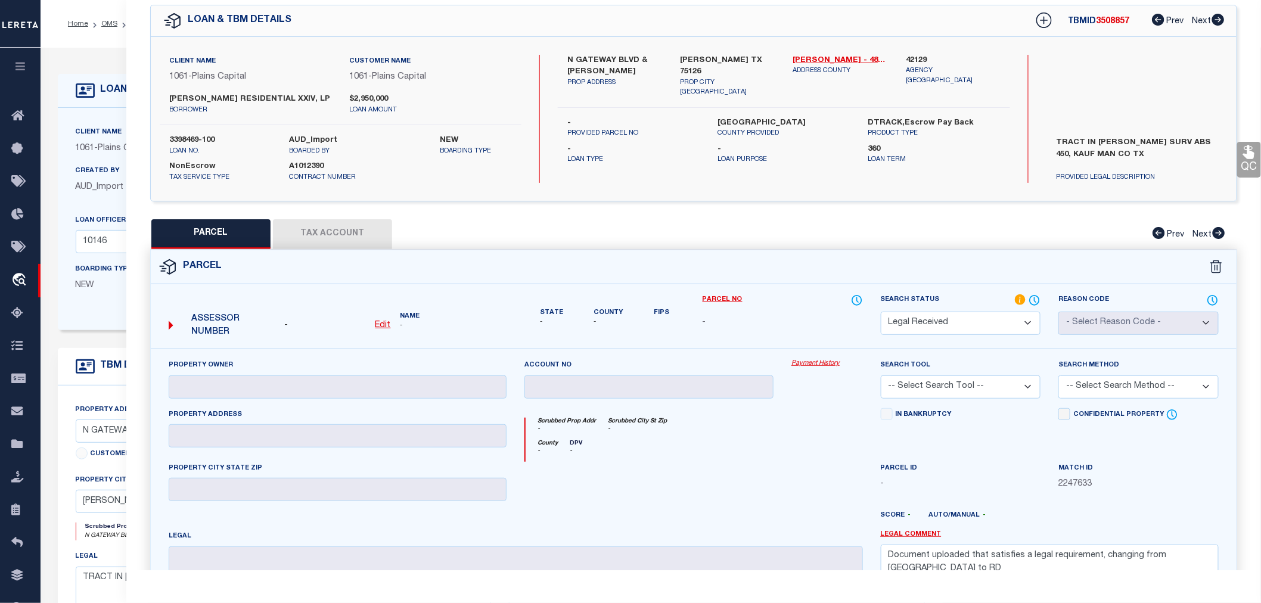
click at [557, 313] on label "State" at bounding box center [551, 313] width 23 height 10
click at [606, 312] on label "County" at bounding box center [607, 313] width 29 height 10
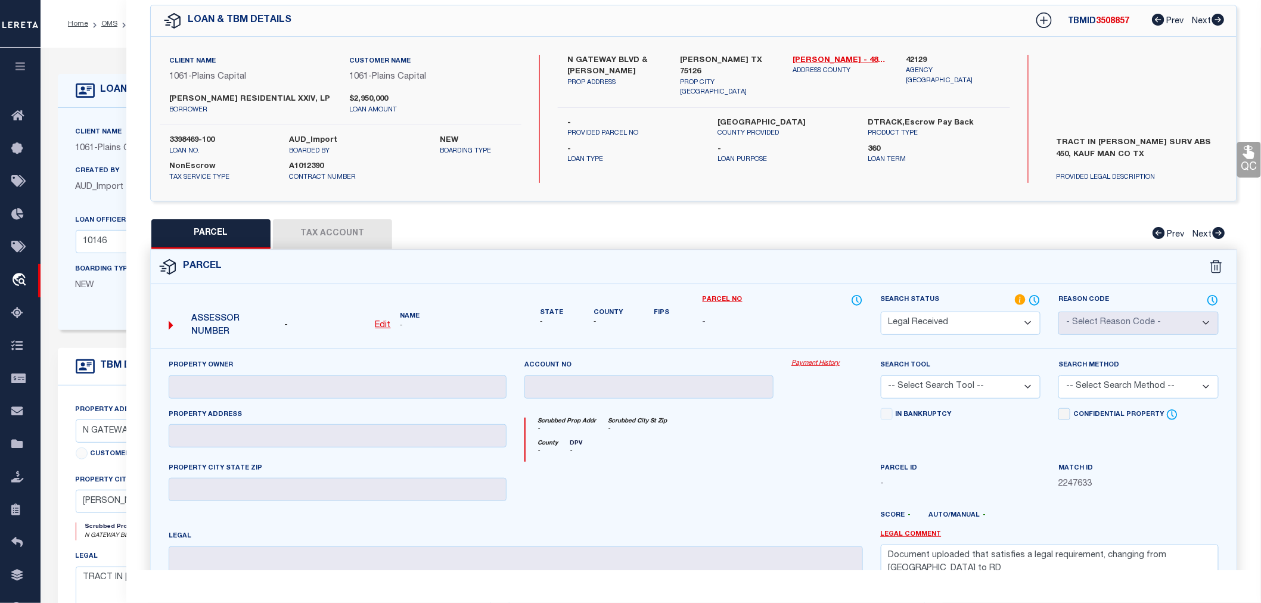
click at [664, 310] on label "Fips" at bounding box center [661, 313] width 15 height 10
drag, startPoint x: 588, startPoint y: 443, endPoint x: 520, endPoint y: 443, distance: 67.9
click at [520, 443] on div "Scrubbed Prop Addr - Scrubbed City [GEOGRAPHIC_DATA] - County - DPV -" at bounding box center [693, 435] width 356 height 54
click at [536, 467] on div at bounding box center [648, 486] width 267 height 49
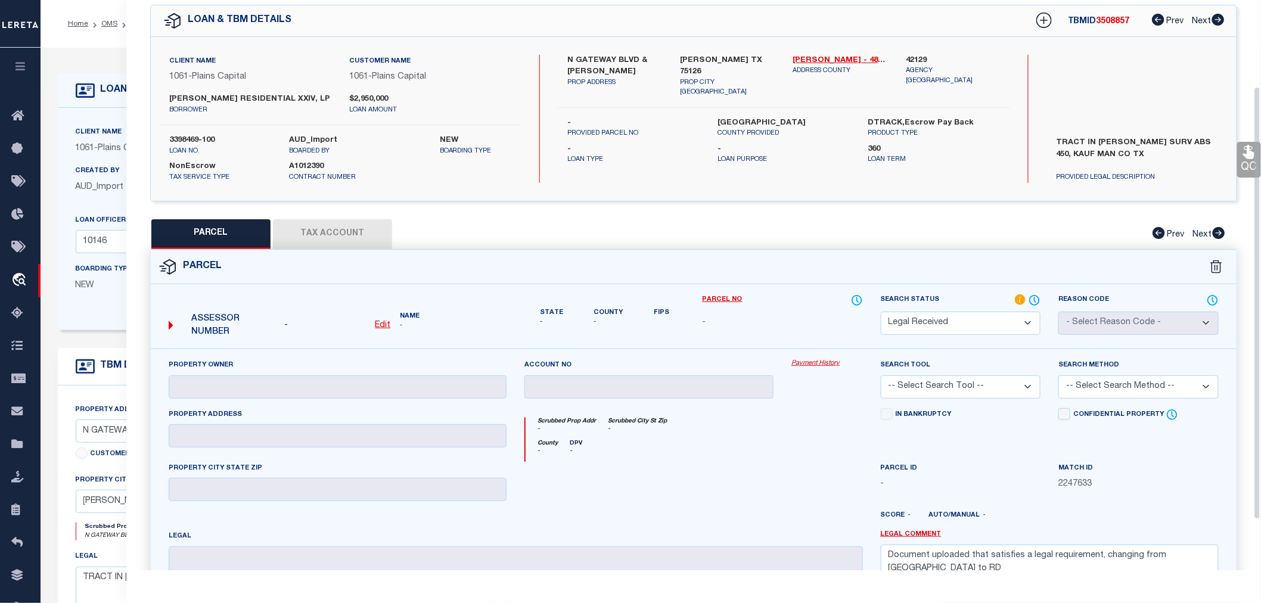
scroll to position [114, 0]
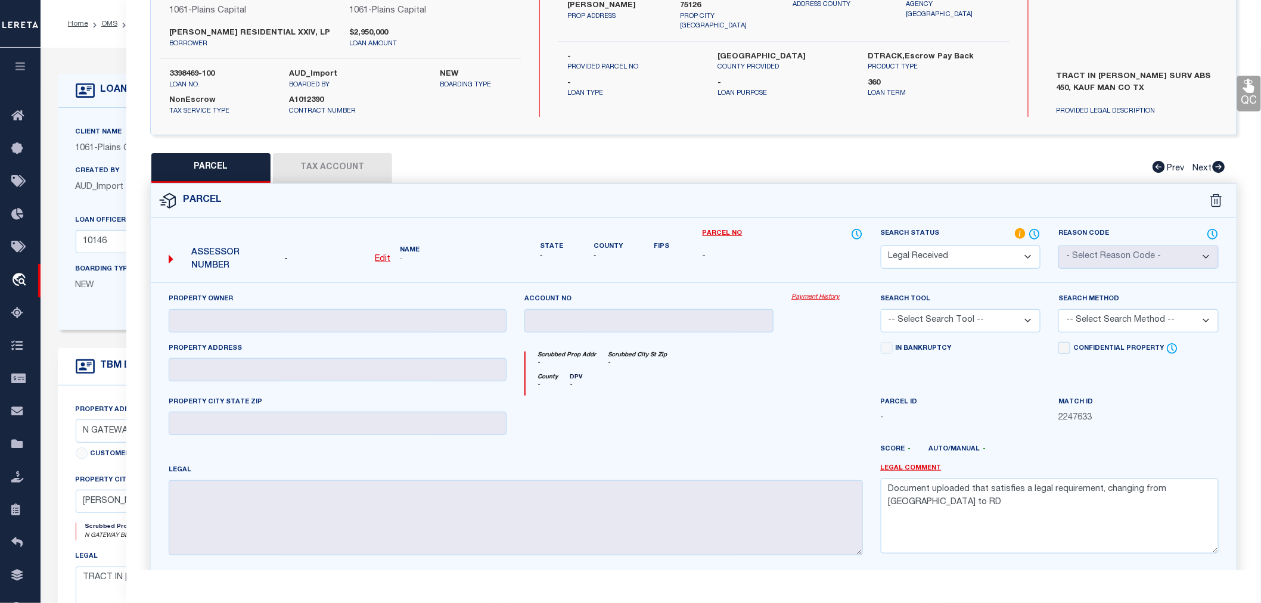
click at [761, 372] on div "Scrubbed Prop Addr - Scrubbed City [GEOGRAPHIC_DATA] -" at bounding box center [693, 362] width 337 height 22
click at [817, 393] on div "County - DPV -" at bounding box center [693, 385] width 337 height 22
click at [789, 407] on div at bounding box center [826, 420] width 89 height 49
click at [695, 418] on div at bounding box center [648, 420] width 267 height 49
click at [692, 391] on div "County - DPV -" at bounding box center [693, 385] width 337 height 22
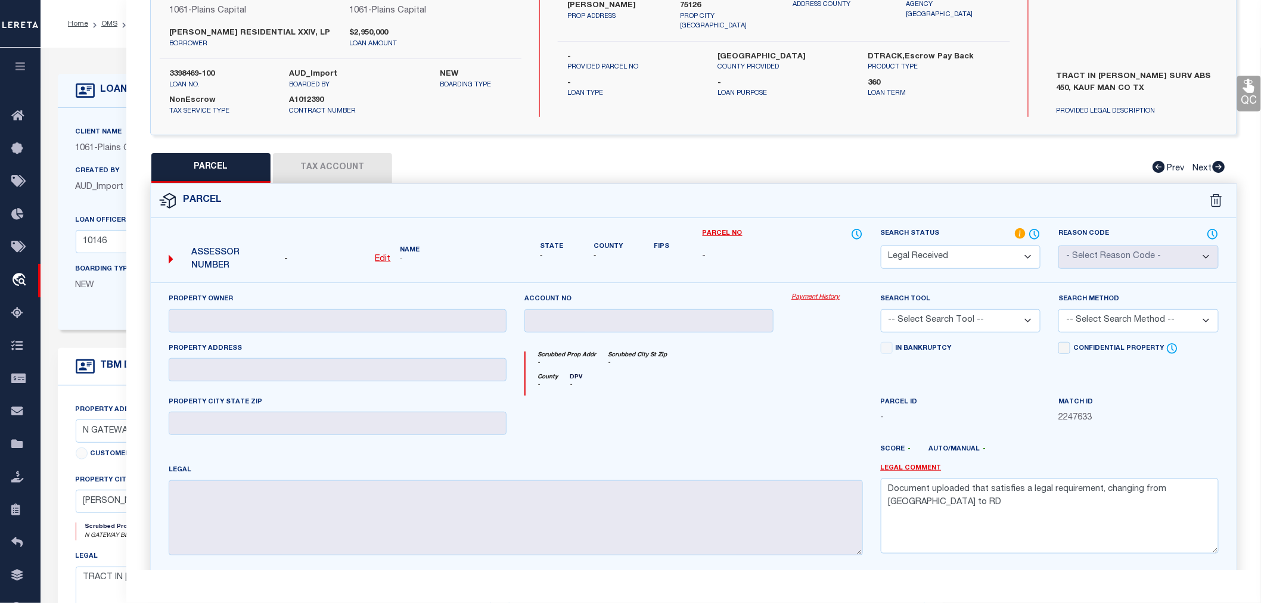
click at [764, 398] on div at bounding box center [648, 420] width 267 height 49
drag, startPoint x: 1199, startPoint y: 487, endPoint x: 876, endPoint y: 502, distance: 323.2
click at [876, 502] on div "Legal Comment Document uploaded that satisfies a legal requirement, changing fr…" at bounding box center [1050, 513] width 356 height 101
click at [915, 509] on textarea "Document uploaded that satisfies a legal requirement, changing from [GEOGRAPHIC…" at bounding box center [1049, 515] width 338 height 75
drag, startPoint x: 889, startPoint y: 486, endPoint x: 1199, endPoint y: 489, distance: 309.2
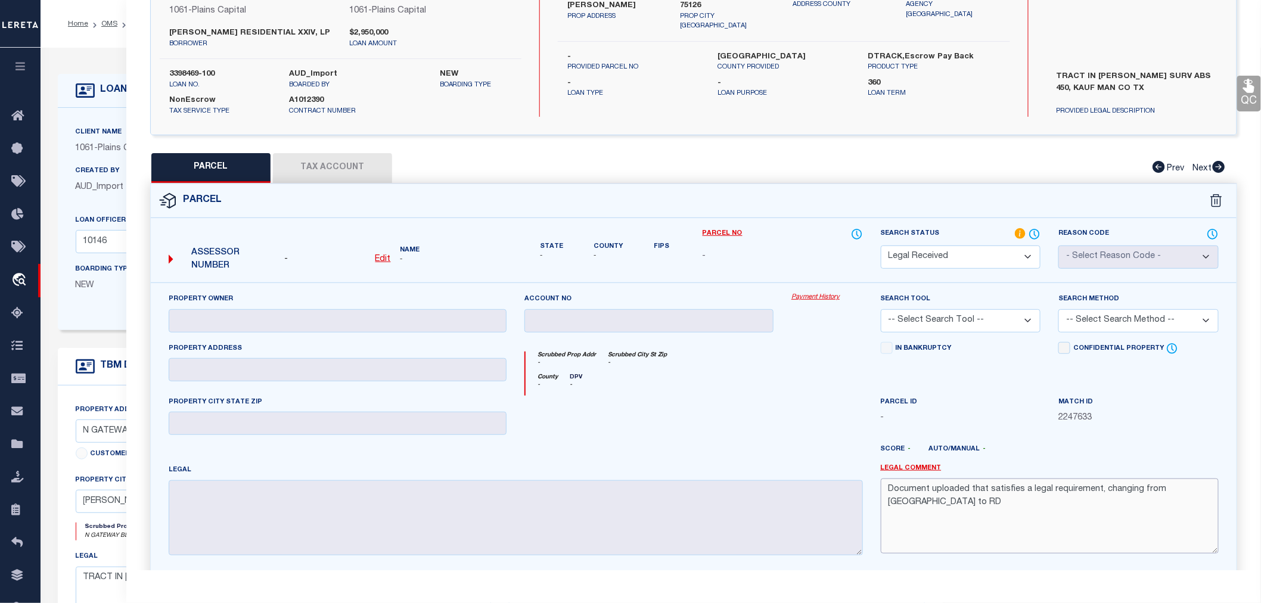
click at [1199, 489] on textarea "Document uploaded that satisfies a legal requirement, changing from [GEOGRAPHIC…" at bounding box center [1049, 515] width 338 height 75
drag, startPoint x: 529, startPoint y: 248, endPoint x: 668, endPoint y: 249, distance: 139.4
click at [668, 249] on div "State - County - Fips" at bounding box center [604, 245] width 160 height 34
click at [643, 254] on div "State - County - Fips" at bounding box center [604, 245] width 160 height 34
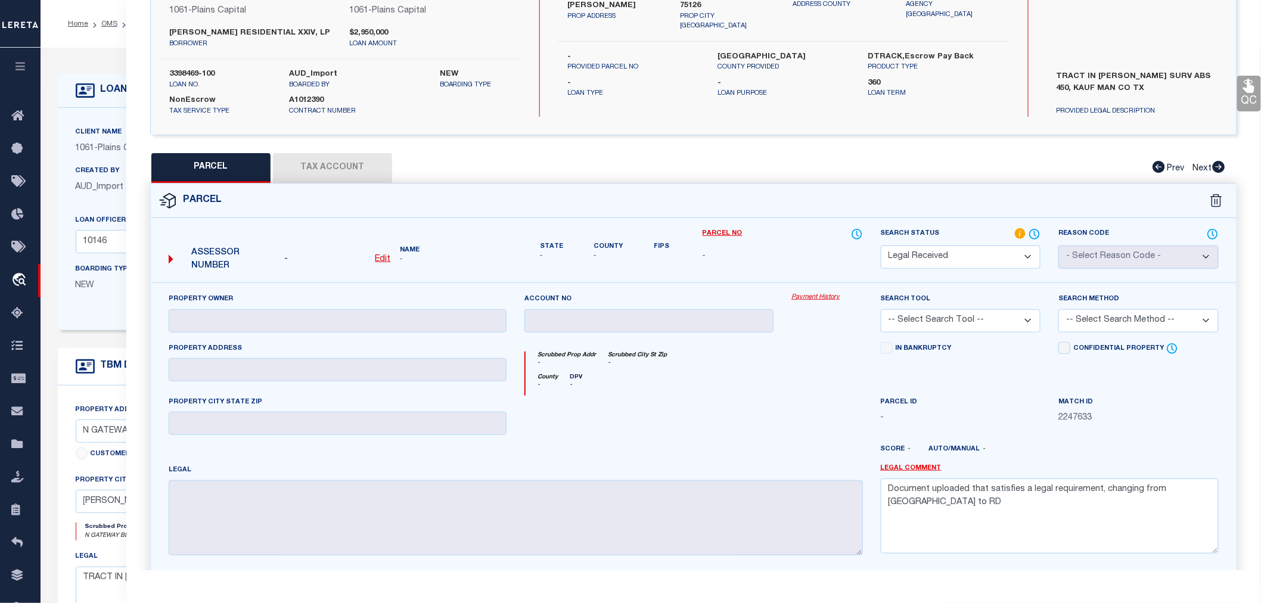
click at [764, 369] on div "Scrubbed Prop Addr - Scrubbed City [GEOGRAPHIC_DATA] -" at bounding box center [693, 362] width 337 height 22
click at [671, 446] on div at bounding box center [737, 453] width 267 height 19
click at [761, 399] on div at bounding box center [648, 420] width 267 height 49
click at [646, 419] on div at bounding box center [648, 420] width 267 height 49
drag, startPoint x: 537, startPoint y: 350, endPoint x: 587, endPoint y: 384, distance: 60.1
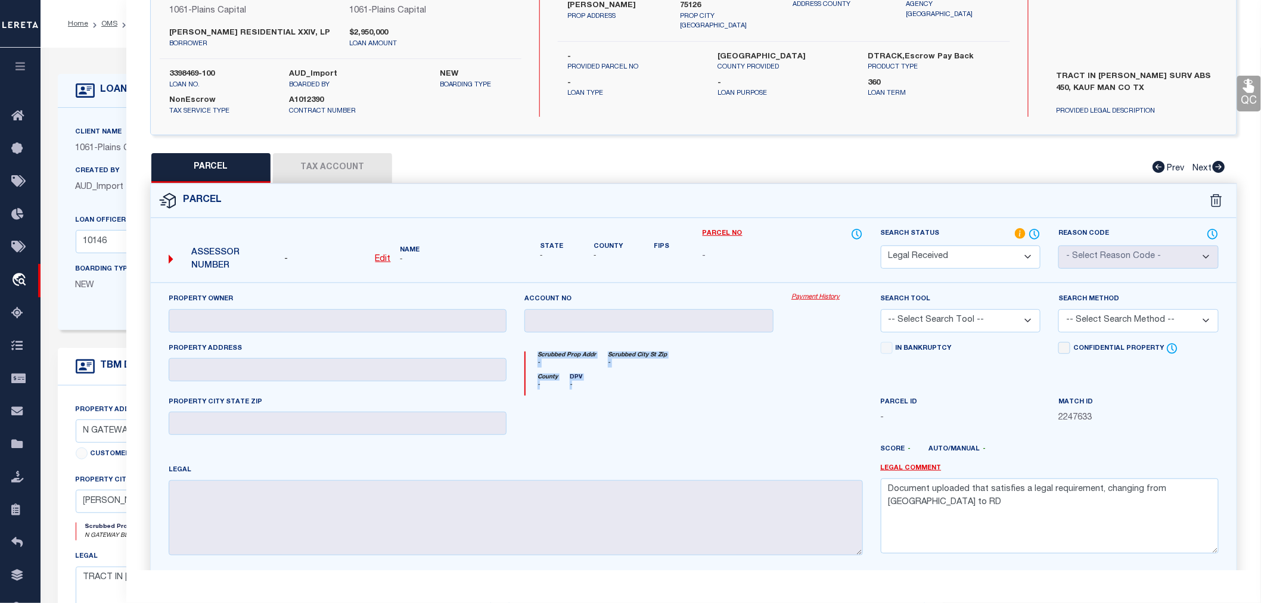
click at [587, 384] on div "Scrubbed Prop Addr - Scrubbed City [GEOGRAPHIC_DATA] - County - DPV -" at bounding box center [693, 373] width 338 height 44
click at [587, 384] on div "County - DPV -" at bounding box center [693, 385] width 337 height 22
drag, startPoint x: 537, startPoint y: 356, endPoint x: 576, endPoint y: 396, distance: 55.6
click at [576, 396] on div "Property Owner Account no Payment History Search Tool -- Select Search Tool -- …" at bounding box center [694, 428] width 1068 height 272
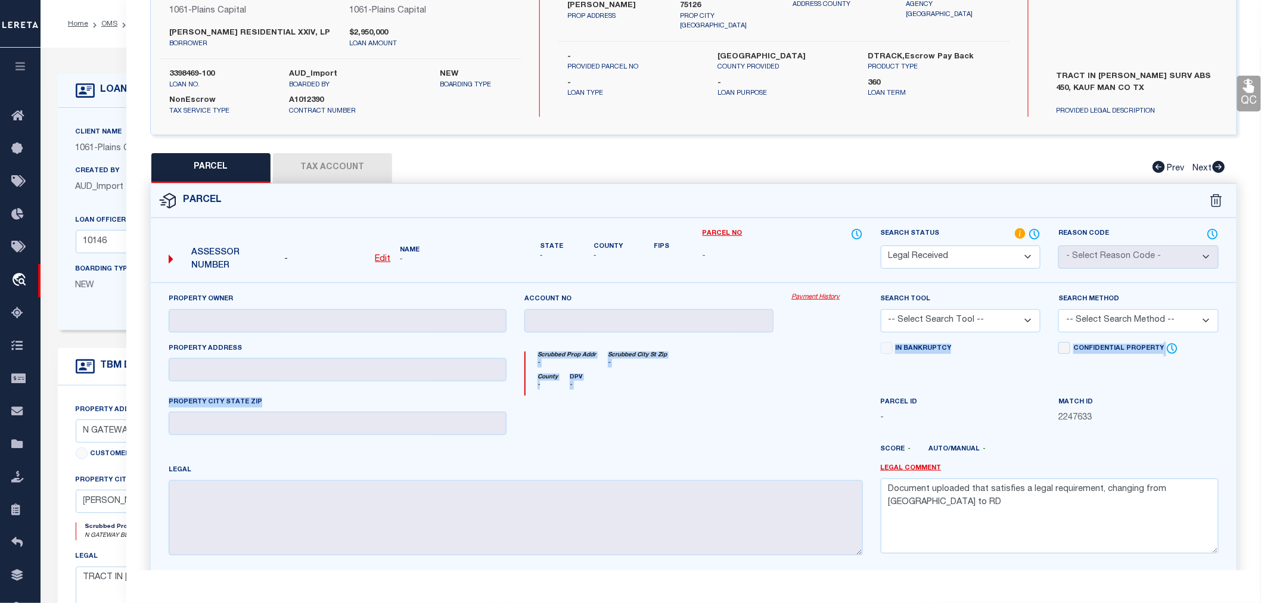
click at [576, 396] on div at bounding box center [648, 420] width 267 height 49
click at [573, 396] on div at bounding box center [648, 420] width 267 height 49
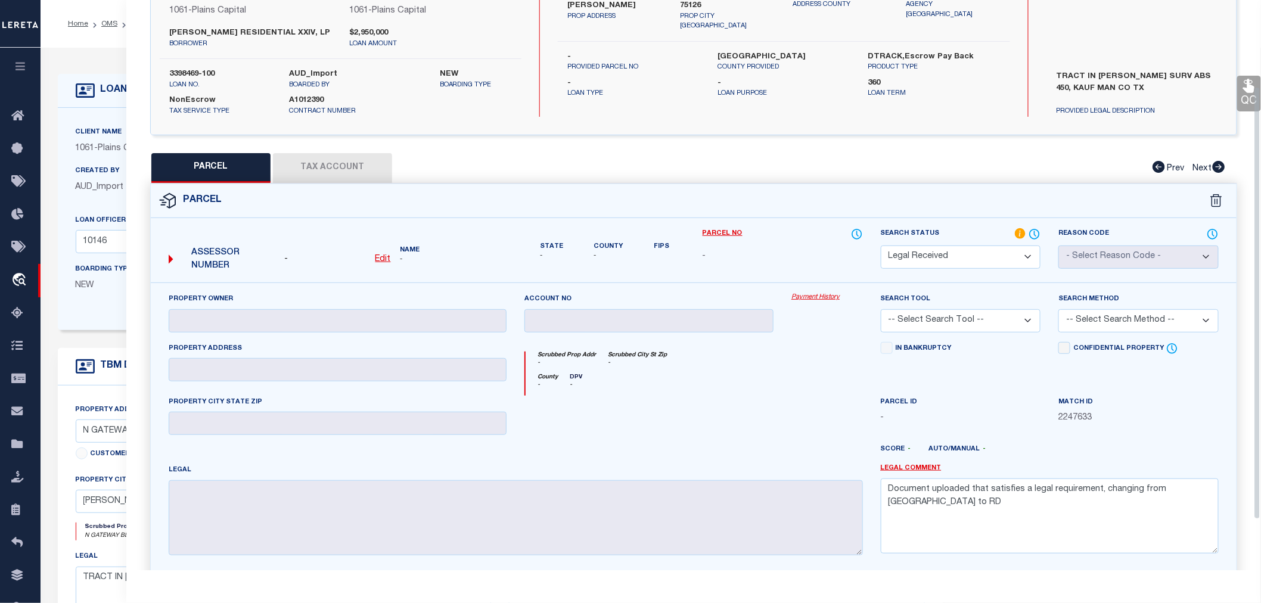
click at [712, 371] on div "Scrubbed Prop Addr - Scrubbed City [GEOGRAPHIC_DATA] -" at bounding box center [693, 362] width 337 height 22
click at [663, 413] on div at bounding box center [648, 420] width 267 height 49
drag, startPoint x: 537, startPoint y: 348, endPoint x: 612, endPoint y: 376, distance: 79.6
click at [612, 376] on div "Scrubbed Prop Addr - Scrubbed City [GEOGRAPHIC_DATA] - County - DPV -" at bounding box center [693, 369] width 356 height 54
click at [600, 382] on div "County - DPV -" at bounding box center [693, 385] width 337 height 22
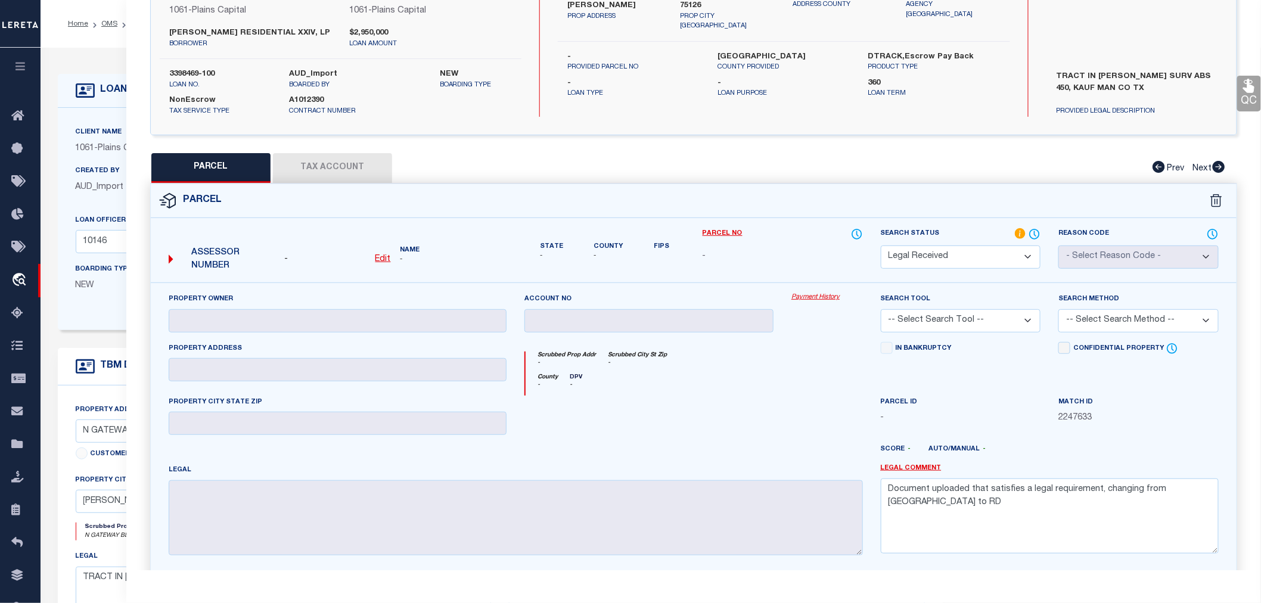
click at [600, 382] on div "County - DPV -" at bounding box center [693, 385] width 337 height 22
click at [748, 419] on div at bounding box center [648, 420] width 267 height 49
click at [686, 387] on div "County - DPV -" at bounding box center [693, 385] width 337 height 22
drag, startPoint x: 536, startPoint y: 351, endPoint x: 591, endPoint y: 382, distance: 62.7
click at [591, 382] on div "Scrubbed Prop Addr - Scrubbed City [GEOGRAPHIC_DATA] - County - DPV -" at bounding box center [693, 373] width 338 height 44
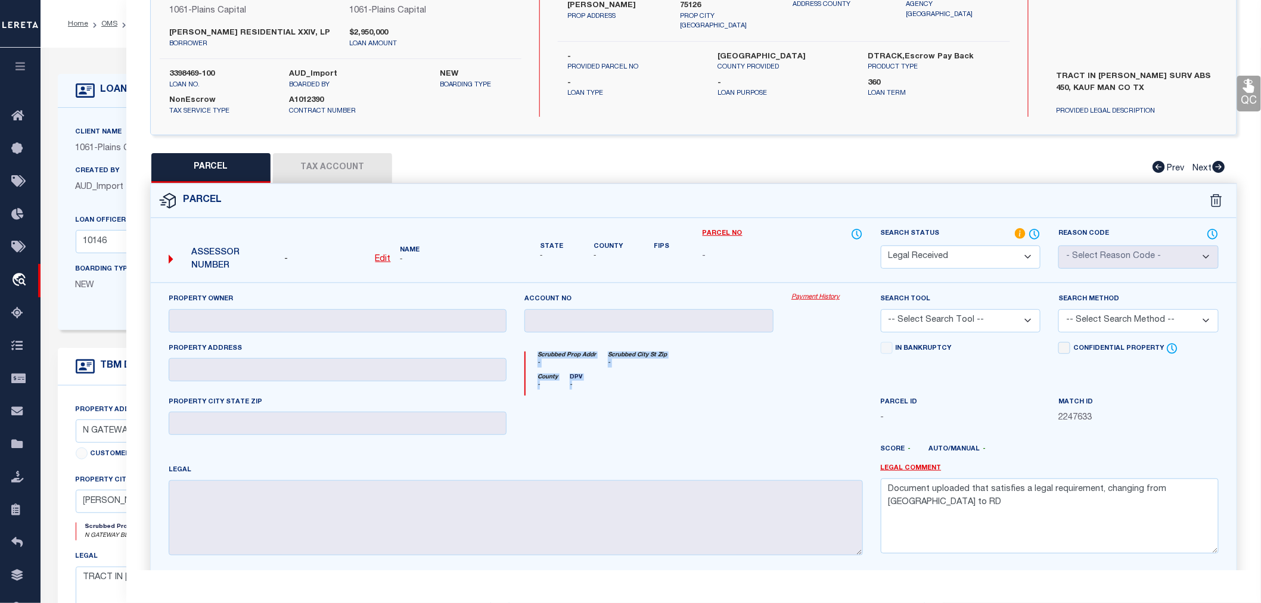
click at [592, 382] on div "County - DPV -" at bounding box center [693, 385] width 337 height 22
click at [575, 387] on icon "-" at bounding box center [576, 385] width 13 height 9
drag, startPoint x: 575, startPoint y: 387, endPoint x: 531, endPoint y: 353, distance: 56.0
click at [531, 353] on div "Scrubbed Prop Addr - Scrubbed City [GEOGRAPHIC_DATA] - County - DPV -" at bounding box center [693, 373] width 338 height 44
click at [531, 353] on div "Scrubbed Prop Addr -" at bounding box center [560, 359] width 70 height 16
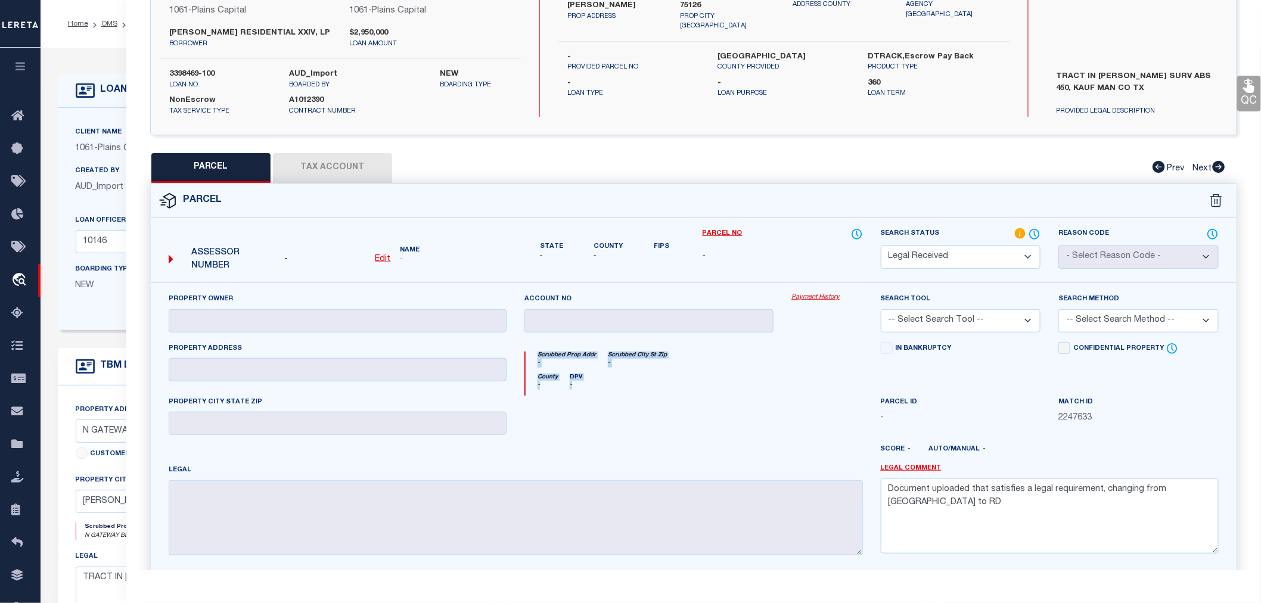
drag, startPoint x: 534, startPoint y: 353, endPoint x: 575, endPoint y: 390, distance: 55.3
click at [575, 390] on div "Scrubbed Prop Addr - Scrubbed City [GEOGRAPHIC_DATA] - County - DPV -" at bounding box center [693, 373] width 338 height 44
click at [575, 390] on div "County - DPV -" at bounding box center [693, 385] width 337 height 22
click at [771, 422] on div at bounding box center [648, 420] width 267 height 49
click at [1075, 415] on span "2247633" at bounding box center [1138, 418] width 160 height 13
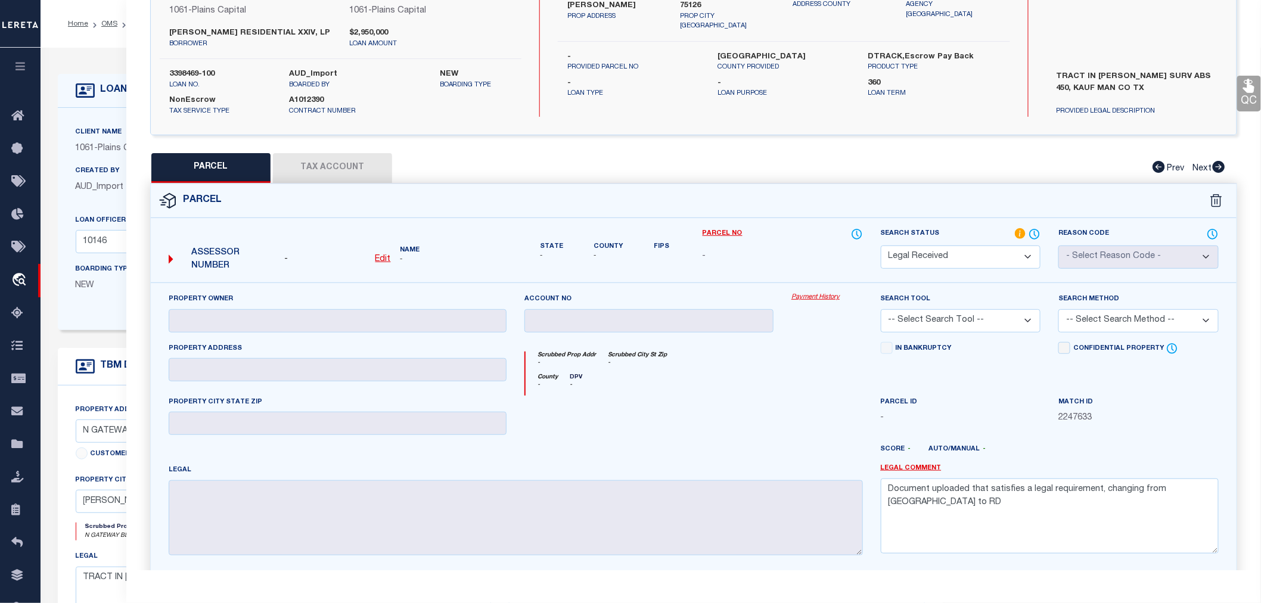
click at [1075, 415] on span "2247633" at bounding box center [1138, 418] width 160 height 13
click at [1072, 418] on span "2247633" at bounding box center [1138, 418] width 160 height 13
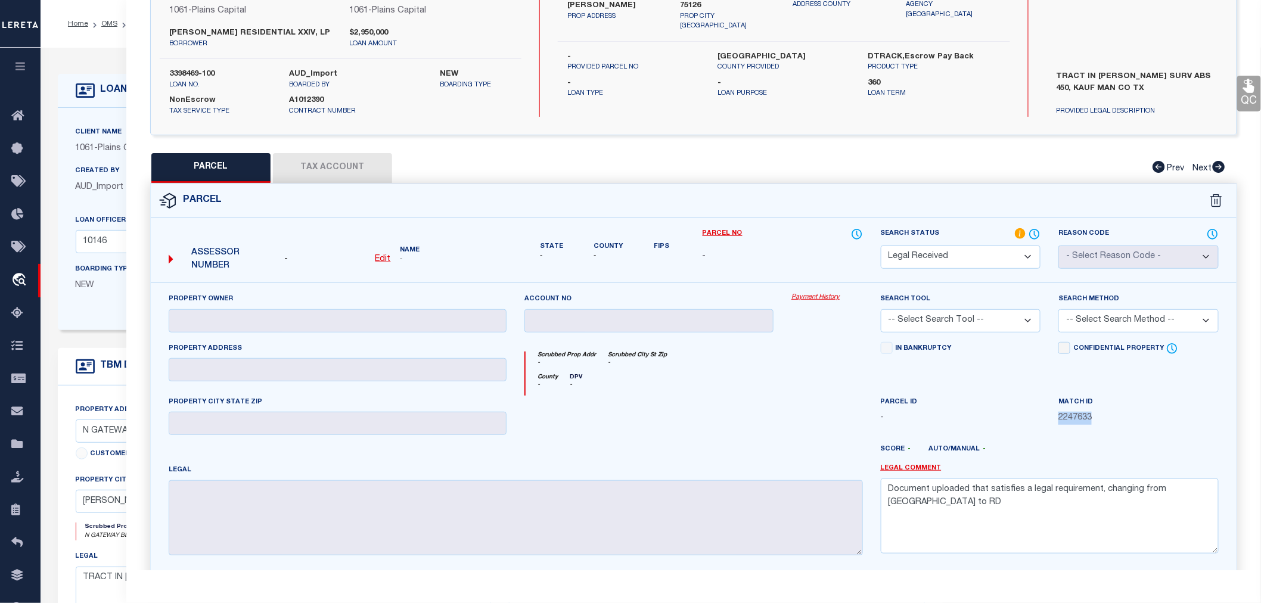
click at [1072, 418] on span "2247633" at bounding box center [1138, 418] width 160 height 13
drag, startPoint x: 879, startPoint y: 397, endPoint x: 920, endPoint y: 401, distance: 40.7
click at [920, 401] on div "Parcel ID -" at bounding box center [961, 420] width 178 height 49
click at [920, 401] on label "Parcel ID" at bounding box center [907, 402] width 55 height 10
drag, startPoint x: 877, startPoint y: 448, endPoint x: 989, endPoint y: 449, distance: 112.6
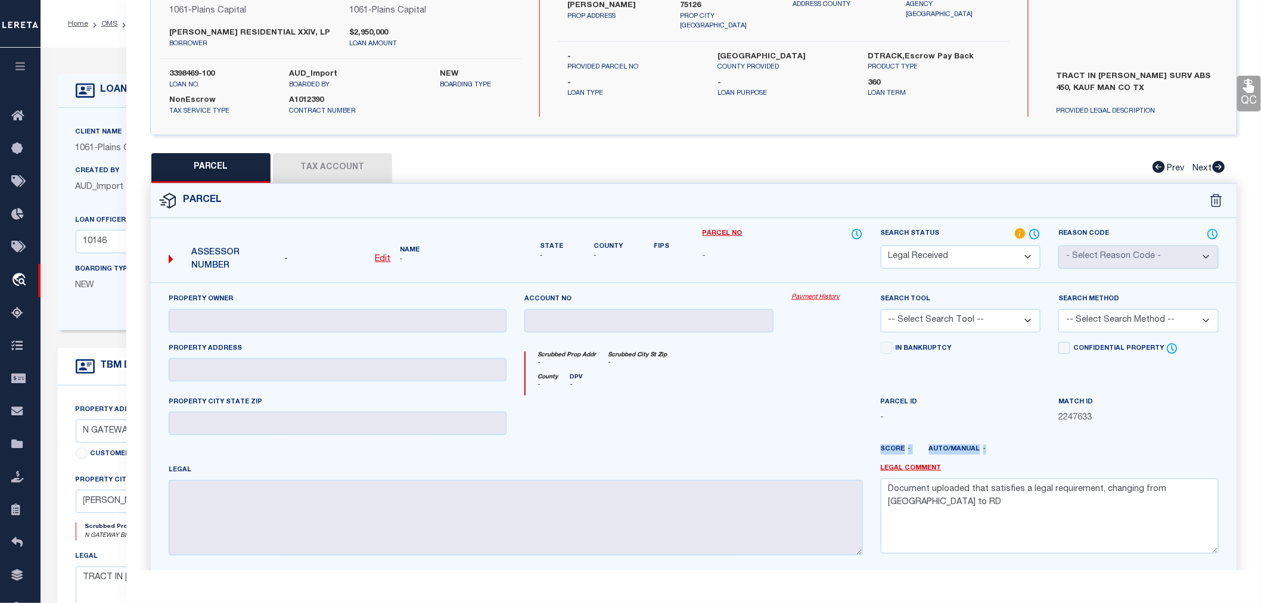
click at [989, 449] on div "Score - Auto/Manual -" at bounding box center [1050, 453] width 356 height 19
click at [989, 449] on label "Auto/Manual -" at bounding box center [966, 449] width 75 height 10
drag, startPoint x: 989, startPoint y: 449, endPoint x: 870, endPoint y: 446, distance: 119.8
click at [870, 446] on div "Property Owner Account no Payment History Search Tool -- Select Search Tool -- …" at bounding box center [694, 428] width 1068 height 272
click at [870, 446] on div at bounding box center [737, 453] width 267 height 19
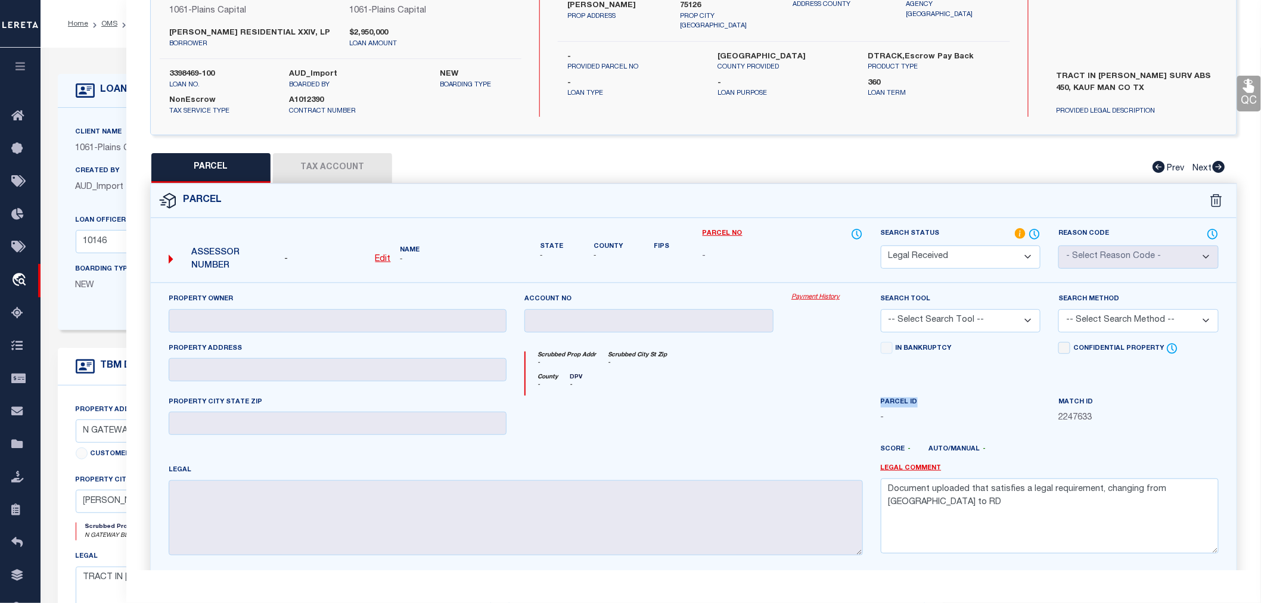
drag, startPoint x: 876, startPoint y: 401, endPoint x: 914, endPoint y: 407, distance: 39.2
click at [914, 407] on div "Parcel ID -" at bounding box center [961, 420] width 178 height 49
click at [914, 407] on div "Parcel ID -" at bounding box center [960, 410] width 160 height 29
click at [709, 385] on div "County - DPV -" at bounding box center [693, 385] width 337 height 22
drag, startPoint x: 670, startPoint y: 356, endPoint x: 530, endPoint y: 355, distance: 140.0
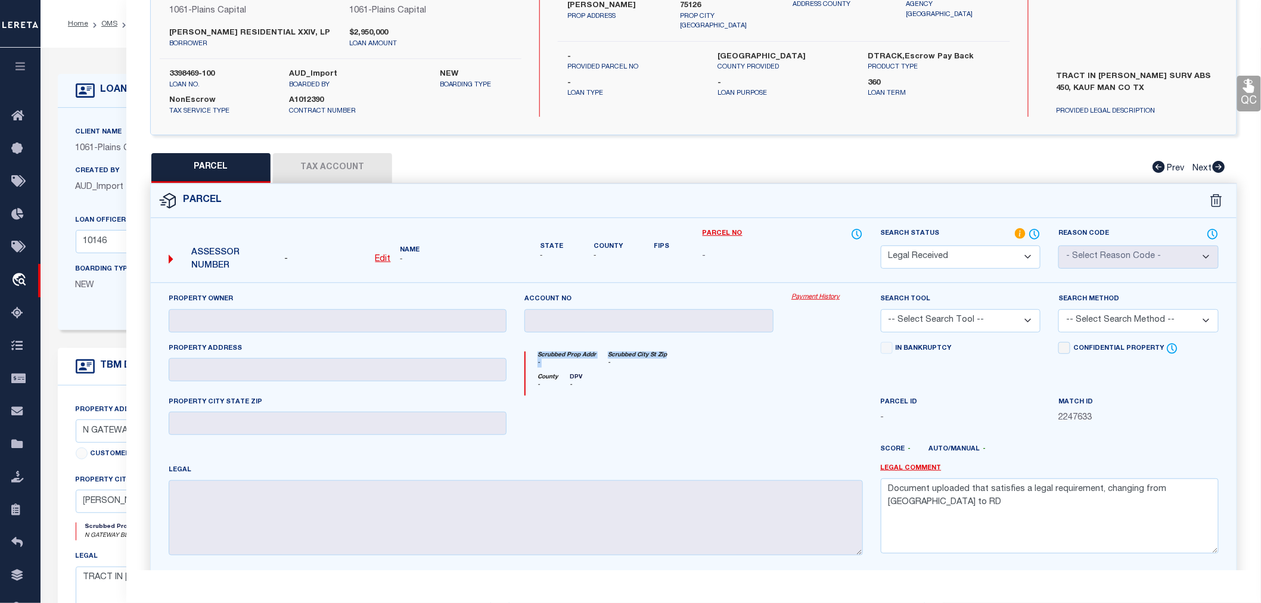
click at [530, 355] on div "Scrubbed Prop Addr - Scrubbed City [GEOGRAPHIC_DATA] -" at bounding box center [693, 362] width 337 height 22
click at [530, 355] on div "Scrubbed Prop Addr -" at bounding box center [560, 359] width 70 height 16
drag, startPoint x: 531, startPoint y: 354, endPoint x: 578, endPoint y: 384, distance: 55.7
click at [578, 384] on div "Scrubbed Prop Addr - Scrubbed City [GEOGRAPHIC_DATA] - County - DPV -" at bounding box center [693, 373] width 338 height 44
click at [578, 384] on icon "-" at bounding box center [576, 385] width 13 height 9
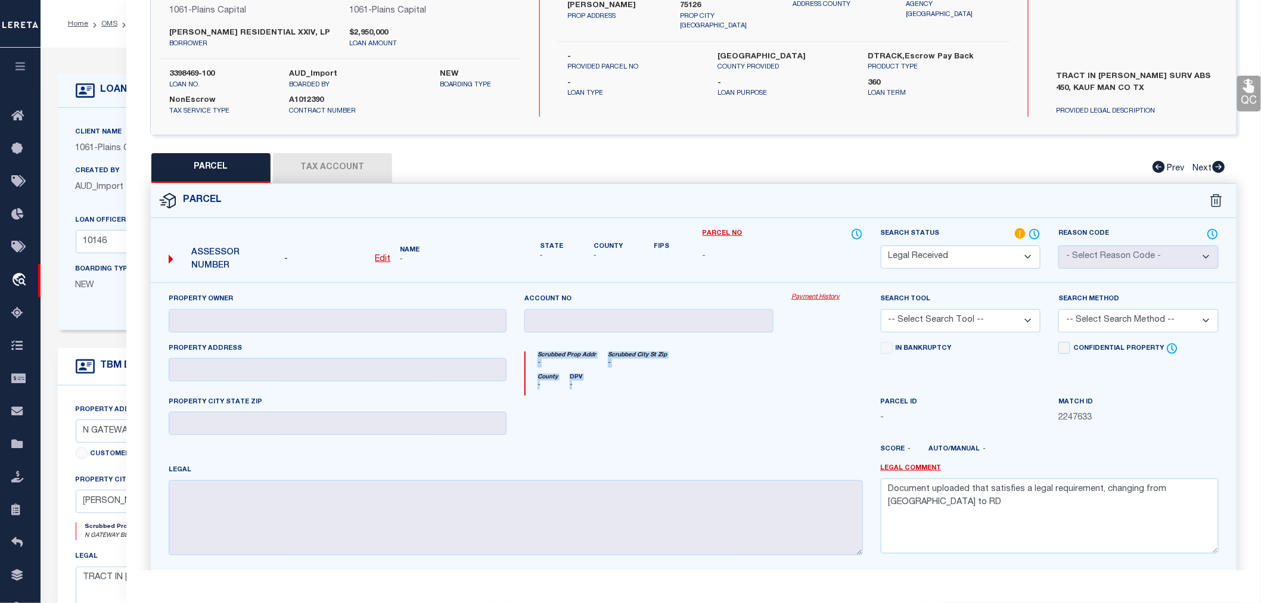
drag, startPoint x: 574, startPoint y: 390, endPoint x: 529, endPoint y: 353, distance: 58.4
click at [529, 353] on div "Scrubbed Prop Addr - Scrubbed City [GEOGRAPHIC_DATA] - County - DPV -" at bounding box center [693, 373] width 338 height 44
click at [529, 353] on div "Scrubbed Prop Addr -" at bounding box center [560, 359] width 70 height 16
drag, startPoint x: 534, startPoint y: 353, endPoint x: 585, endPoint y: 378, distance: 57.3
click at [585, 378] on div "Scrubbed Prop Addr - Scrubbed City [GEOGRAPHIC_DATA] - County - DPV -" at bounding box center [693, 373] width 338 height 44
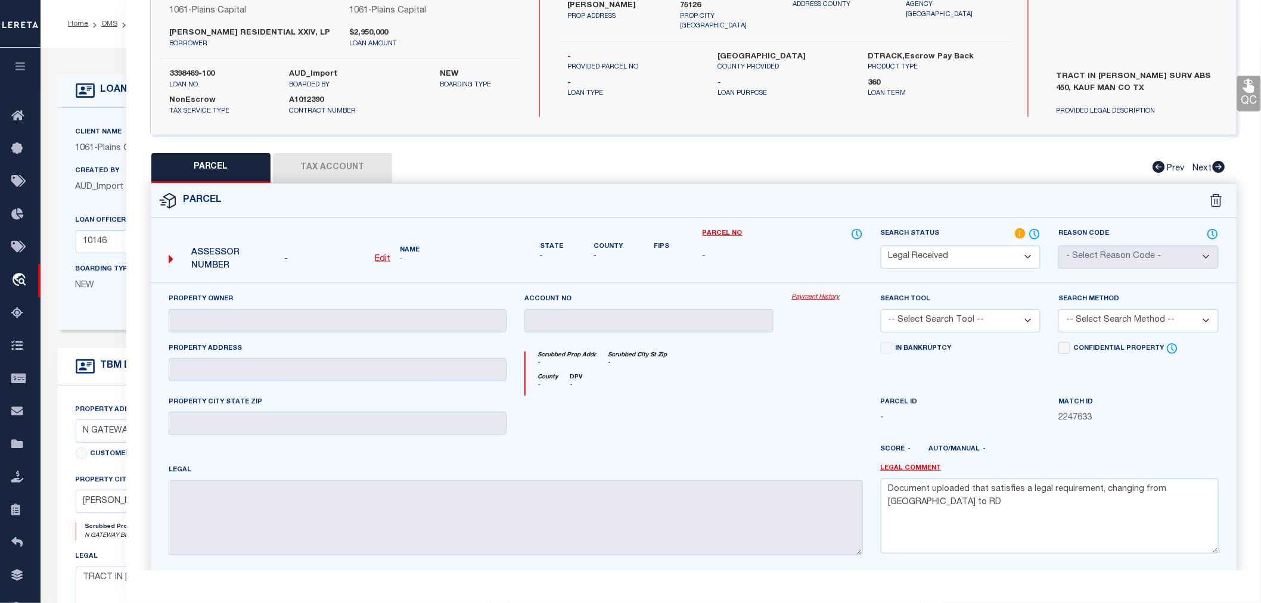
click at [571, 384] on icon "-" at bounding box center [576, 385] width 13 height 9
drag, startPoint x: 536, startPoint y: 351, endPoint x: 574, endPoint y: 380, distance: 47.7
click at [574, 380] on div "Scrubbed Prop Addr - Scrubbed City [GEOGRAPHIC_DATA] - County - DPV -" at bounding box center [693, 373] width 338 height 44
click at [574, 381] on icon "-" at bounding box center [576, 385] width 13 height 9
click at [586, 409] on div at bounding box center [648, 420] width 267 height 49
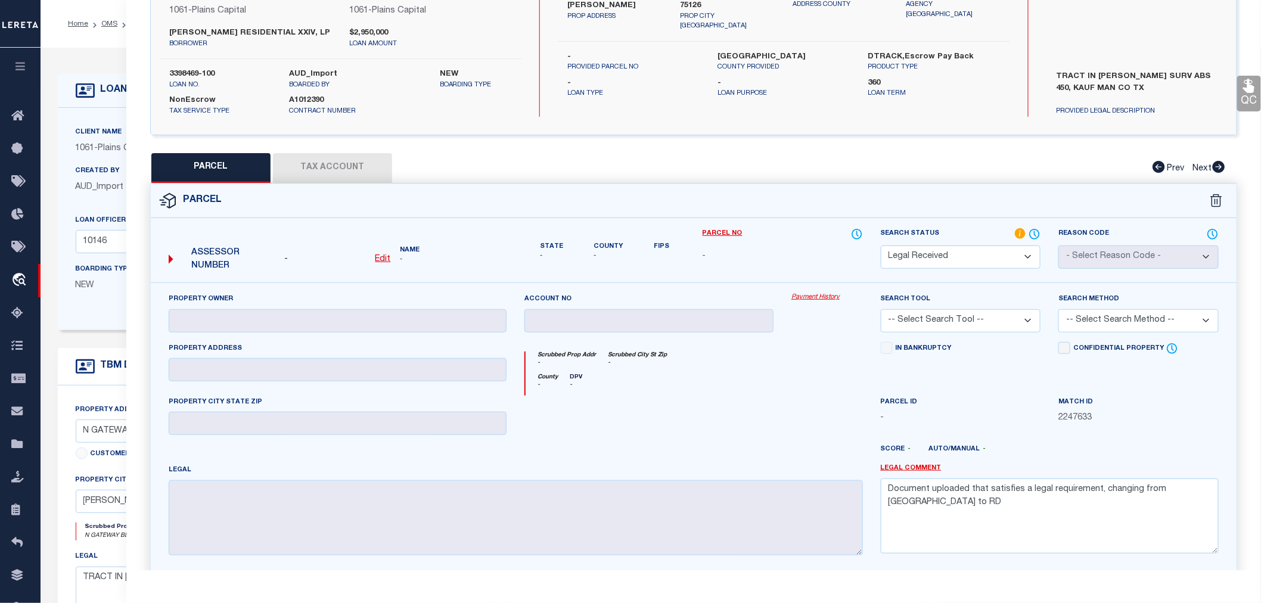
scroll to position [0, 0]
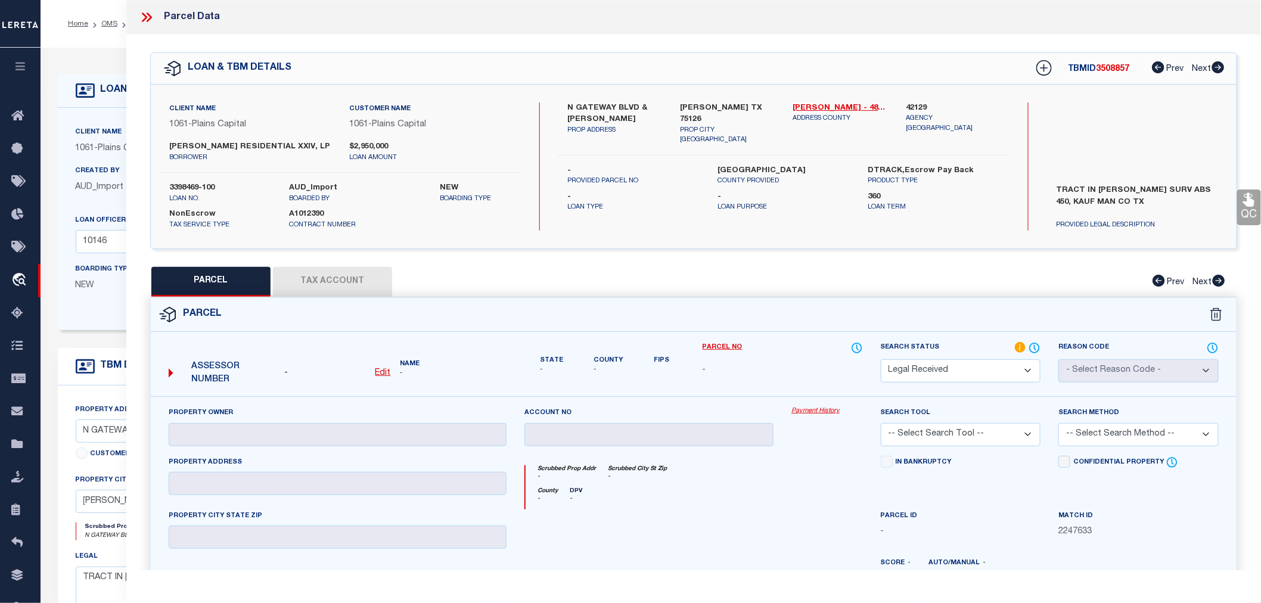
click at [404, 362] on label "Name" at bounding box center [453, 364] width 106 height 10
click at [547, 356] on label "State" at bounding box center [551, 361] width 23 height 10
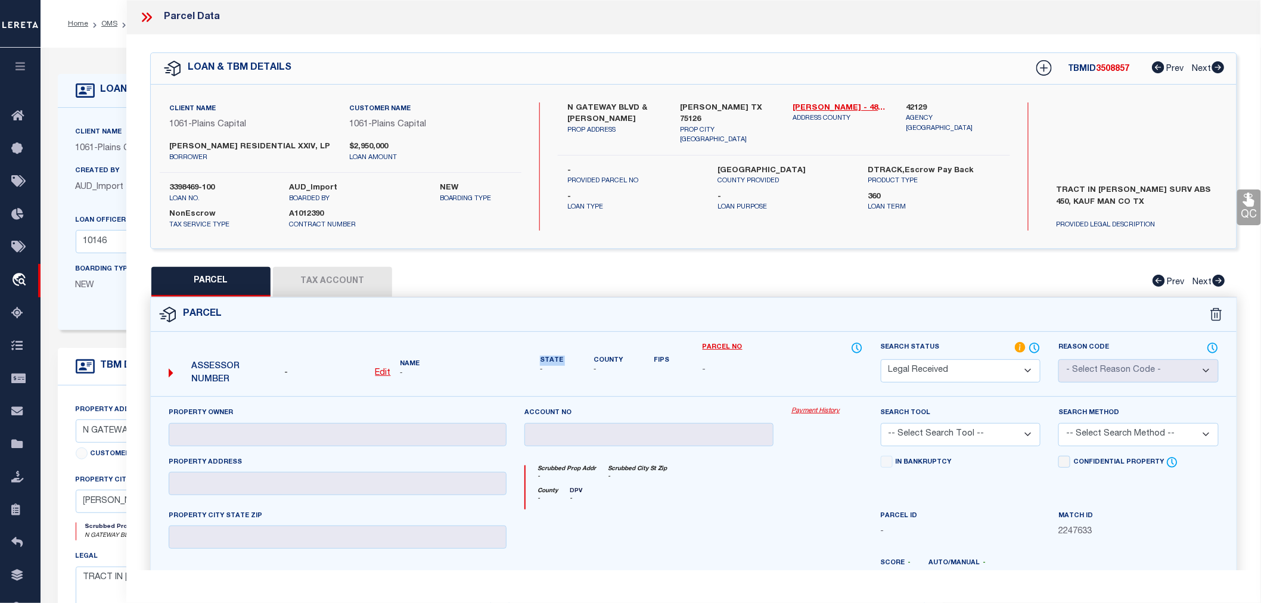
click at [546, 356] on label "State" at bounding box center [551, 361] width 23 height 10
click at [608, 356] on label "County" at bounding box center [607, 361] width 29 height 10
click at [658, 359] on label "Fips" at bounding box center [661, 361] width 15 height 10
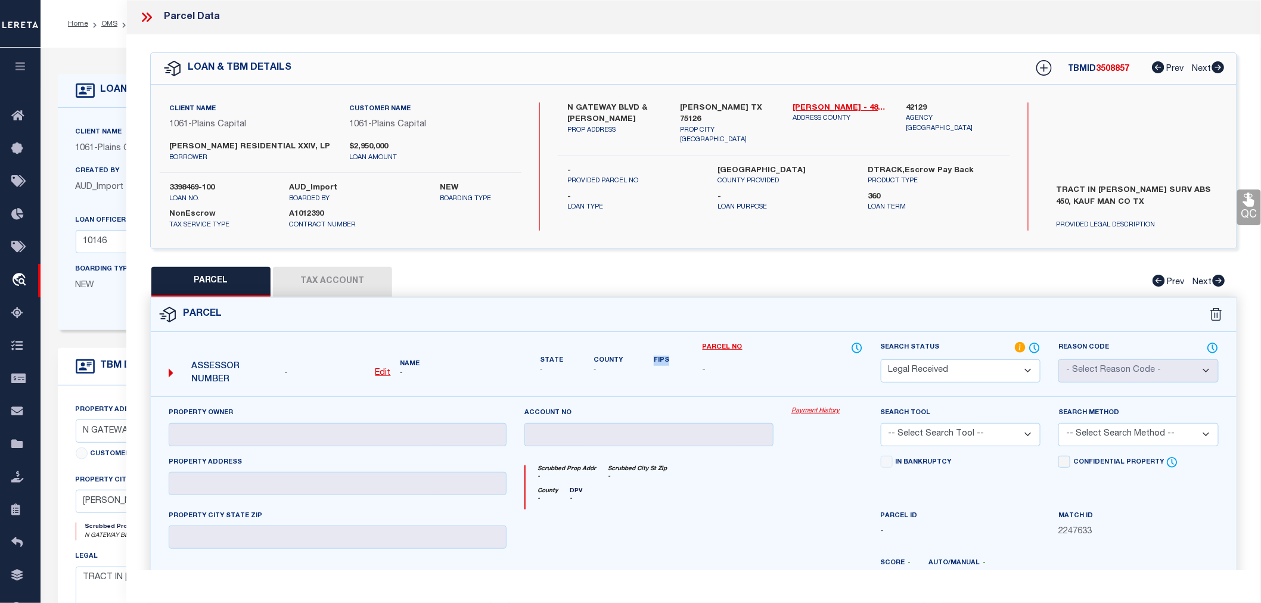
click at [650, 364] on div "State - County - Fips" at bounding box center [604, 358] width 160 height 34
click at [811, 494] on div "County - DPV -" at bounding box center [693, 498] width 337 height 22
click at [147, 15] on icon at bounding box center [146, 17] width 15 height 15
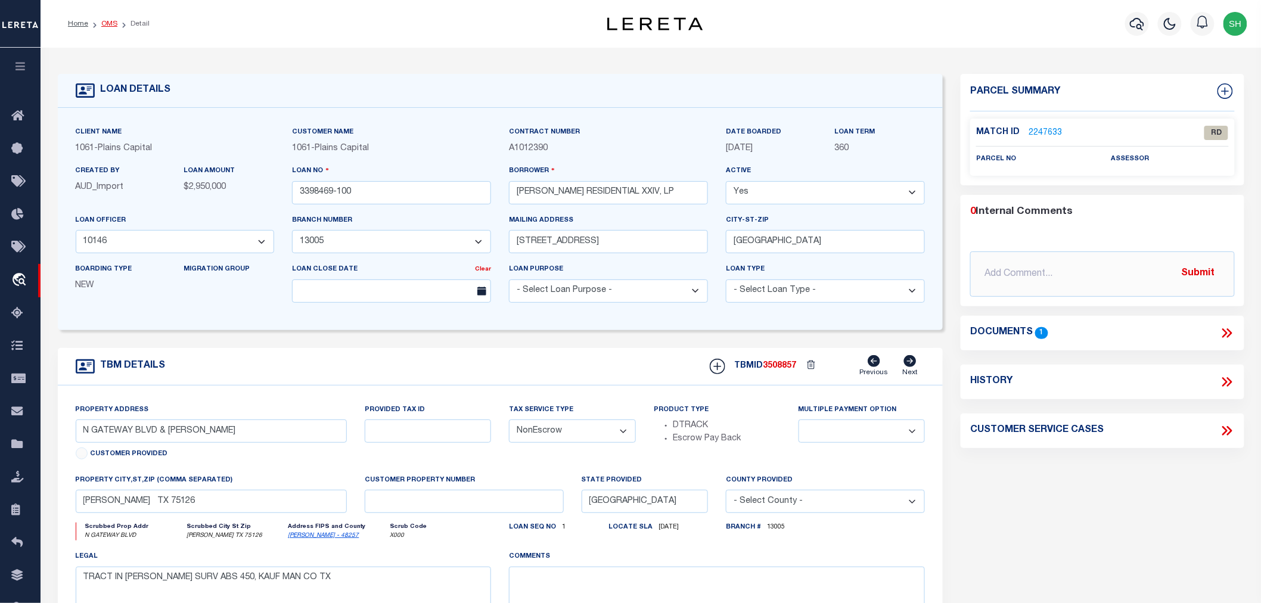
click at [109, 25] on link "OMS" at bounding box center [109, 23] width 16 height 7
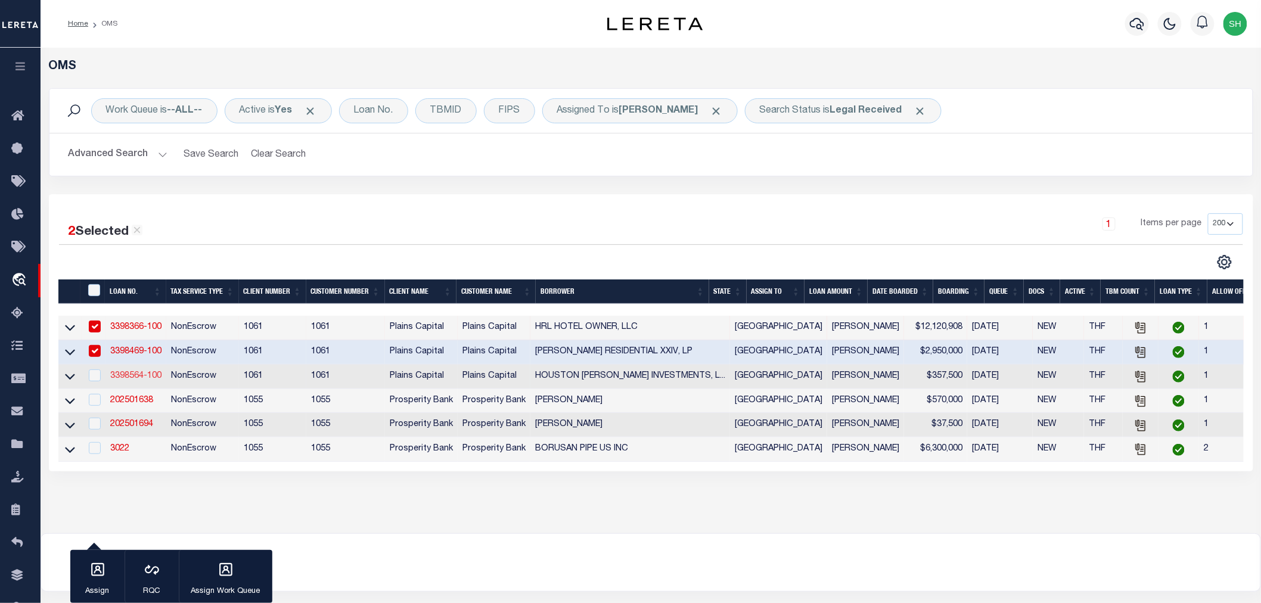
click at [141, 374] on link "3398564-100" at bounding box center [135, 376] width 51 height 8
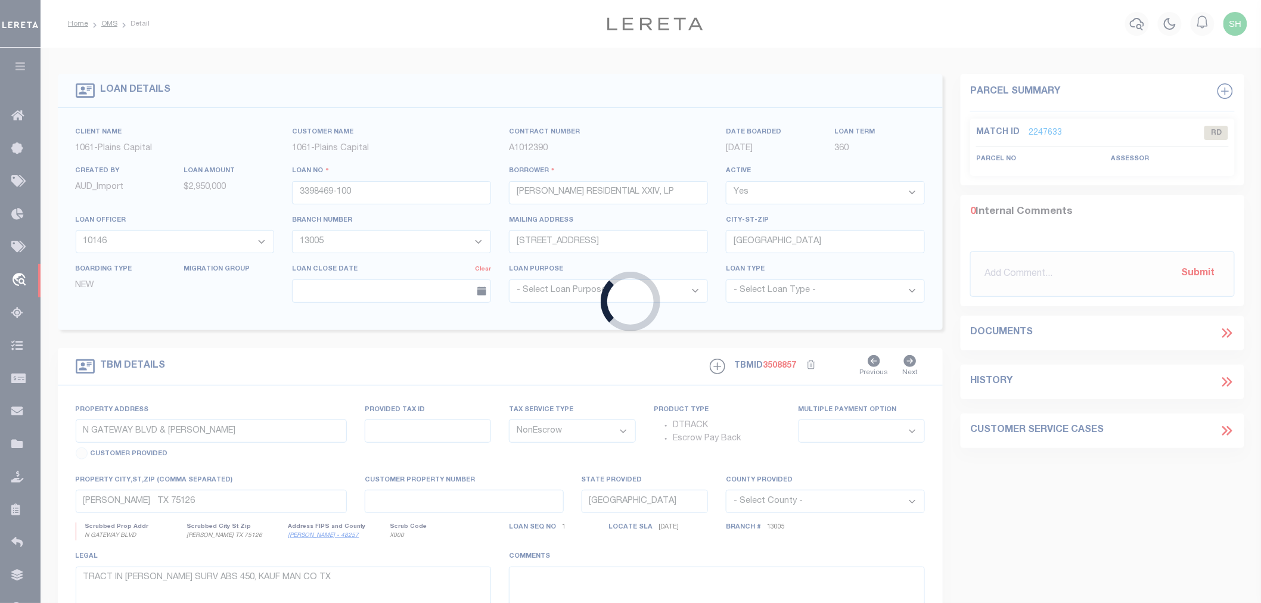
type input "3398564-100"
type input "HOUSTON [PERSON_NAME] INVESTMENTS, LLC"
select select "167161"
select select "3595"
type input "[STREET_ADDRESS]"
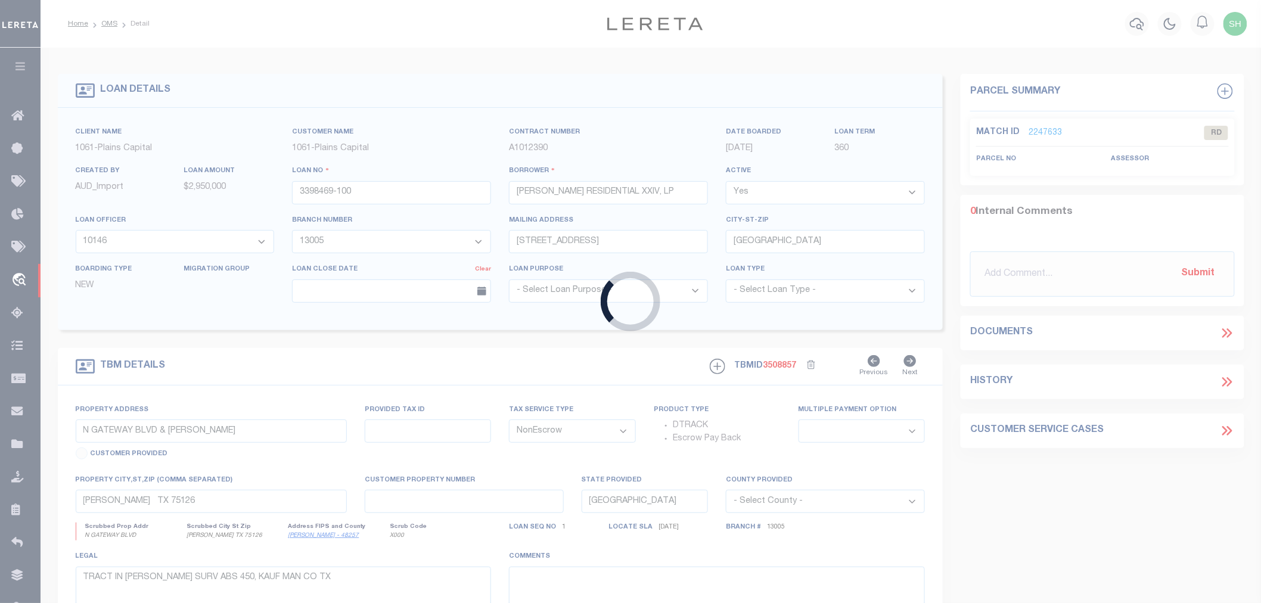
type input "[PERSON_NAME] TX 76247"
select select
type input "[PERSON_NAME] & SHAWNEE ST"
select select
type input "DENTON TX 76206"
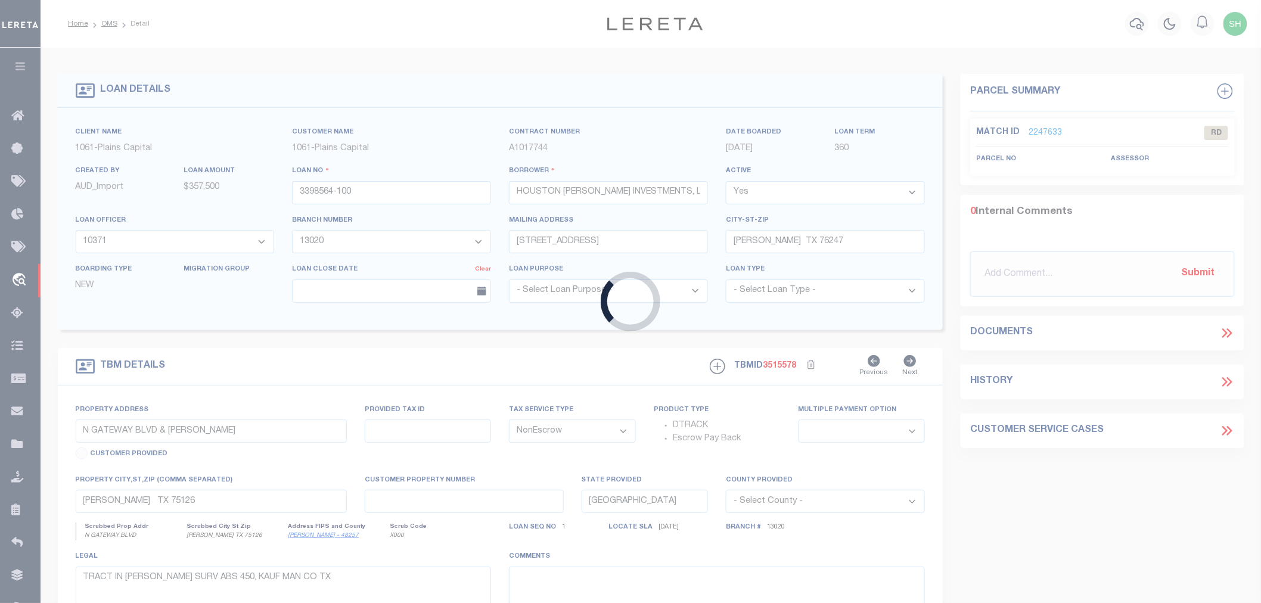
select select
type textarea "BLK 5 & 6 EXT NUMBER ONE OF THE REVISED SEQUOIA PA"
select select "167161"
select select "3595"
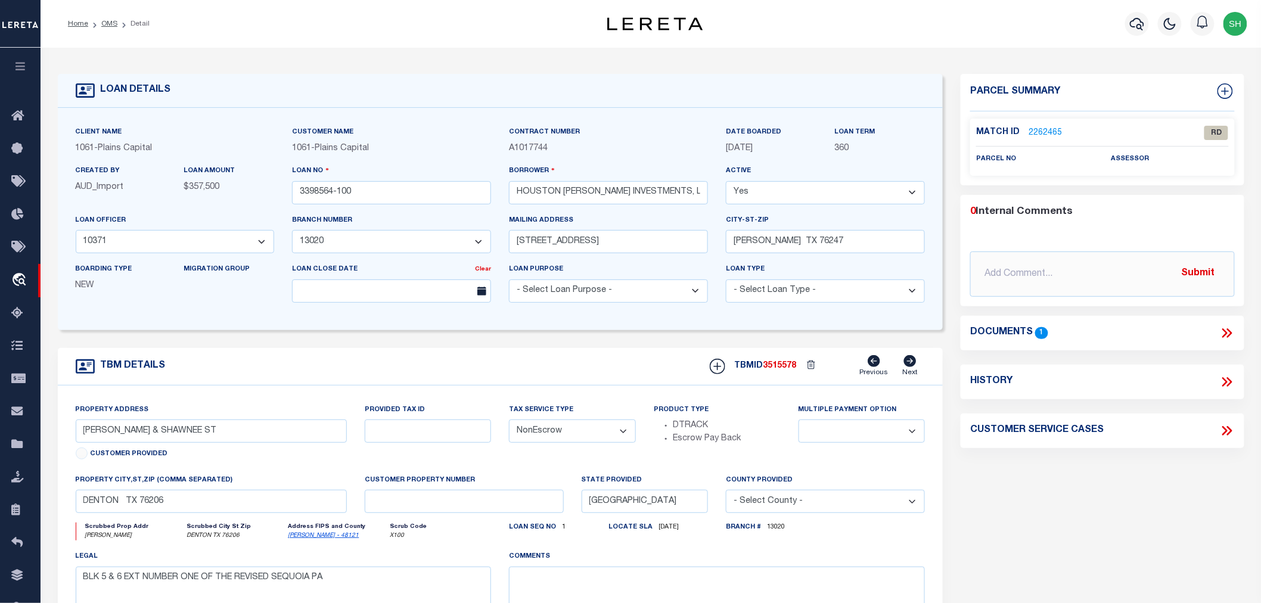
click at [1224, 330] on icon at bounding box center [1224, 333] width 5 height 10
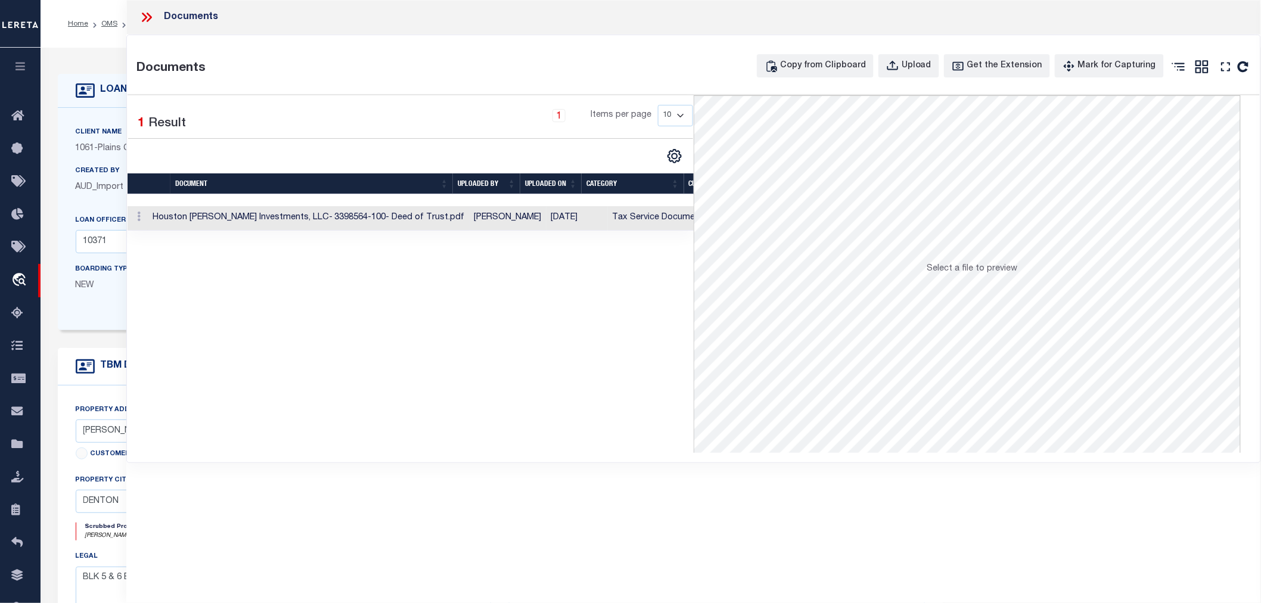
click at [344, 213] on td "Houston [PERSON_NAME] Investments, LLC- 3398564-100- Deed of Trust.pdf" at bounding box center [309, 218] width 322 height 24
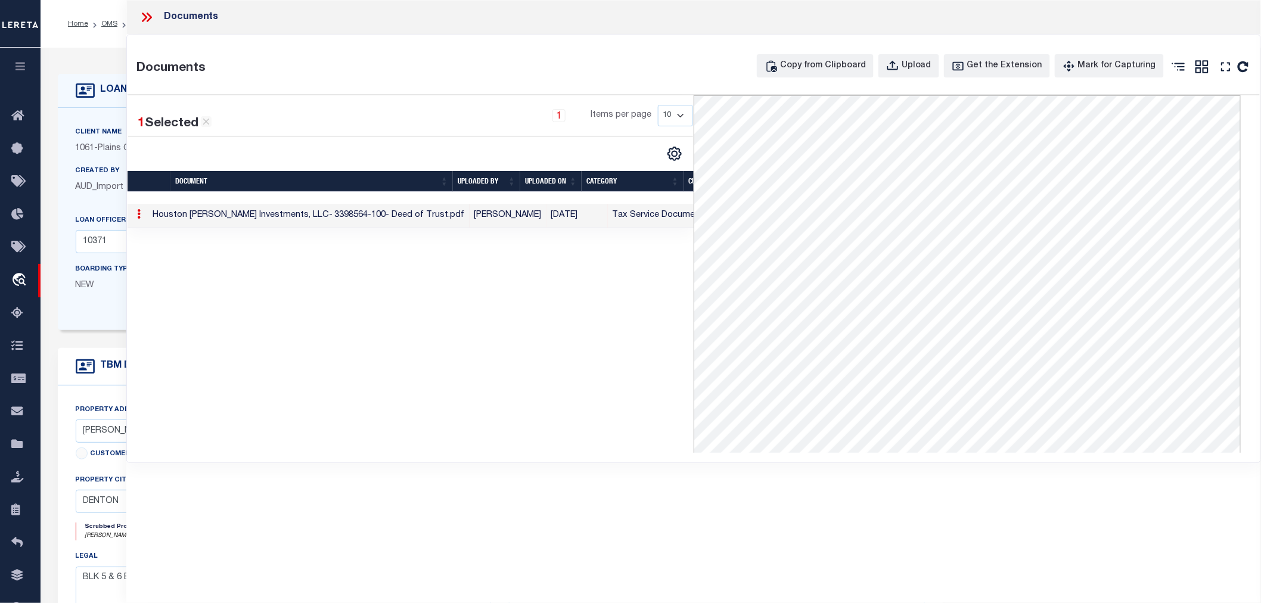
click at [150, 11] on icon at bounding box center [146, 17] width 15 height 15
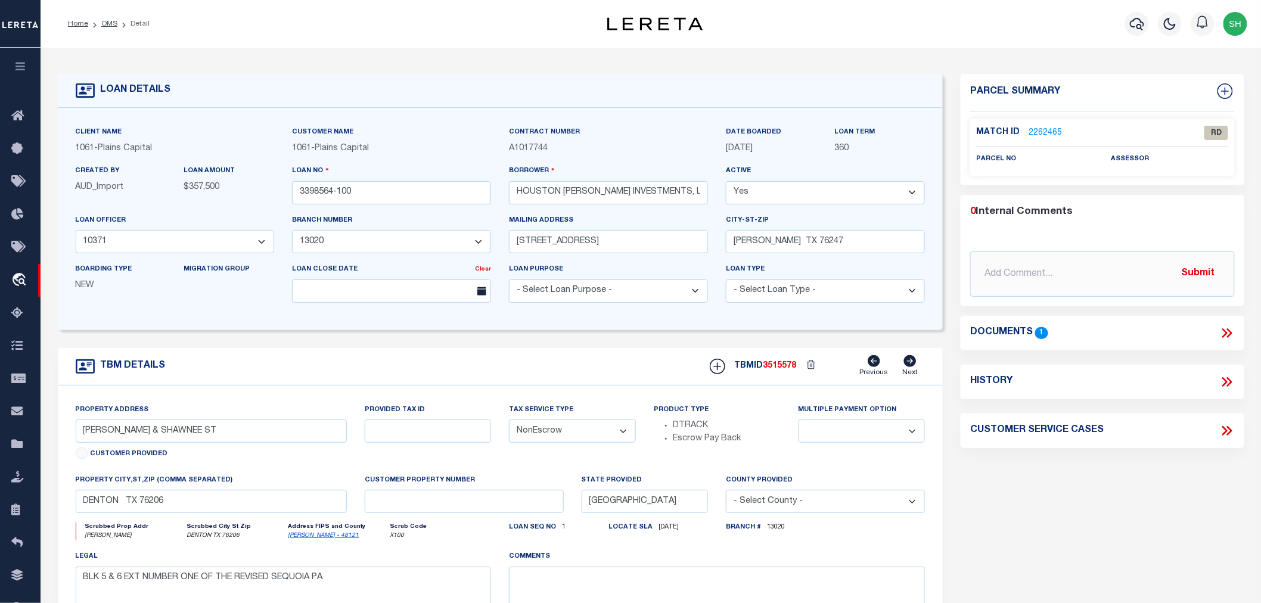
click at [1039, 131] on link "2262465" at bounding box center [1044, 133] width 33 height 13
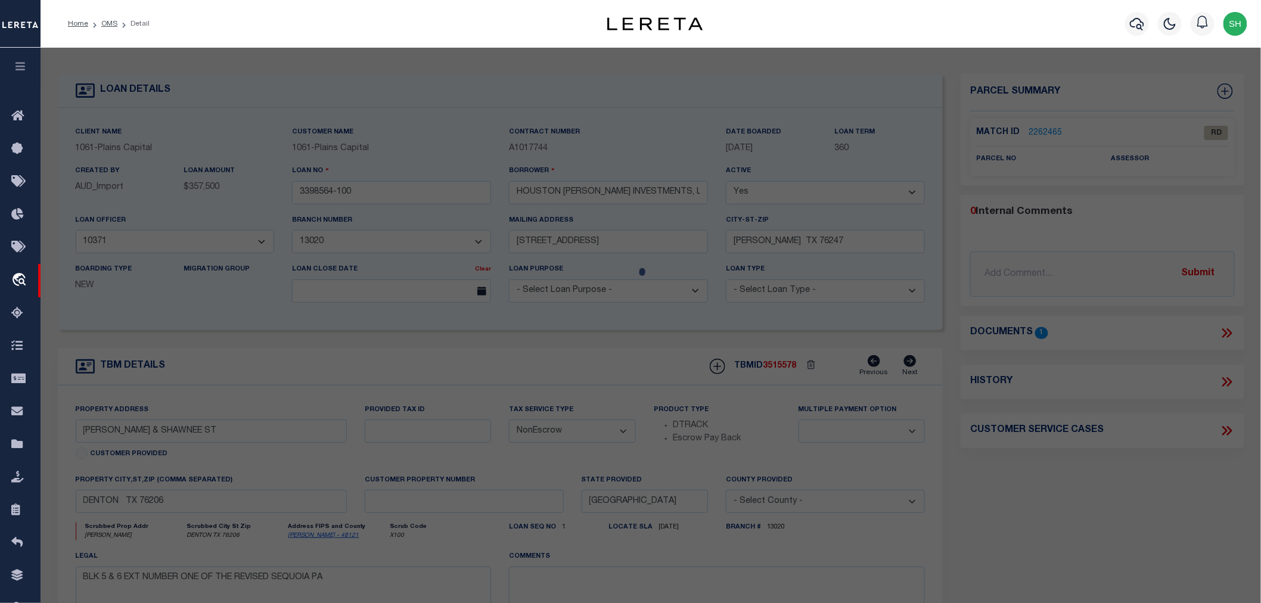
select select "AS"
checkbox input "false"
select select "RD"
checkbox input "false"
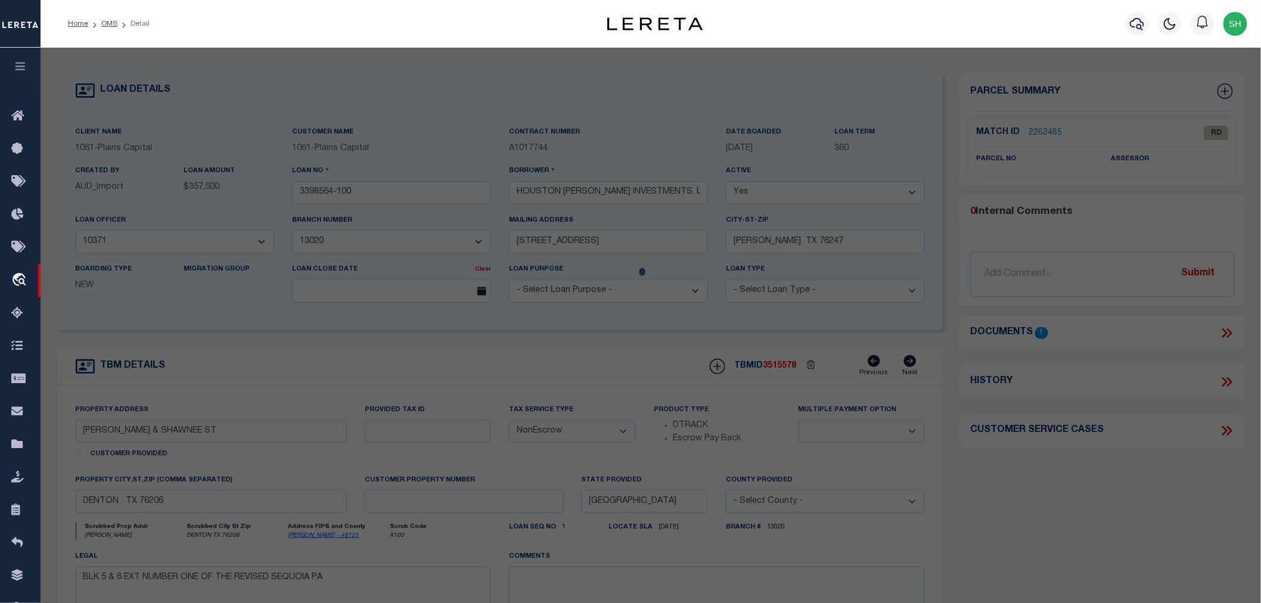
type textarea "Document uploaded that satisfies a legal requirement, changing from [GEOGRAPHIC…"
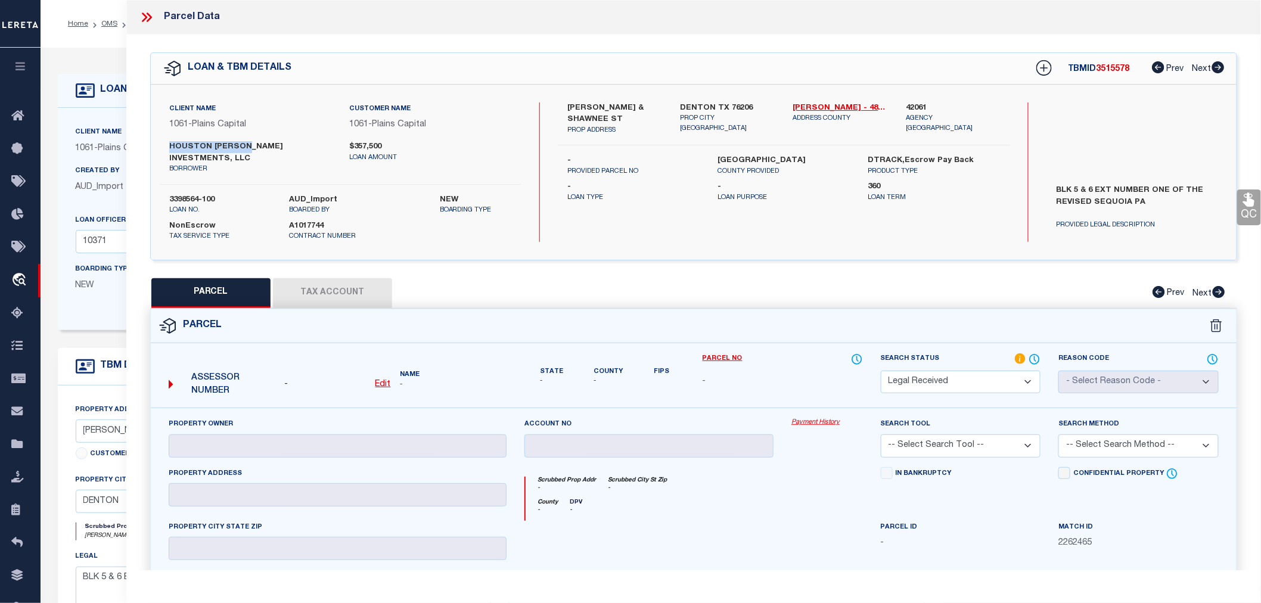
drag, startPoint x: 167, startPoint y: 145, endPoint x: 248, endPoint y: 143, distance: 81.1
click at [248, 143] on div "HOUSTON [PERSON_NAME] INVESTMENTS, LLC borrower" at bounding box center [250, 157] width 181 height 33
copy label "[PERSON_NAME]"
drag, startPoint x: 618, startPoint y: 105, endPoint x: 579, endPoint y: 121, distance: 42.3
click at [579, 121] on label "[PERSON_NAME] & SHAWNEE ST" at bounding box center [614, 113] width 95 height 23
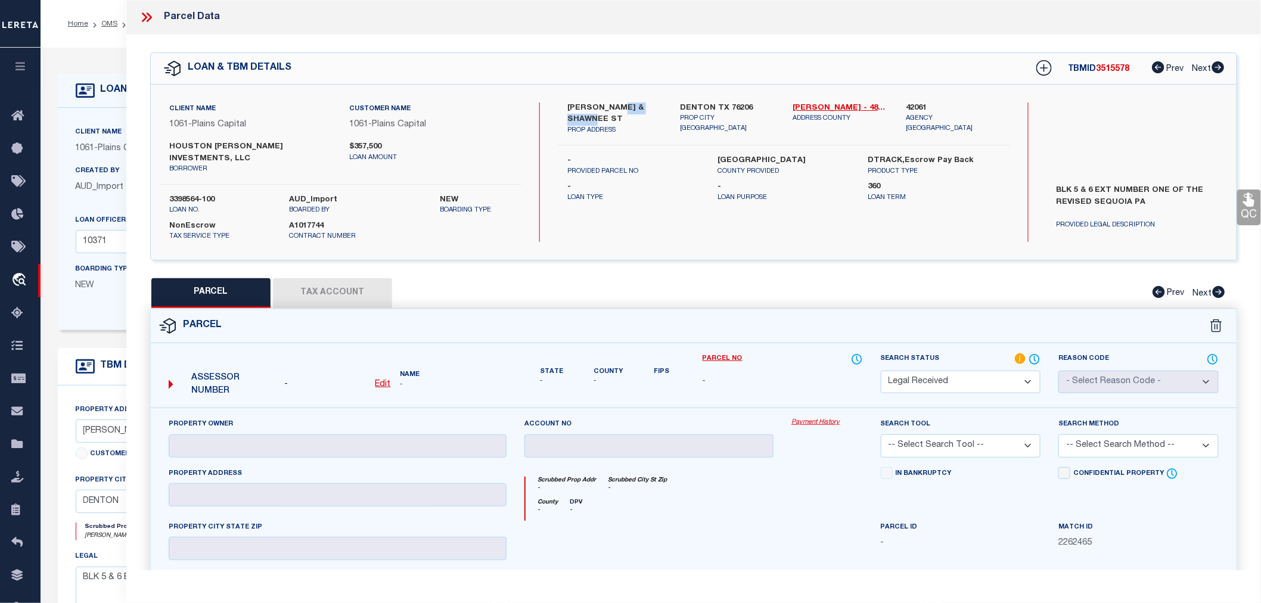
copy label "SHAWNEE ST"
click at [150, 16] on icon at bounding box center [149, 18] width 5 height 10
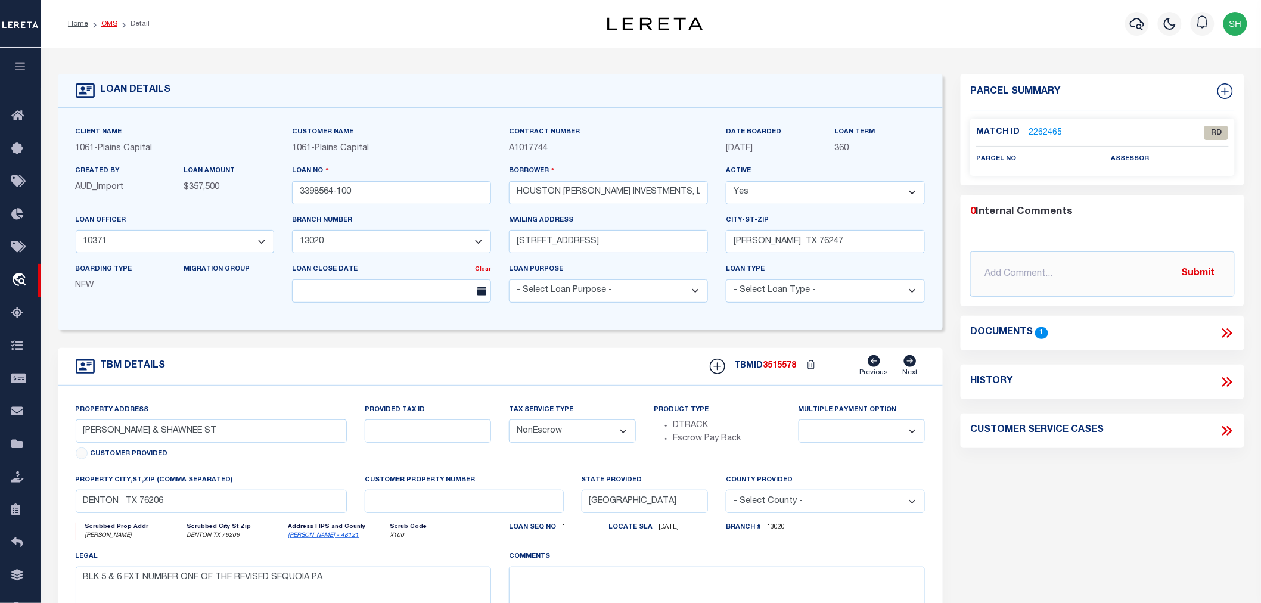
click at [113, 26] on link "OMS" at bounding box center [109, 23] width 16 height 7
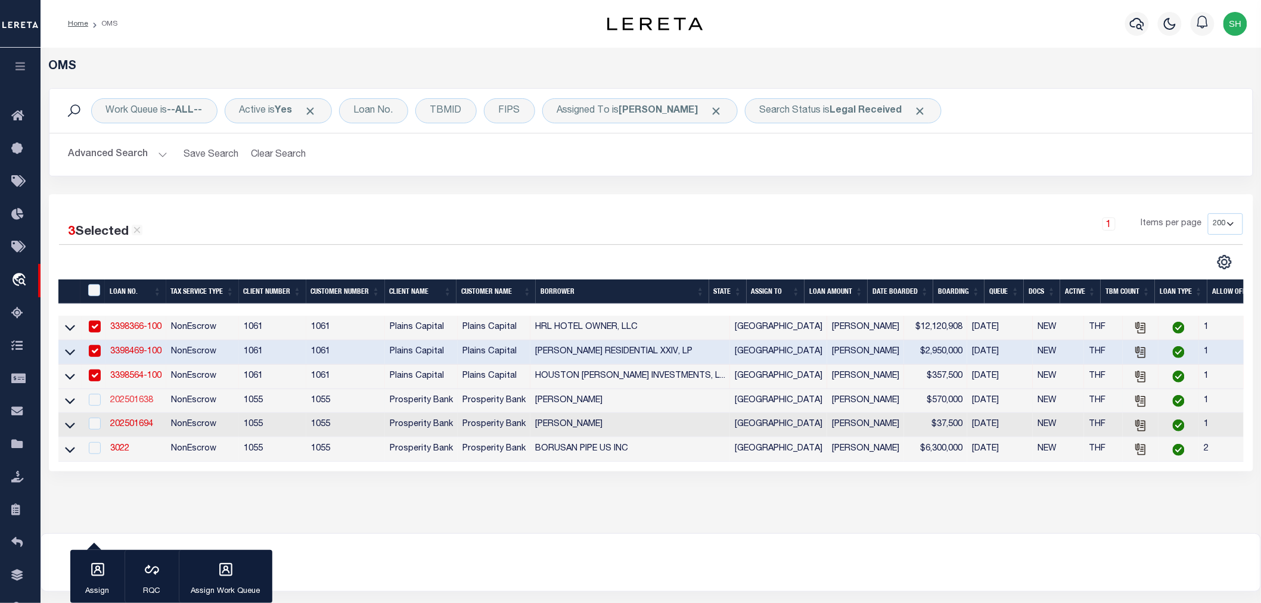
click at [132, 403] on link "202501638" at bounding box center [131, 400] width 43 height 8
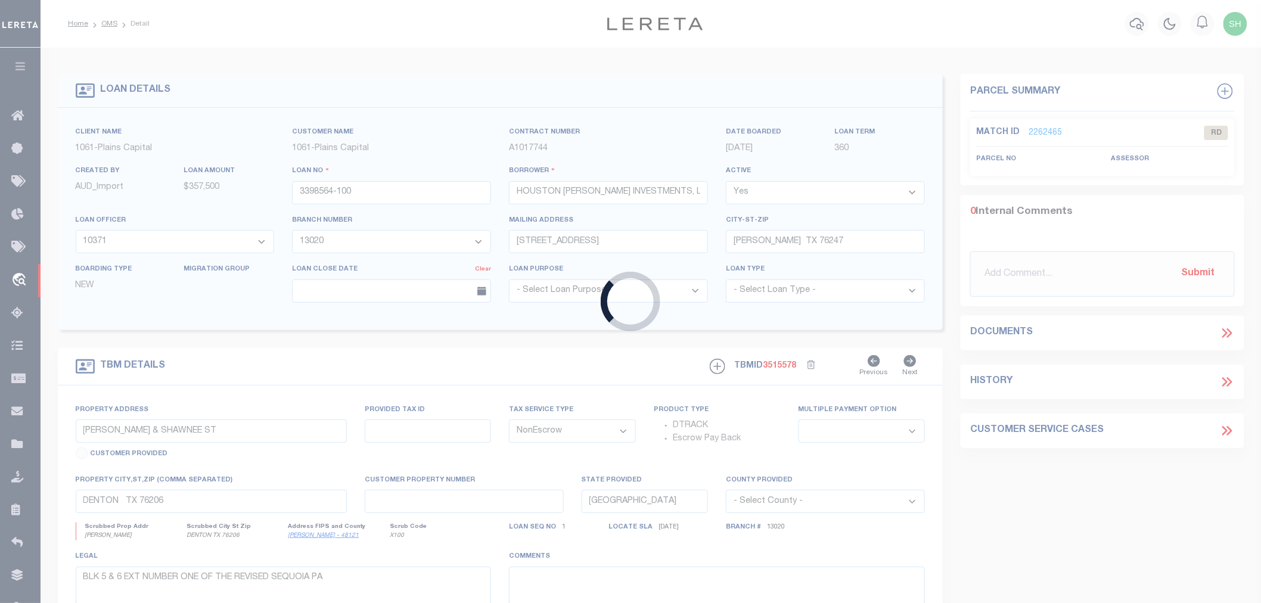
type input "202501638"
type input "[PERSON_NAME]"
select select
type input "[STREET_ADDRESS][PERSON_NAME]"
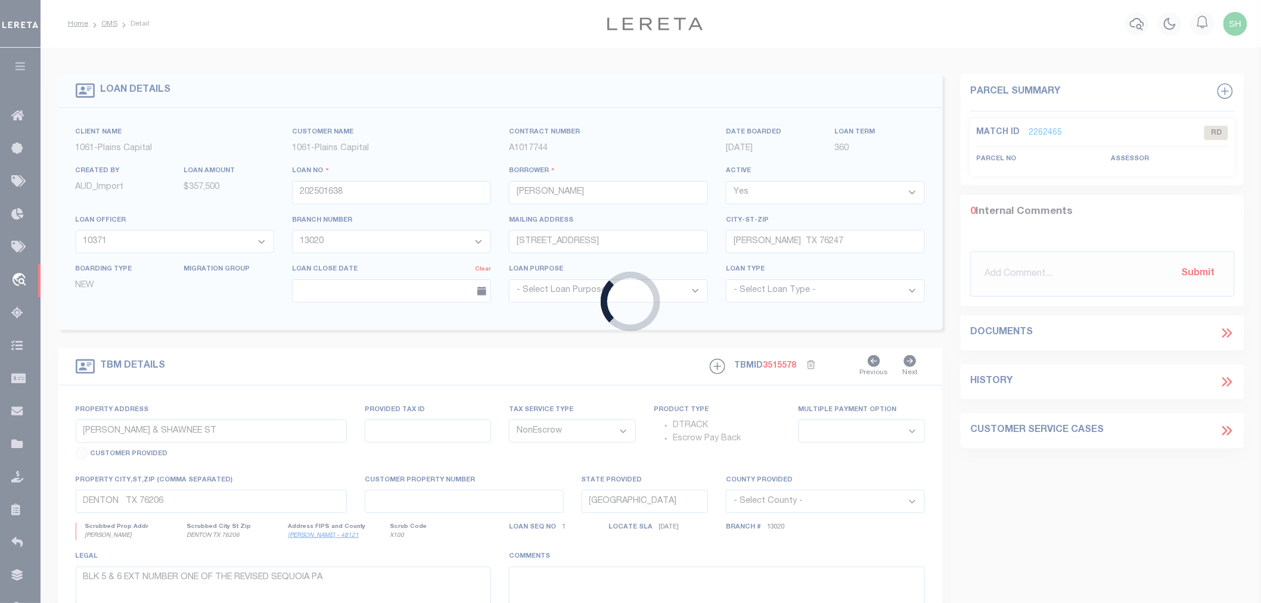
type input "[PERSON_NAME] TX 77995"
select select "800"
type input "[STREET_ADDRESS][PERSON_NAME]"
type input "425500041600100"
select select
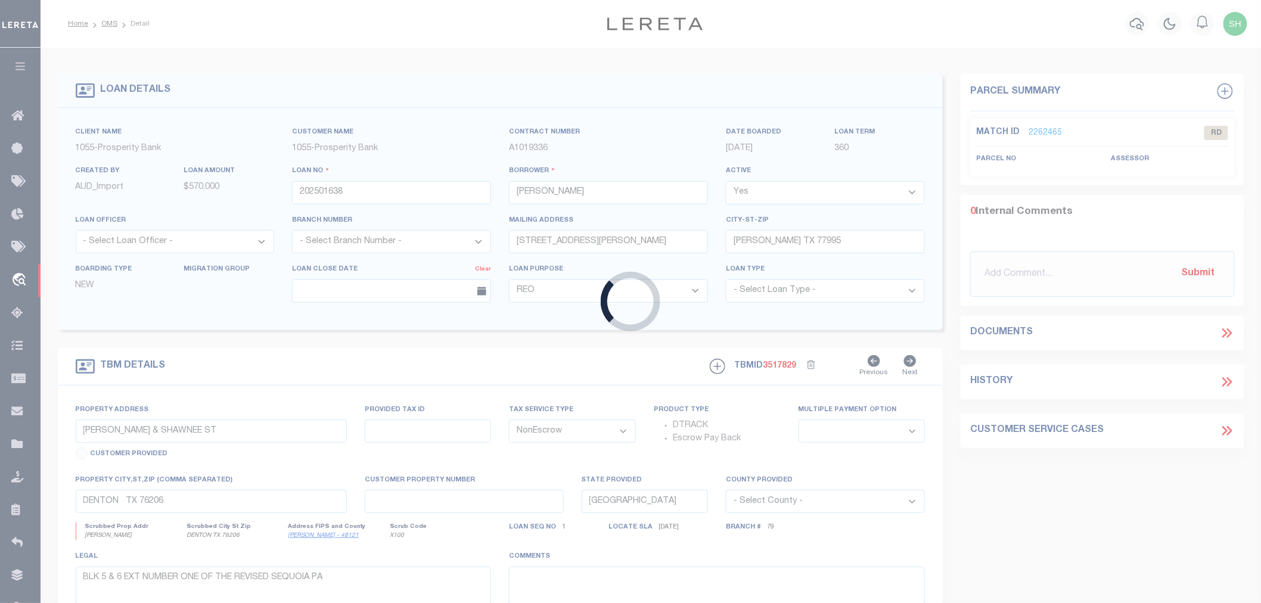
type input "[GEOGRAPHIC_DATA], [GEOGRAPHIC_DATA] 77995"
select select
type textarea "25.00 +/- ACRE [PERSON_NAME] SURV A-416"
select select "10475"
select select "4081"
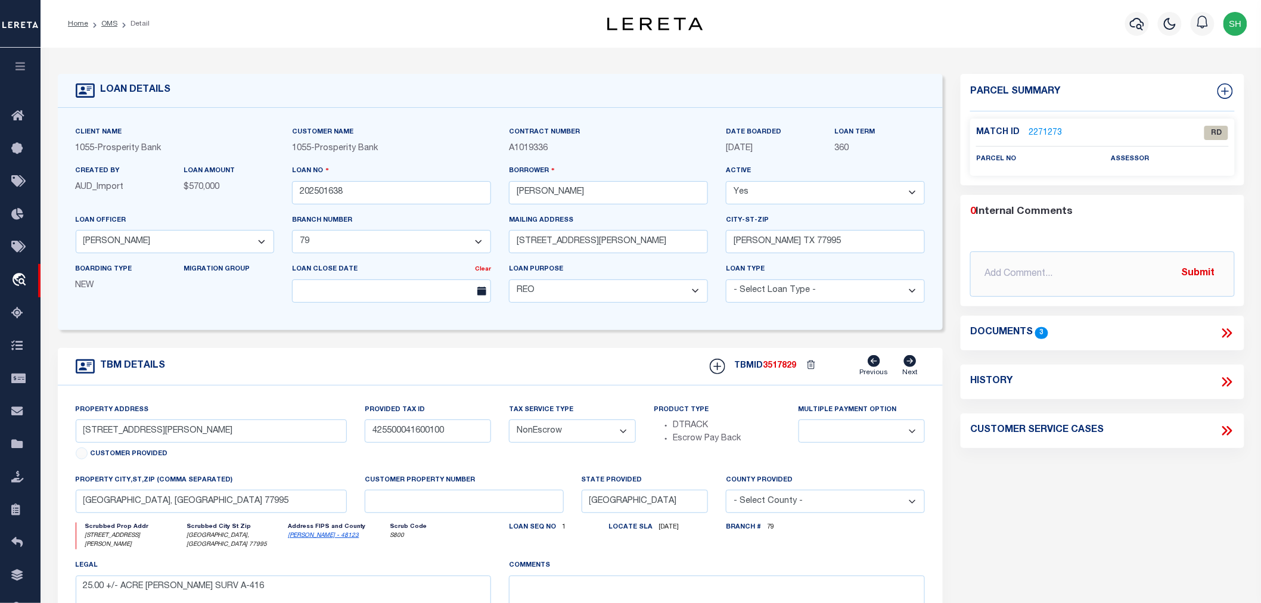
click at [1224, 335] on icon at bounding box center [1224, 333] width 5 height 10
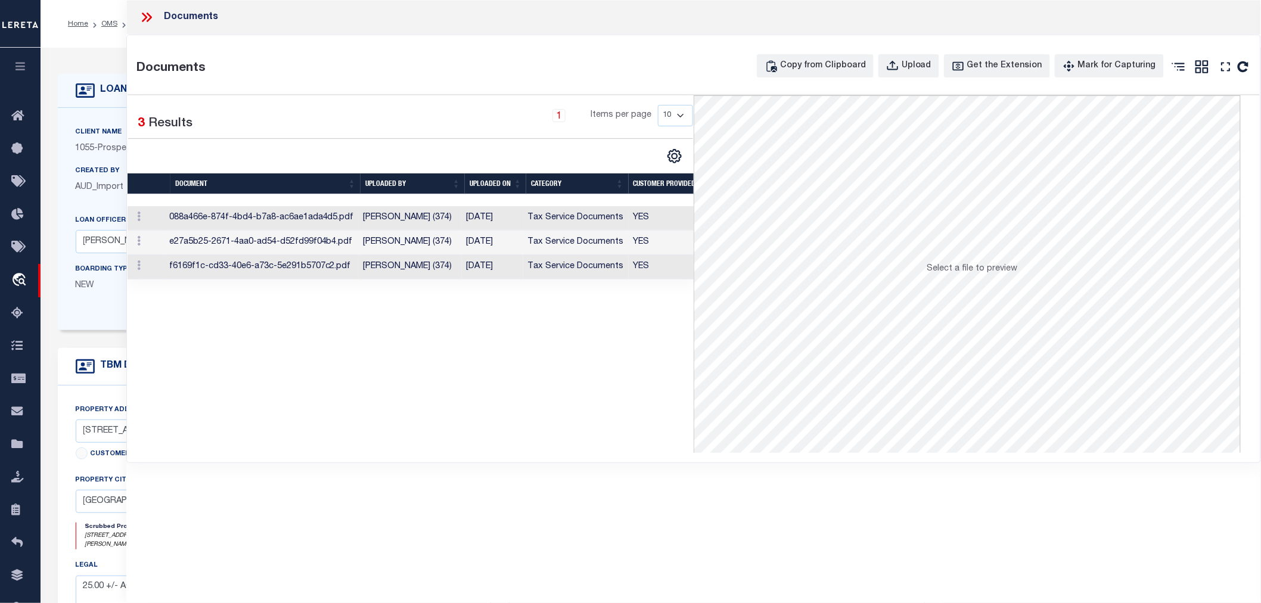
click at [348, 213] on td "088a466e-874f-4bd4-b7a8-ac6ae1ada4d5.pdf" at bounding box center [261, 218] width 194 height 24
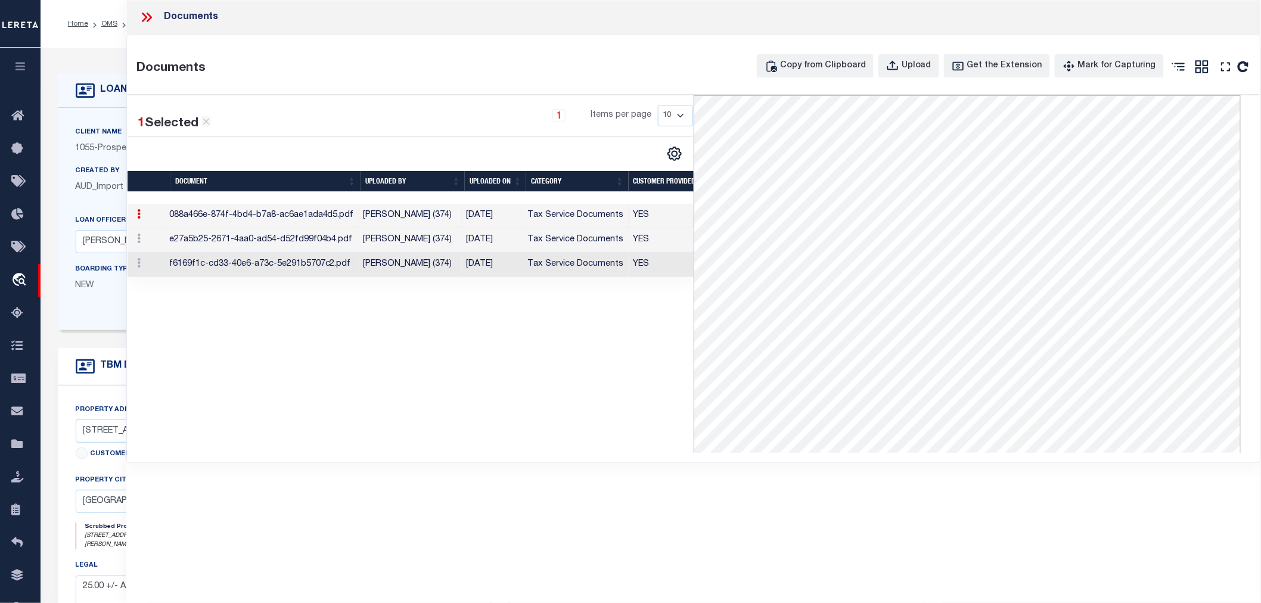
click at [340, 236] on td "e27a5b25-2671-4aa0-ad54-d52fd99f04b4.pdf" at bounding box center [261, 240] width 194 height 24
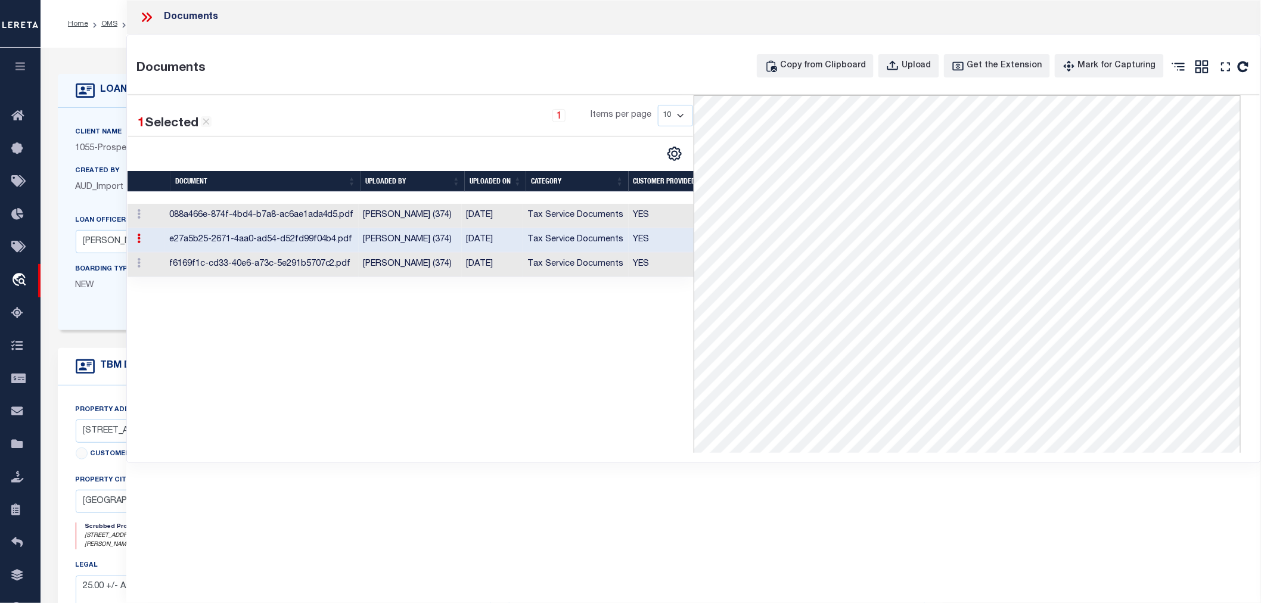
click at [249, 272] on td "f6169f1c-cd33-40e6-a73c-5e291b5707c2.pdf" at bounding box center [261, 265] width 194 height 24
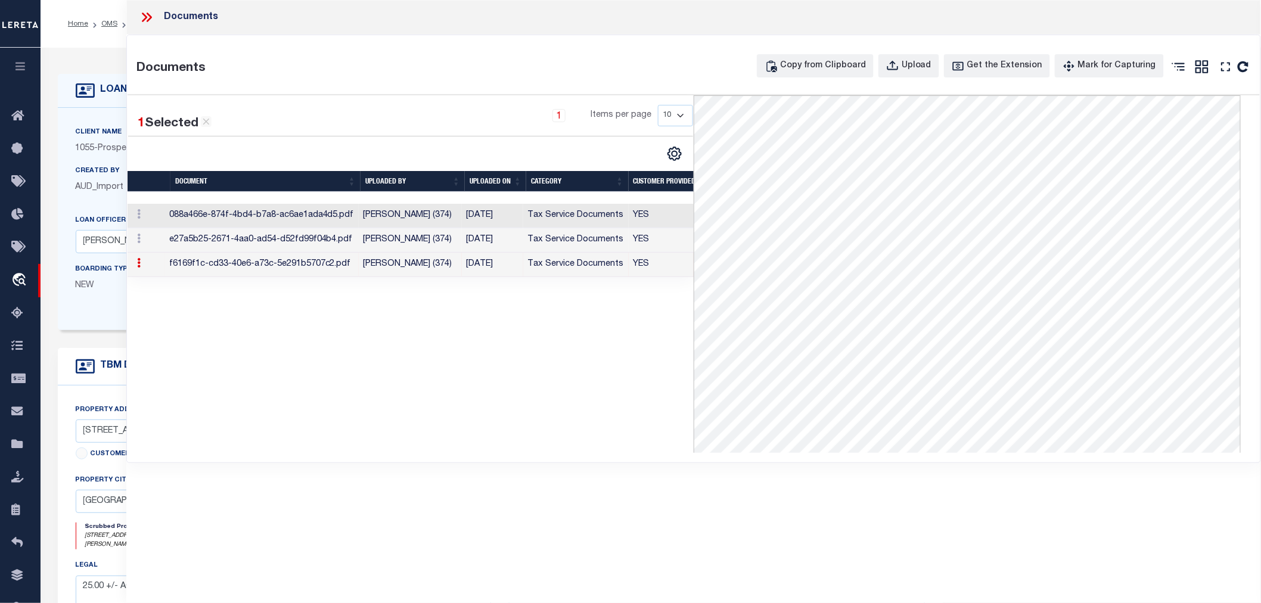
click at [147, 13] on icon at bounding box center [146, 17] width 15 height 15
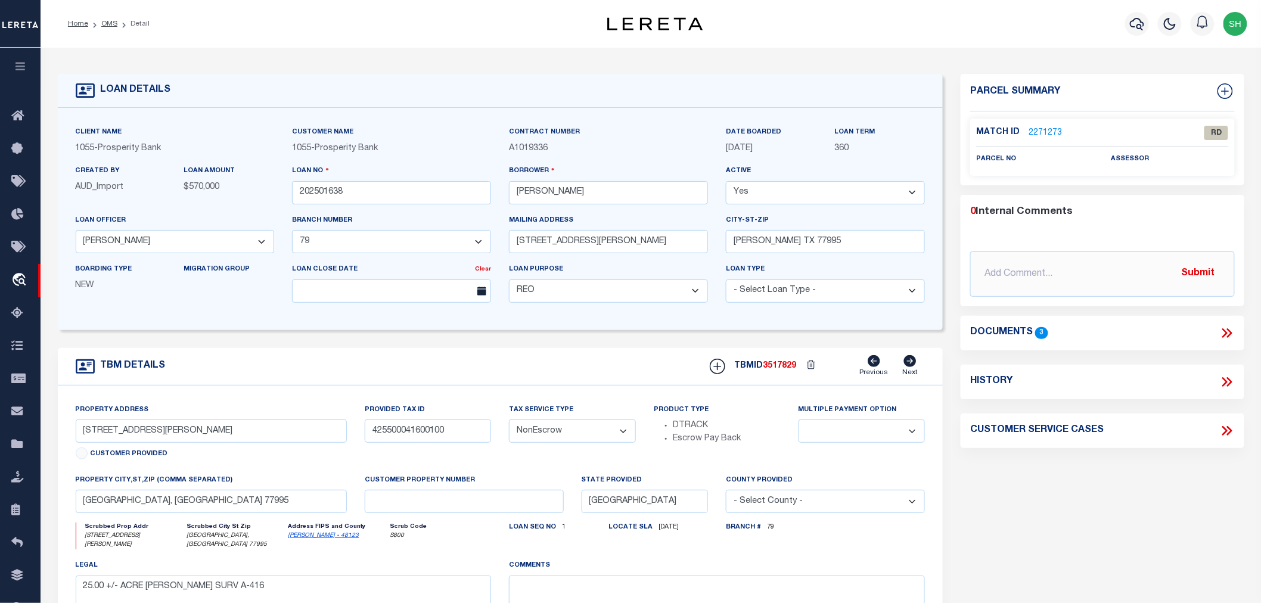
click at [1041, 131] on link "2271273" at bounding box center [1044, 133] width 33 height 13
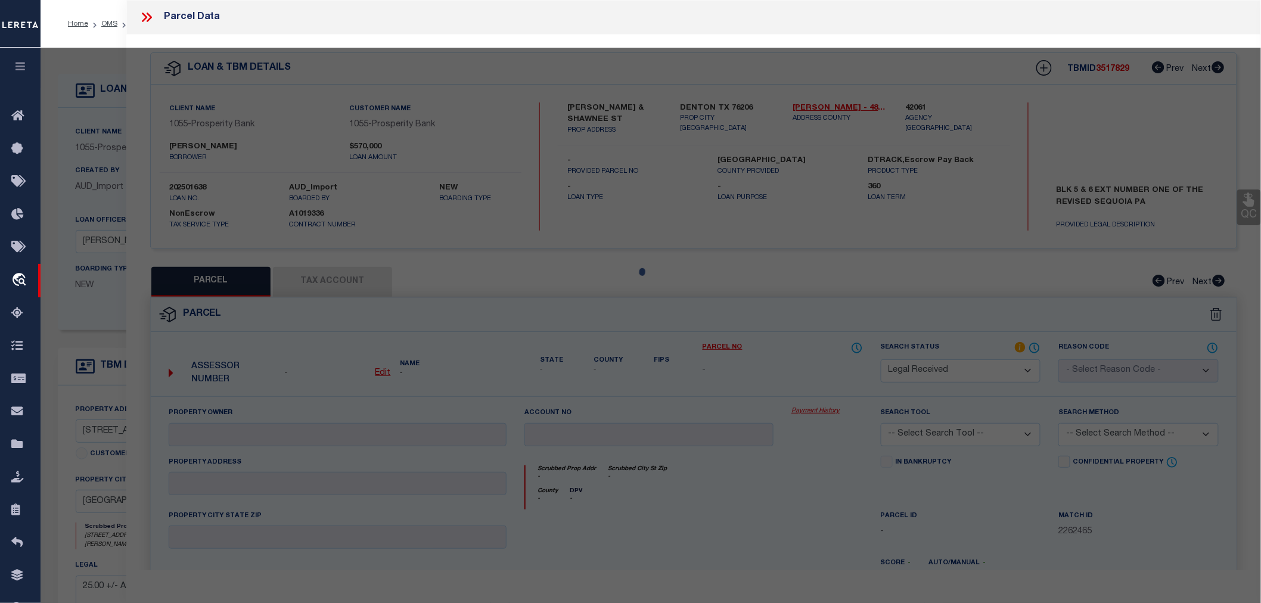
select select "AS"
checkbox input "false"
select select "RD"
checkbox input "false"
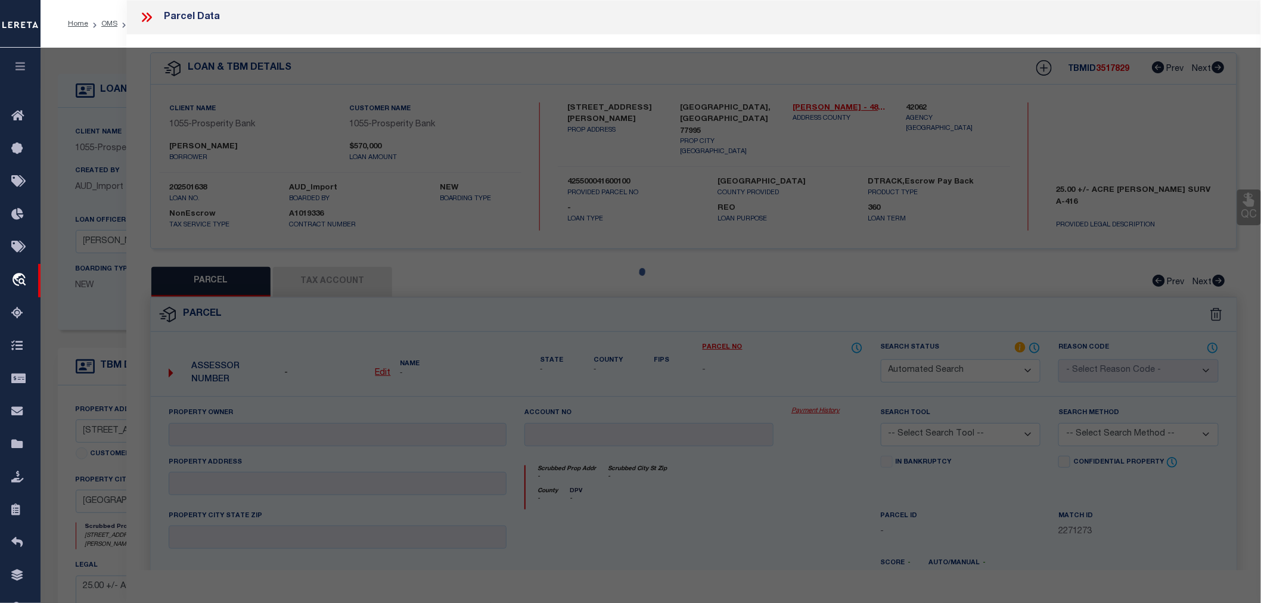
type textarea "Document uploaded that satisfies a legal requirement, changing from [GEOGRAPHIC…"
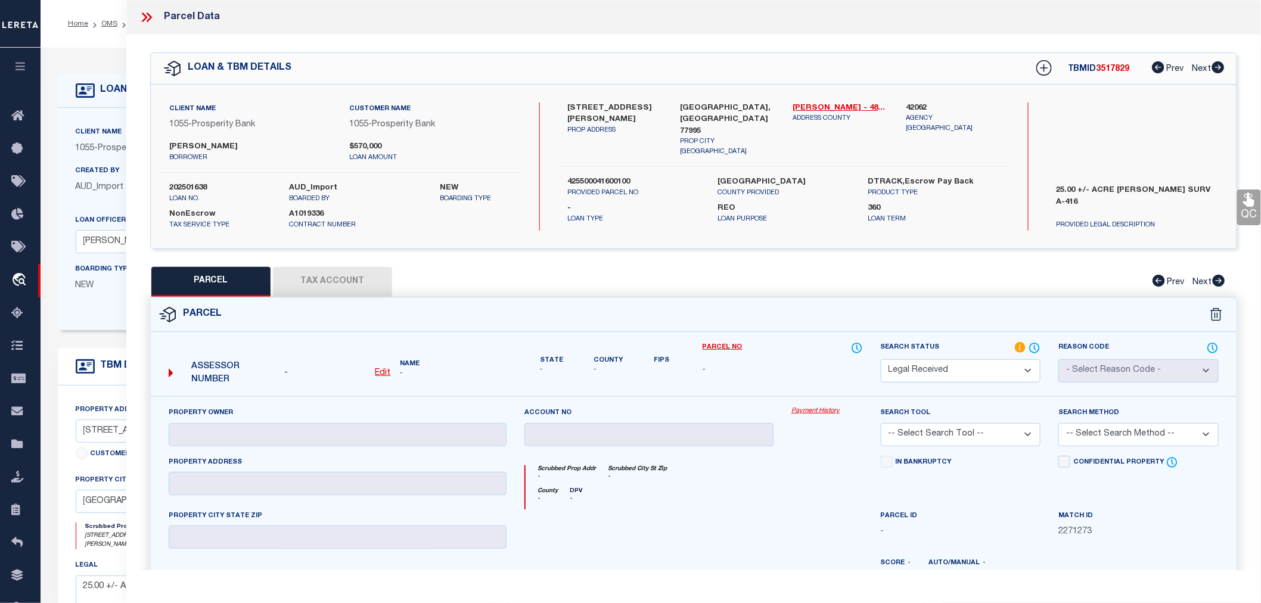
click at [663, 357] on label "Fips" at bounding box center [661, 361] width 15 height 10
click at [664, 357] on label "Fips" at bounding box center [661, 361] width 15 height 10
click at [608, 356] on label "County" at bounding box center [607, 361] width 29 height 10
click at [608, 353] on div "County -" at bounding box center [607, 358] width 29 height 34
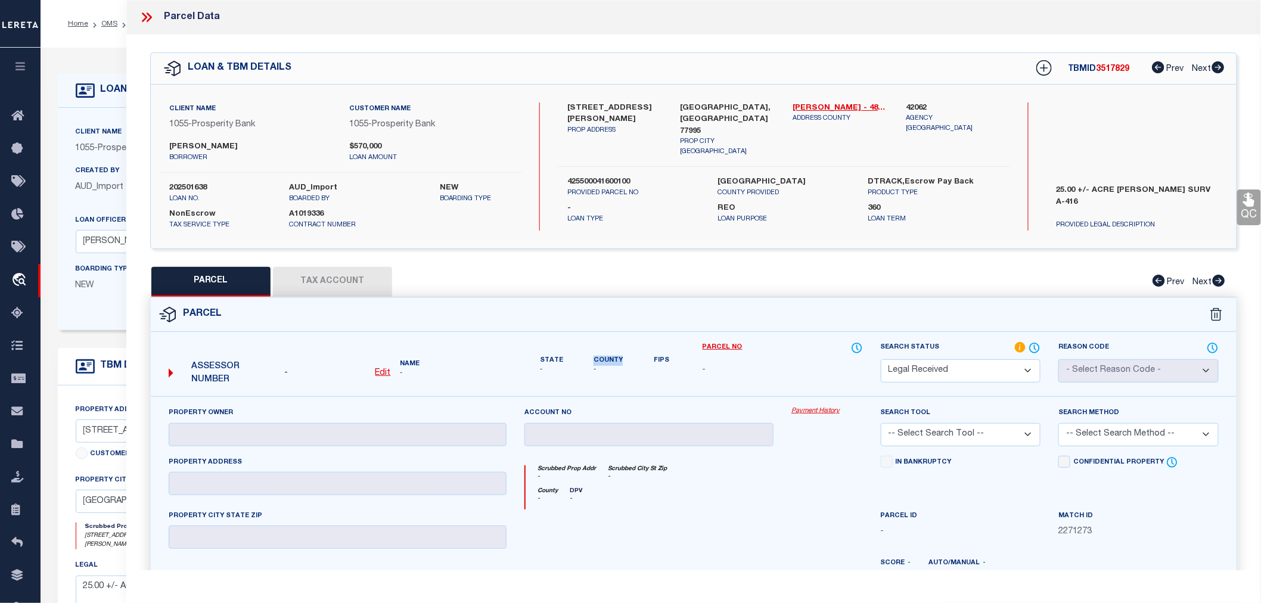
click at [609, 353] on div "County -" at bounding box center [607, 358] width 29 height 34
click at [552, 357] on label "State" at bounding box center [551, 361] width 23 height 10
drag, startPoint x: 570, startPoint y: 411, endPoint x: 518, endPoint y: 409, distance: 51.9
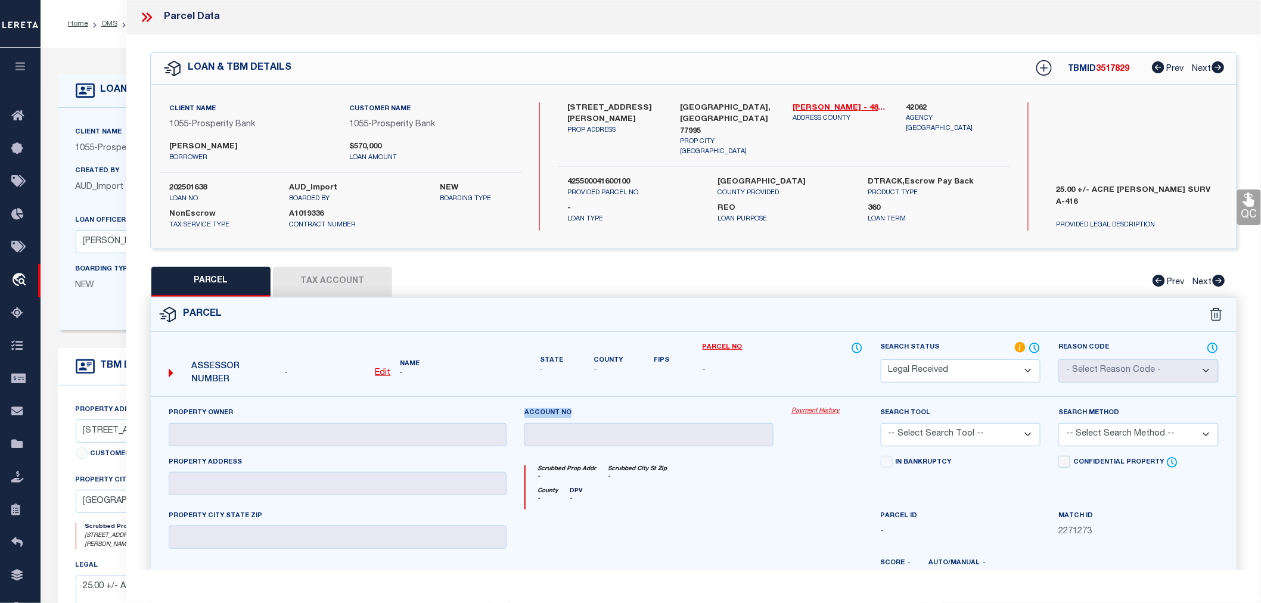
click at [518, 409] on div "Account no" at bounding box center [648, 430] width 267 height 49
drag, startPoint x: 568, startPoint y: 105, endPoint x: 642, endPoint y: 104, distance: 73.3
click at [642, 104] on label "[STREET_ADDRESS][PERSON_NAME]" at bounding box center [614, 113] width 95 height 23
copy label "[STREET_ADDRESS][PERSON_NAME]"
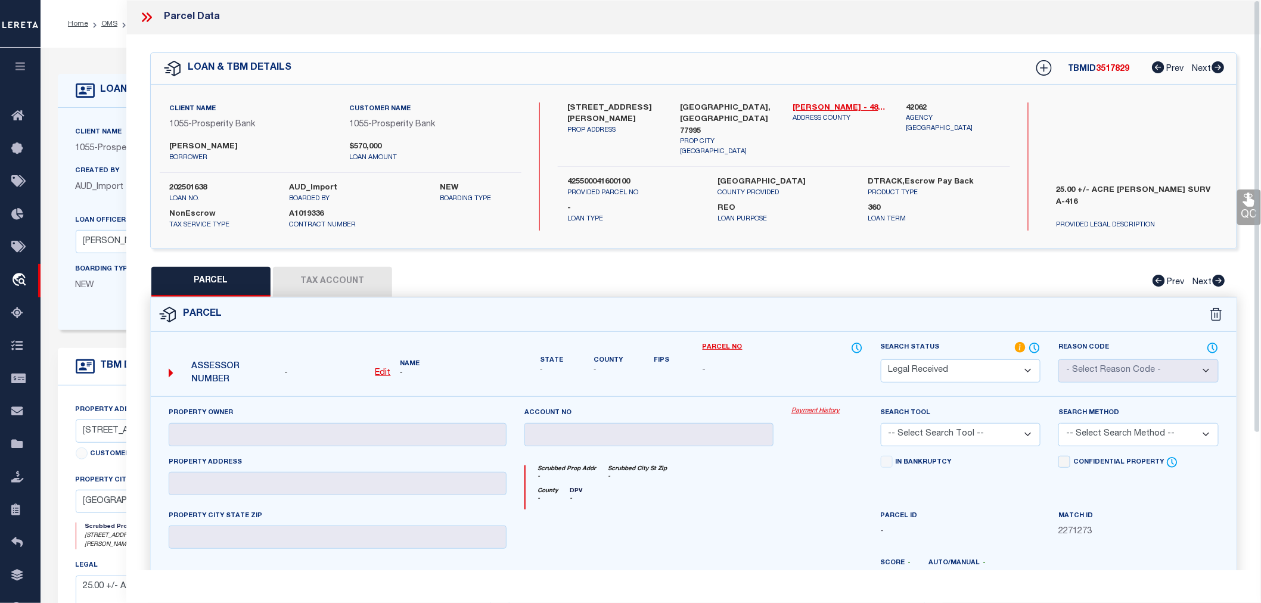
click at [136, 14] on div "Parcel Data" at bounding box center [693, 17] width 1134 height 35
click at [146, 18] on icon at bounding box center [144, 18] width 5 height 10
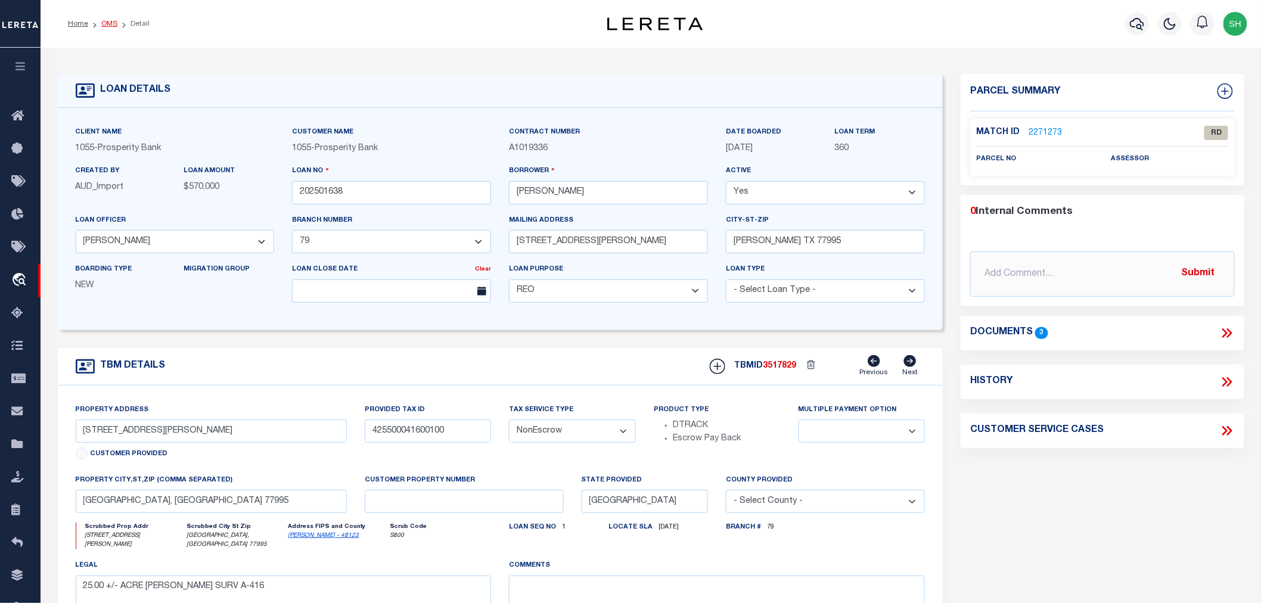
click at [109, 23] on link "OMS" at bounding box center [109, 23] width 16 height 7
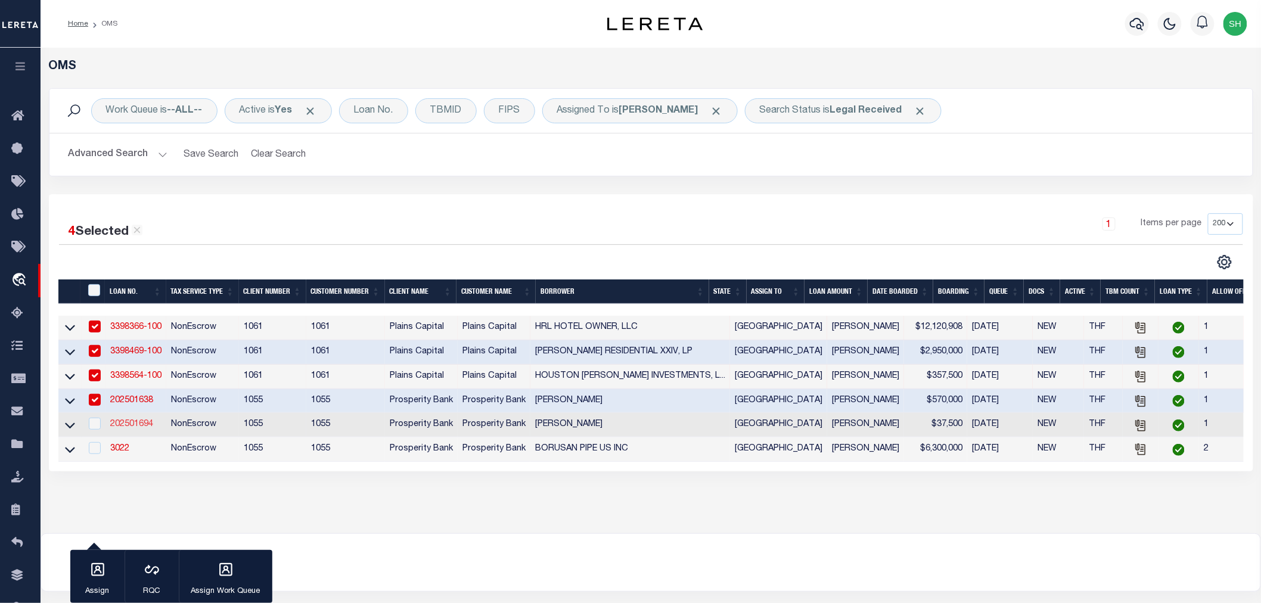
click at [135, 428] on link "202501694" at bounding box center [131, 424] width 43 height 8
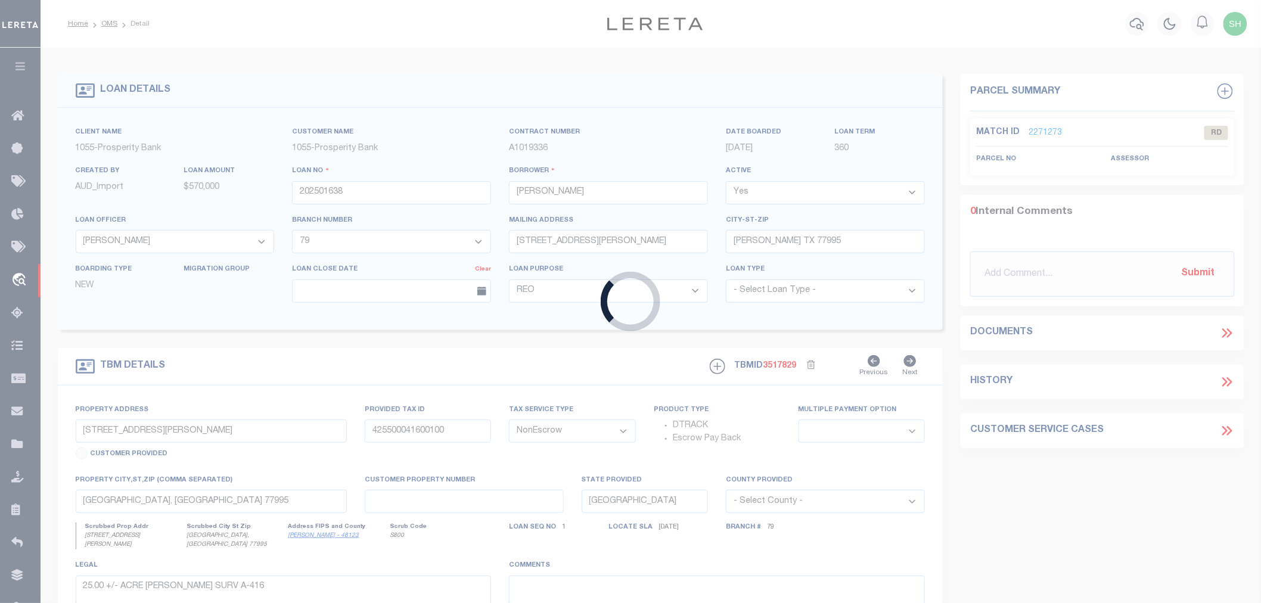
type input "202501694"
type input "[PERSON_NAME]"
select select "10657"
select select "3819"
type input "409 [PERSON_NAME]"
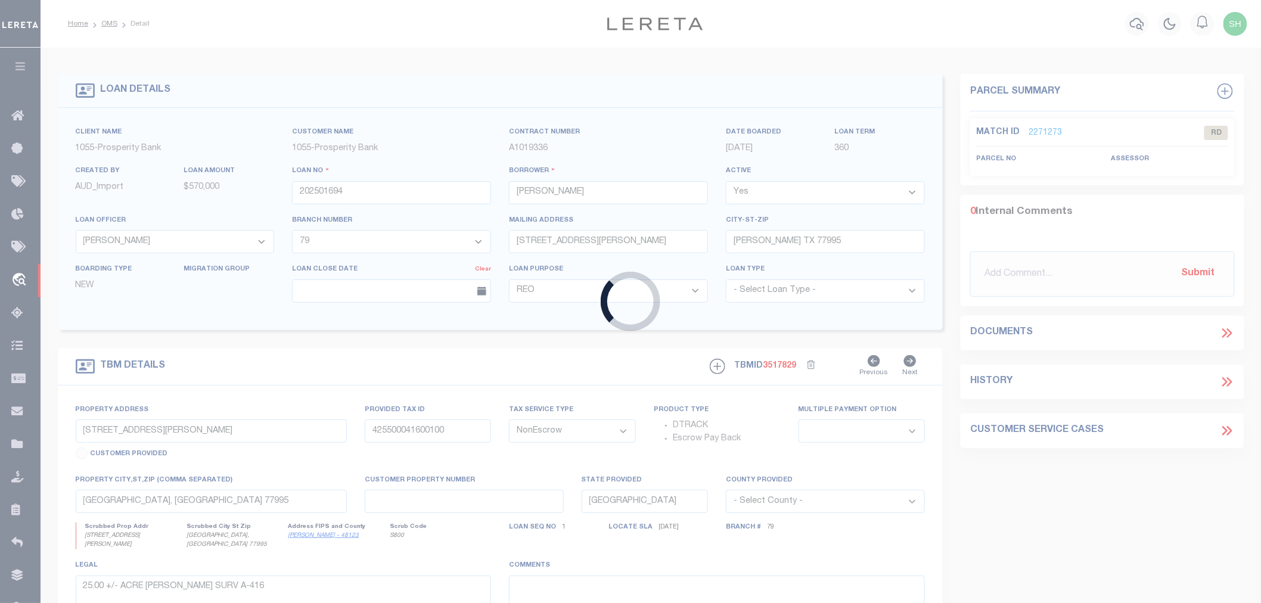
type input "[GEOGRAPHIC_DATA]"
select select
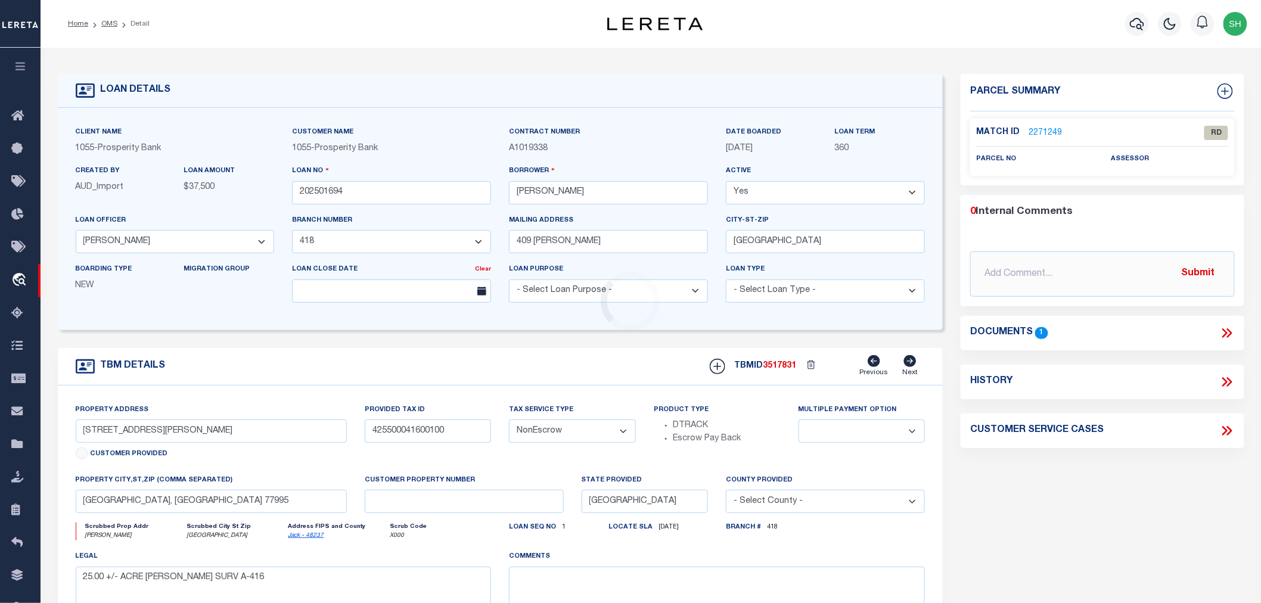
select select "10657"
select select "3819"
type input "TBD [PERSON_NAME] & [PERSON_NAME]"
type input "TBD"
select select
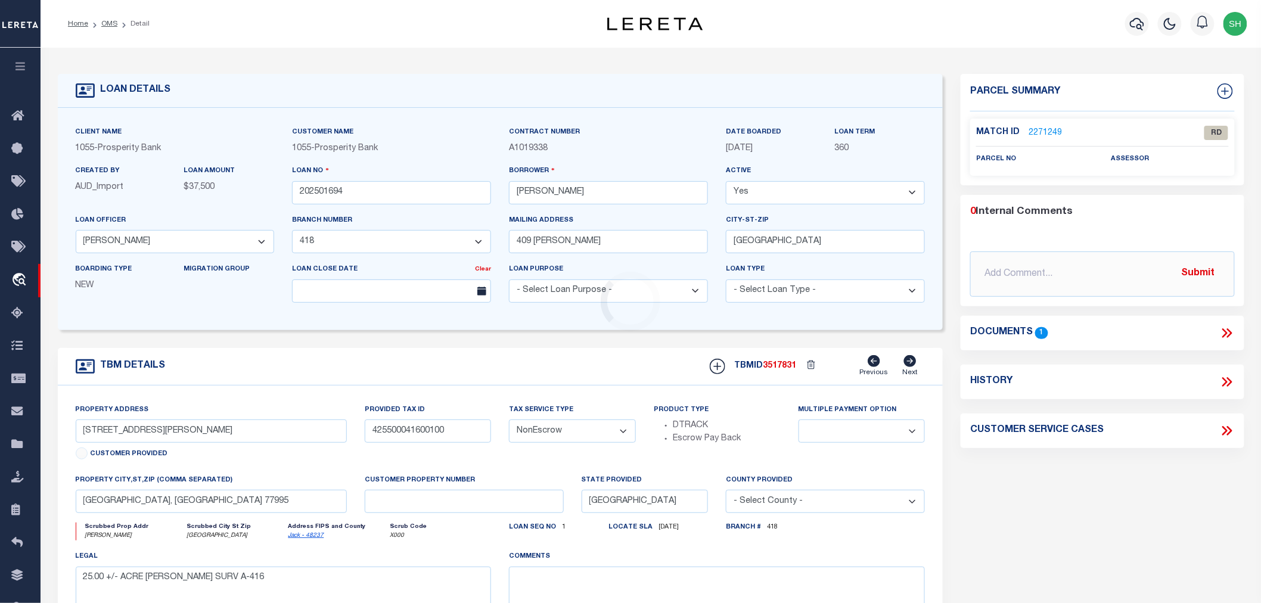
type input "[GEOGRAPHIC_DATA]"
select select
type textarea "3.07 AC+/- LOT 2 MESQUITE ESTATES"
click at [813, 475] on div "county provided - Select County - [GEOGRAPHIC_DATA] [GEOGRAPHIC_DATA] [GEOGRAPH…" at bounding box center [825, 493] width 199 height 39
click at [872, 529] on div "Branch # 418" at bounding box center [825, 529] width 199 height 15
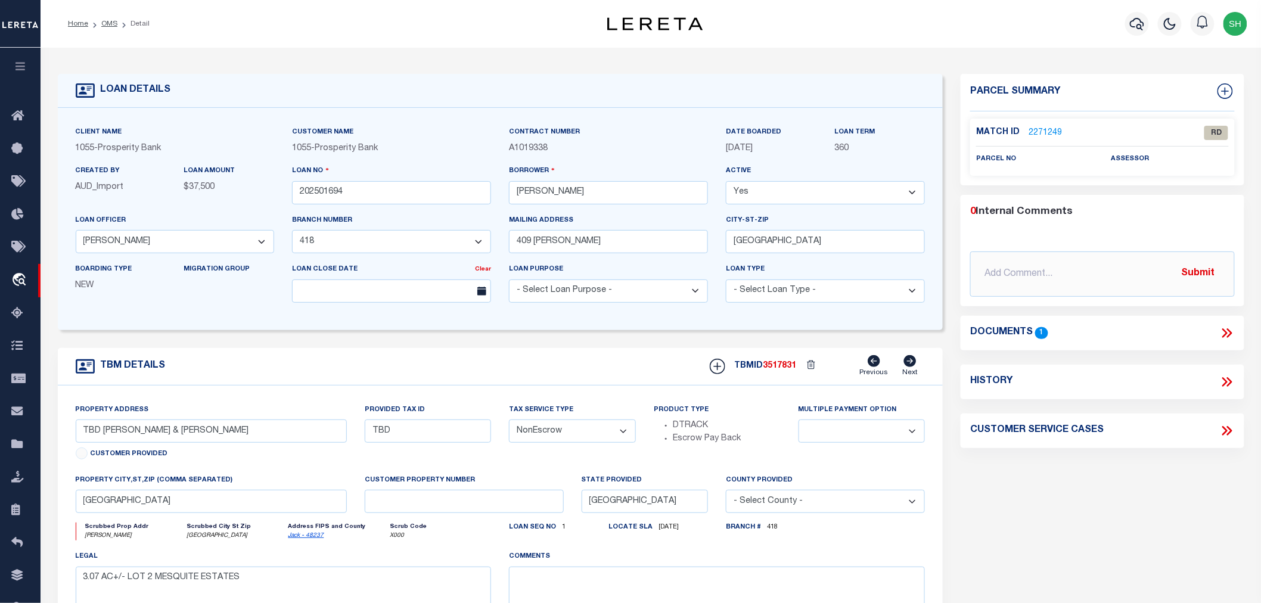
click at [1222, 331] on icon at bounding box center [1226, 332] width 15 height 15
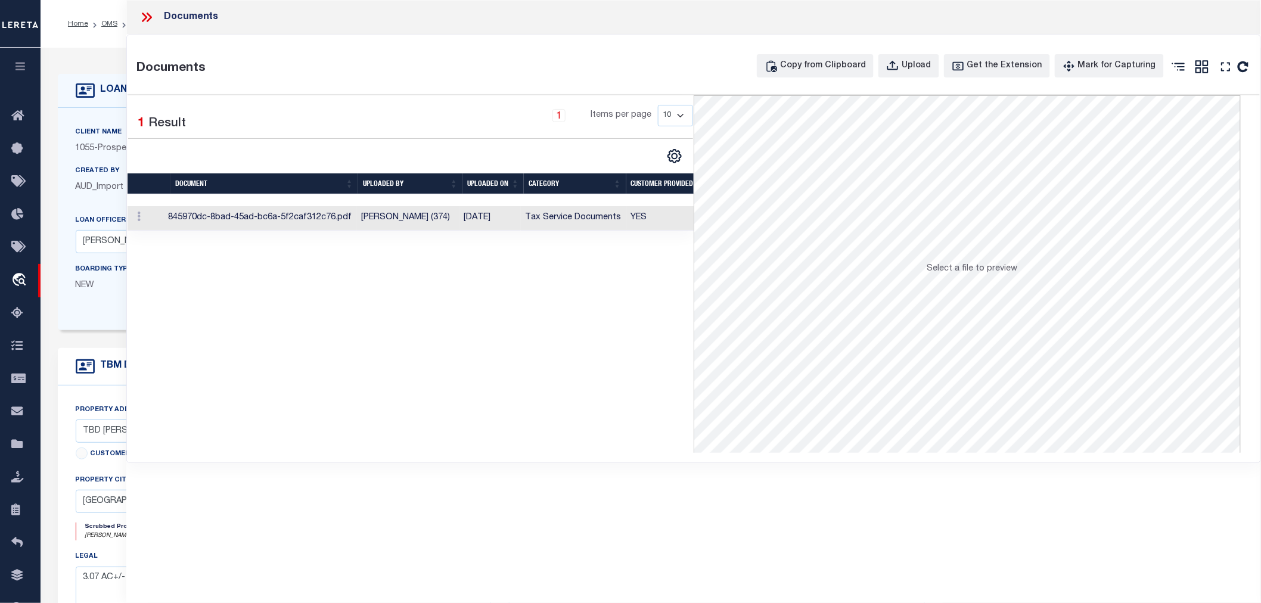
click at [549, 223] on td "Tax Service Documents" at bounding box center [573, 218] width 105 height 24
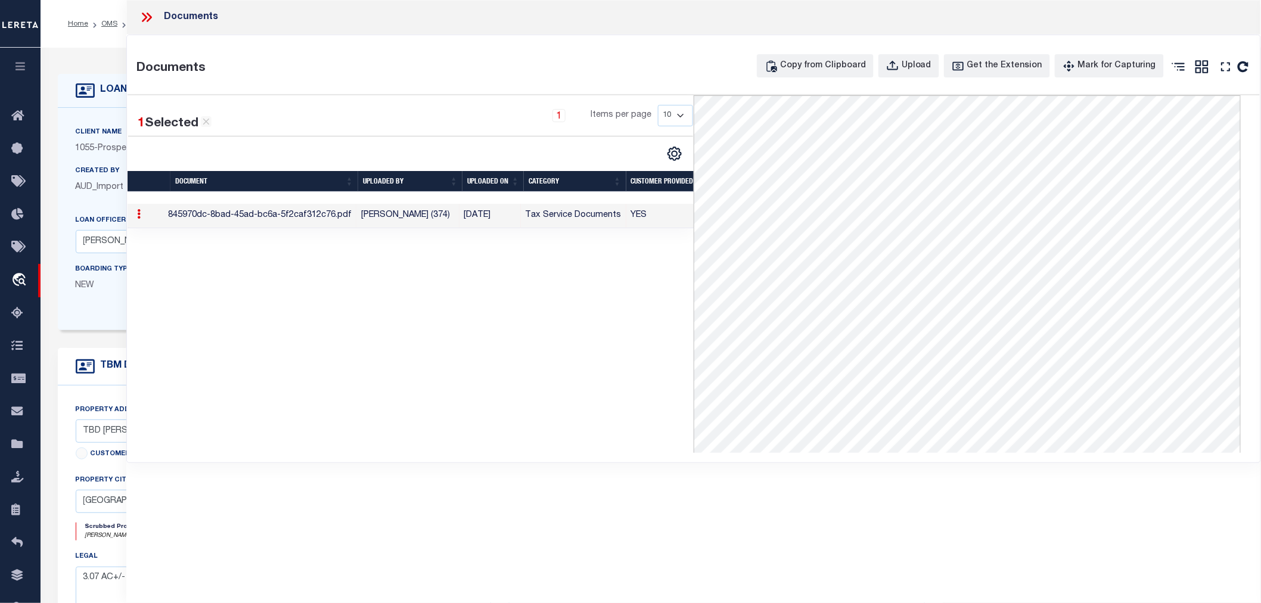
click at [141, 15] on icon at bounding box center [146, 17] width 15 height 15
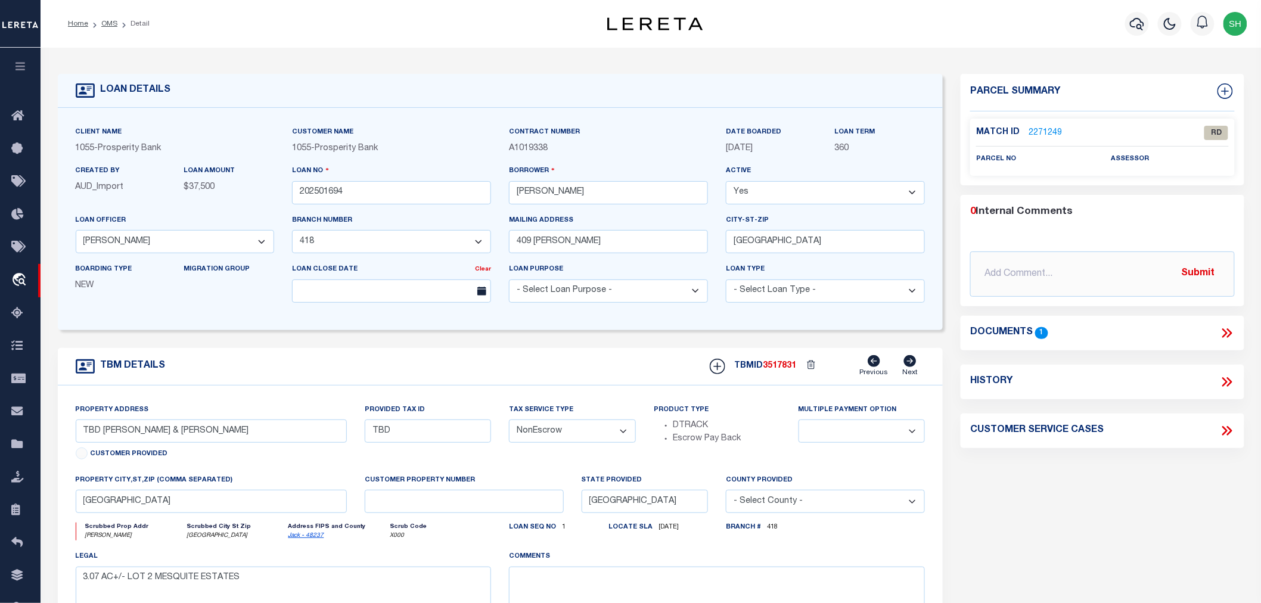
click at [1033, 130] on link "2271249" at bounding box center [1044, 133] width 33 height 13
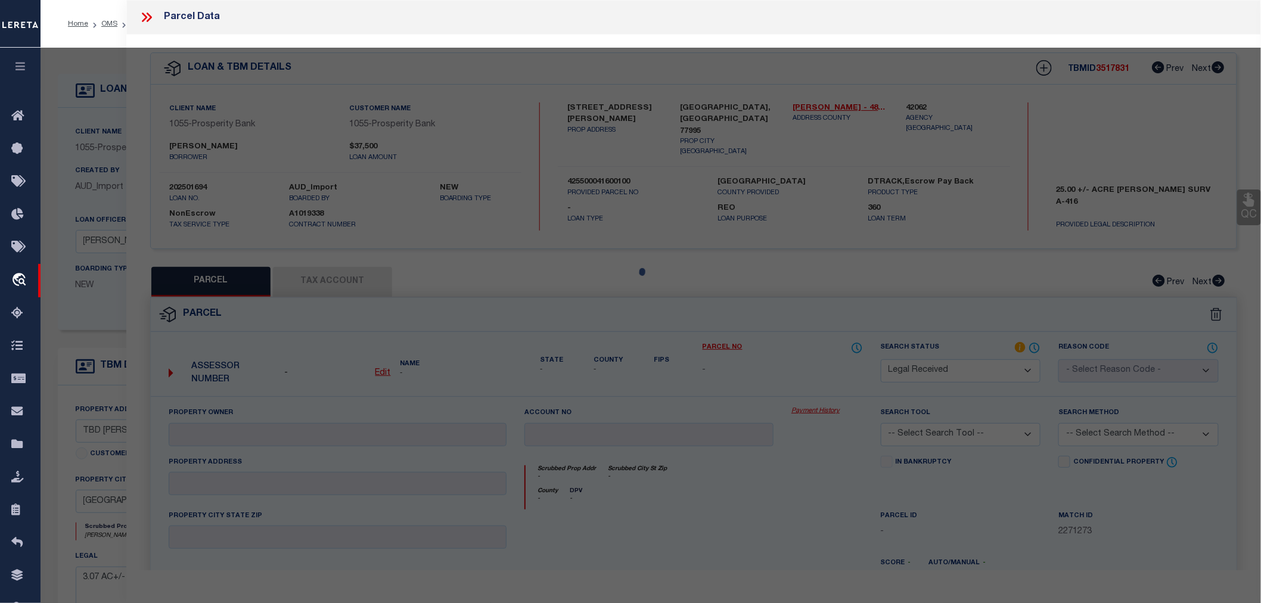
select select "AS"
checkbox input "false"
select select "RD"
checkbox input "false"
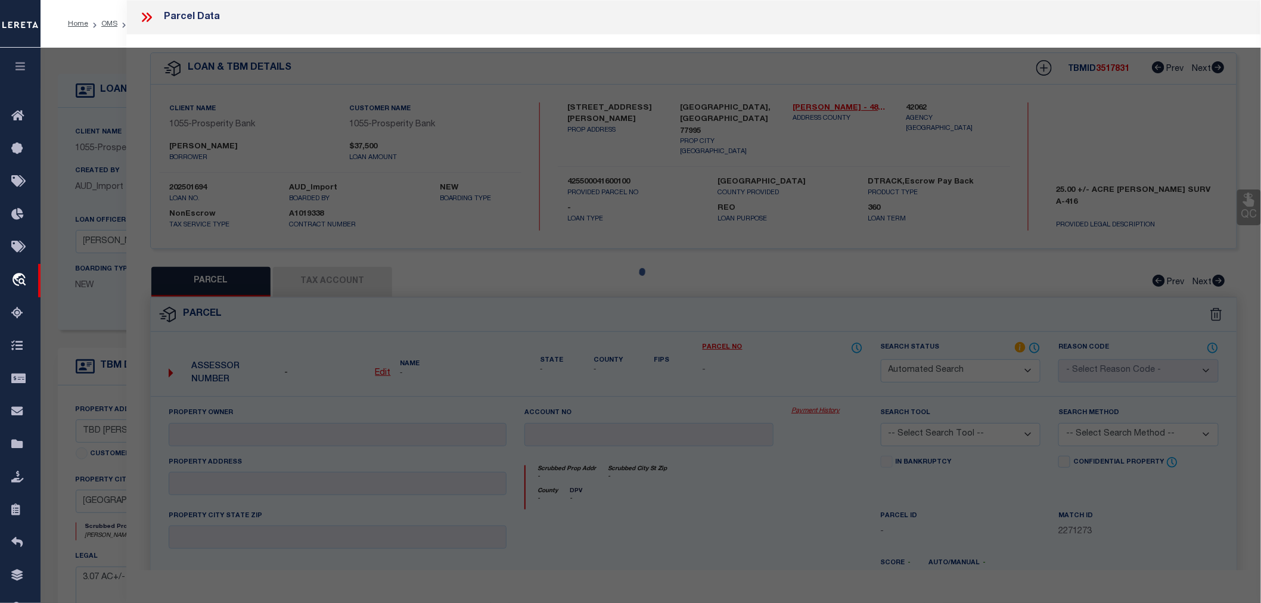
type textarea "Document uploaded that satisfies a legal requirement, changing from [GEOGRAPHIC…"
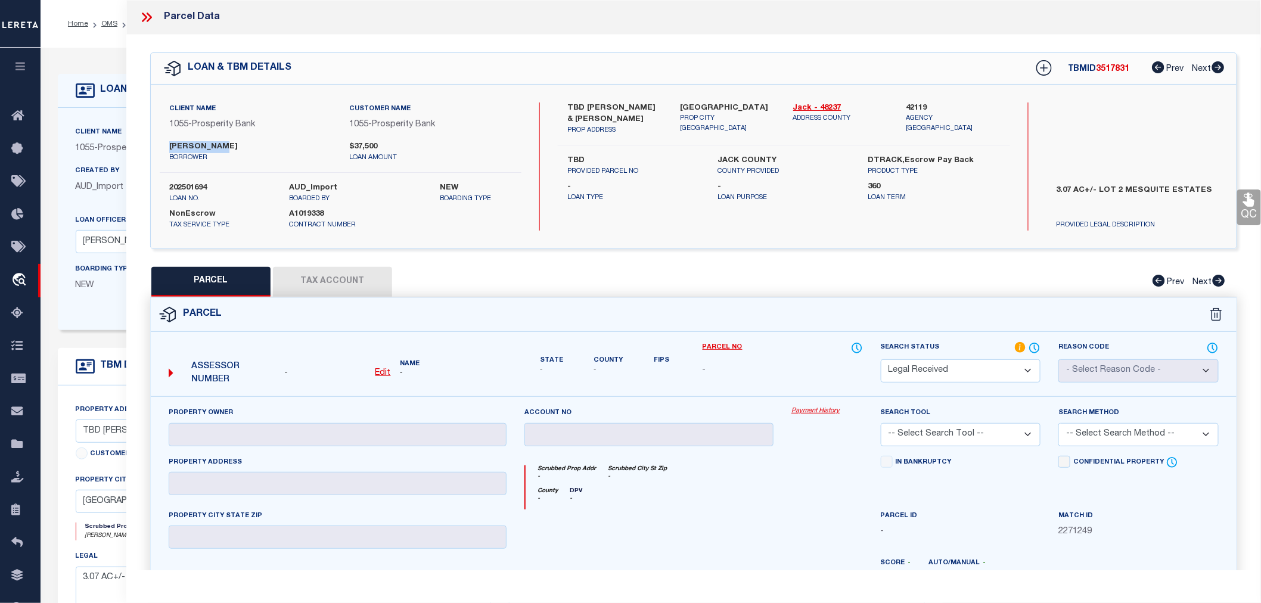
drag, startPoint x: 170, startPoint y: 142, endPoint x: 223, endPoint y: 145, distance: 53.7
click at [223, 145] on label "[PERSON_NAME]" at bounding box center [250, 147] width 163 height 12
click at [145, 13] on icon at bounding box center [146, 17] width 15 height 15
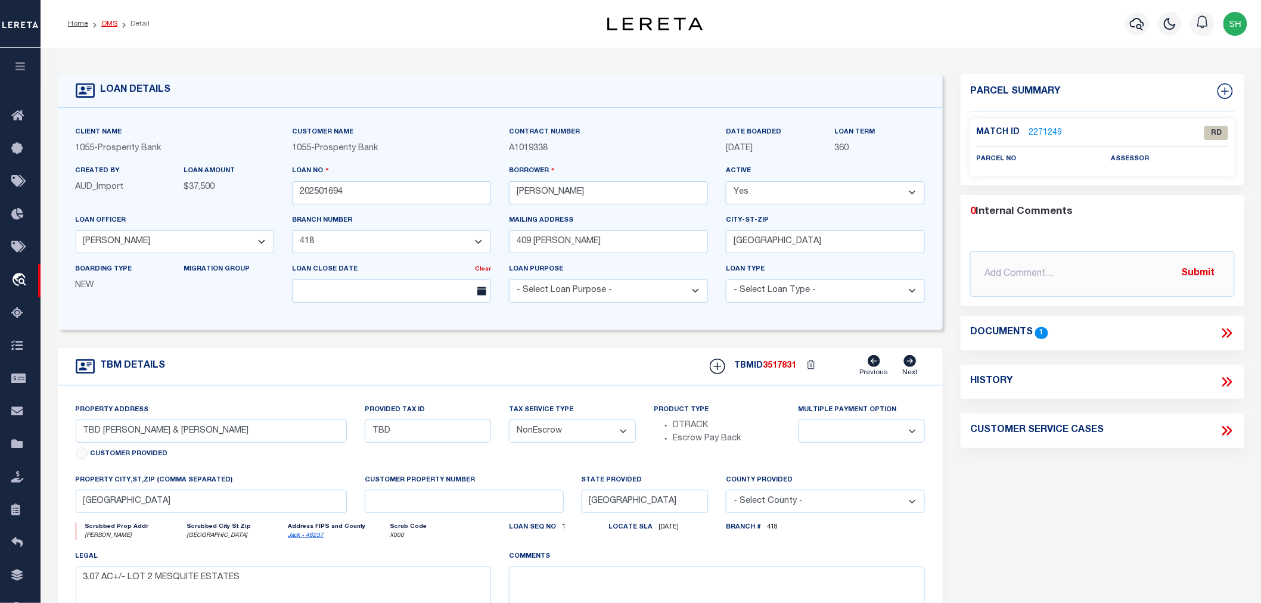
click at [110, 21] on link "OMS" at bounding box center [109, 23] width 16 height 7
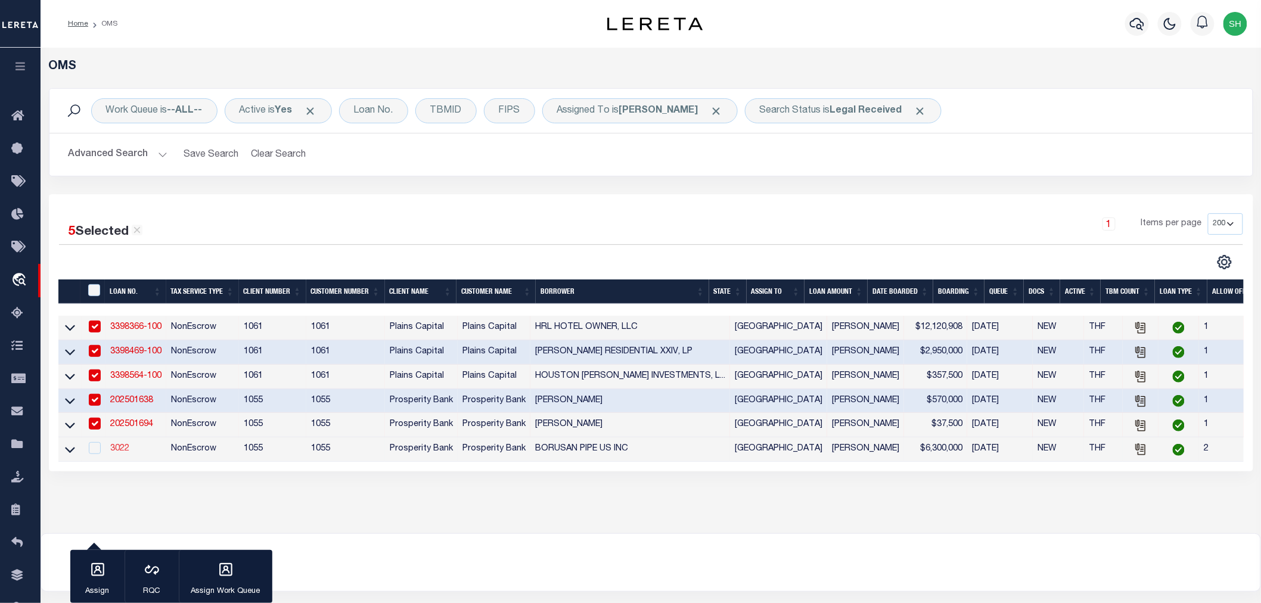
click at [122, 449] on link "3022" at bounding box center [119, 448] width 19 height 8
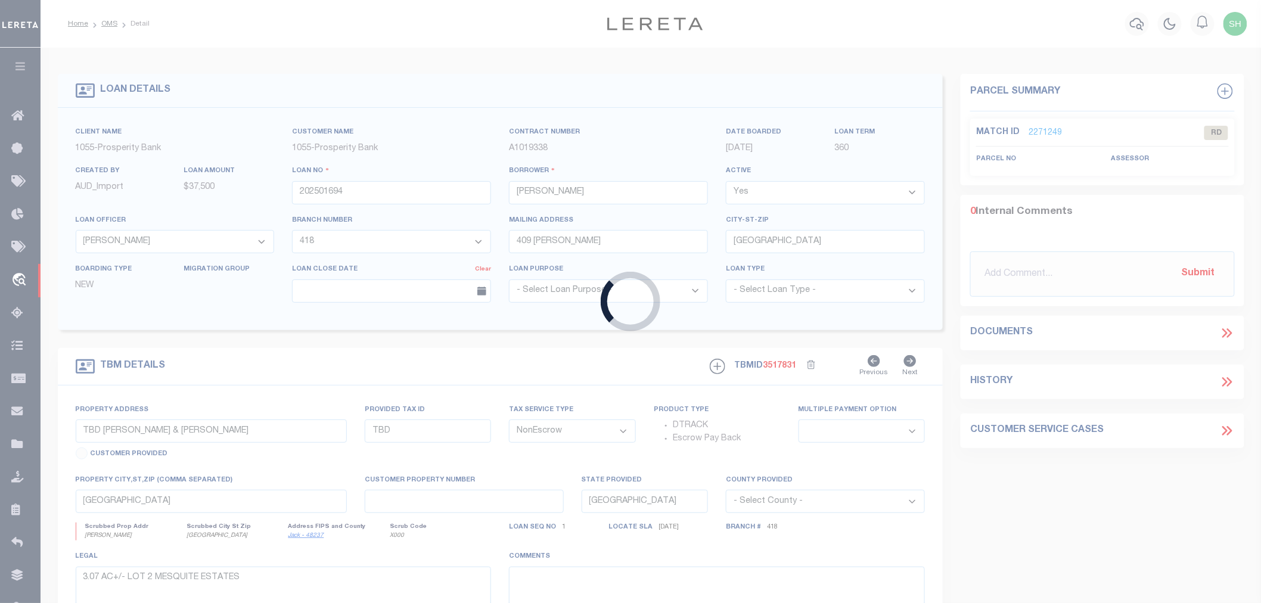
type input "3022"
type input "BORUSAN PIPE US INC"
select select "10670"
select select "4052"
type input "[STREET_ADDRESS]"
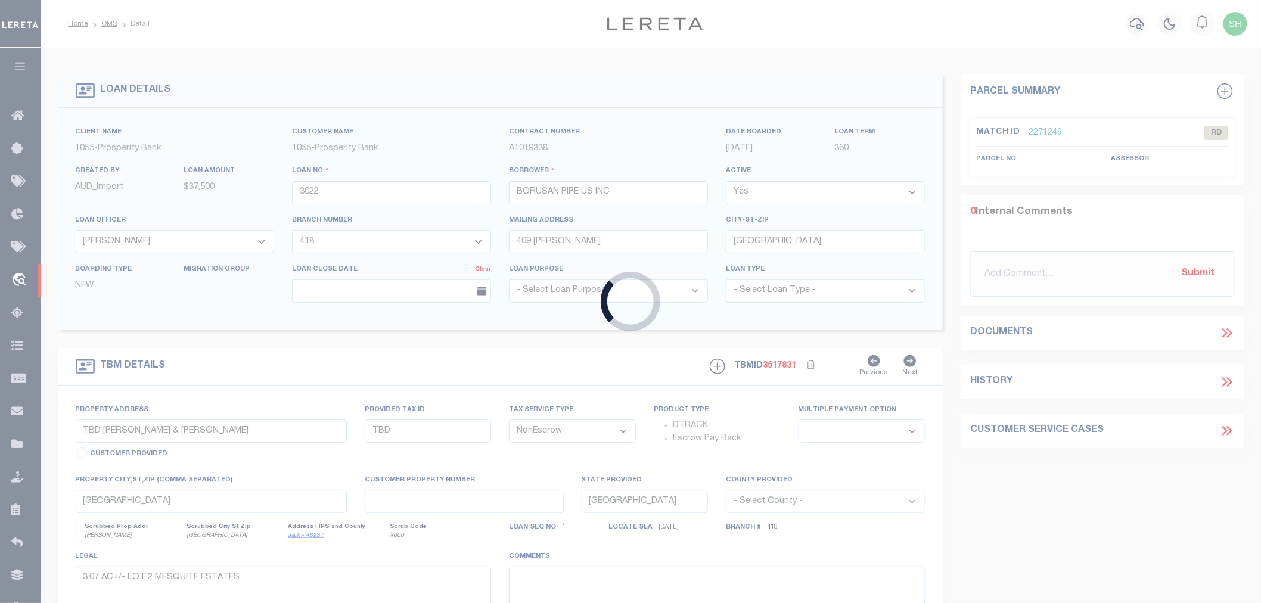
type input "[GEOGRAPHIC_DATA] [GEOGRAPHIC_DATA] 77523"
select select
type input "[STREET_ADDRESS]"
type input "53056"
select select
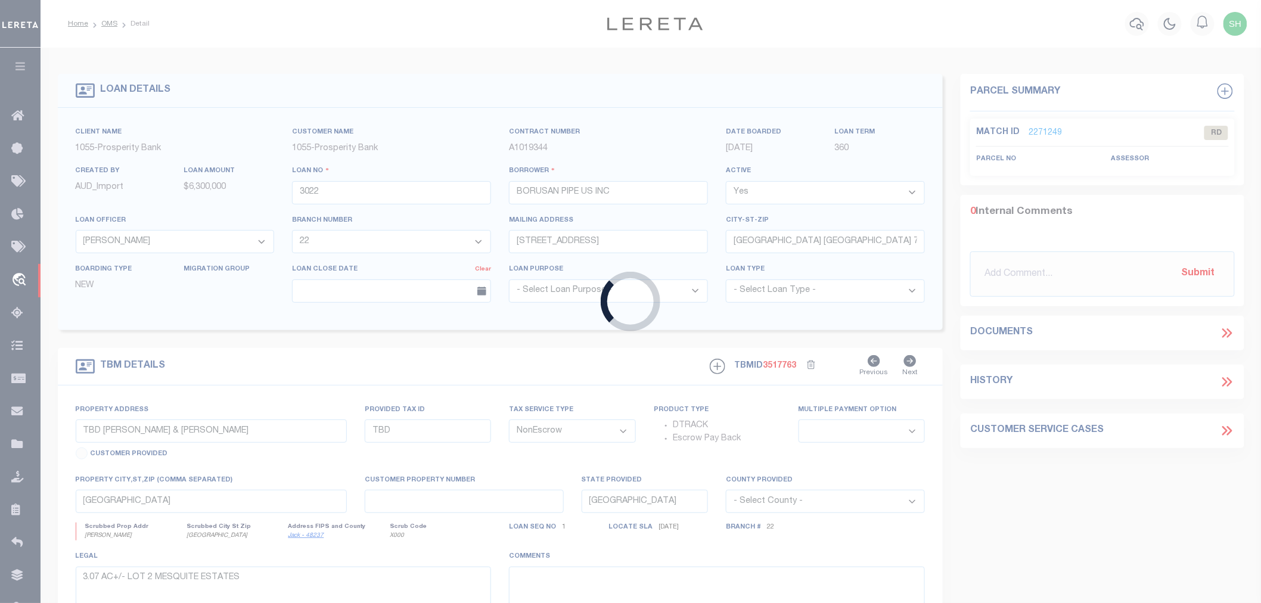
type input "[GEOGRAPHIC_DATA]"
